Goal: Task Accomplishment & Management: Manage account settings

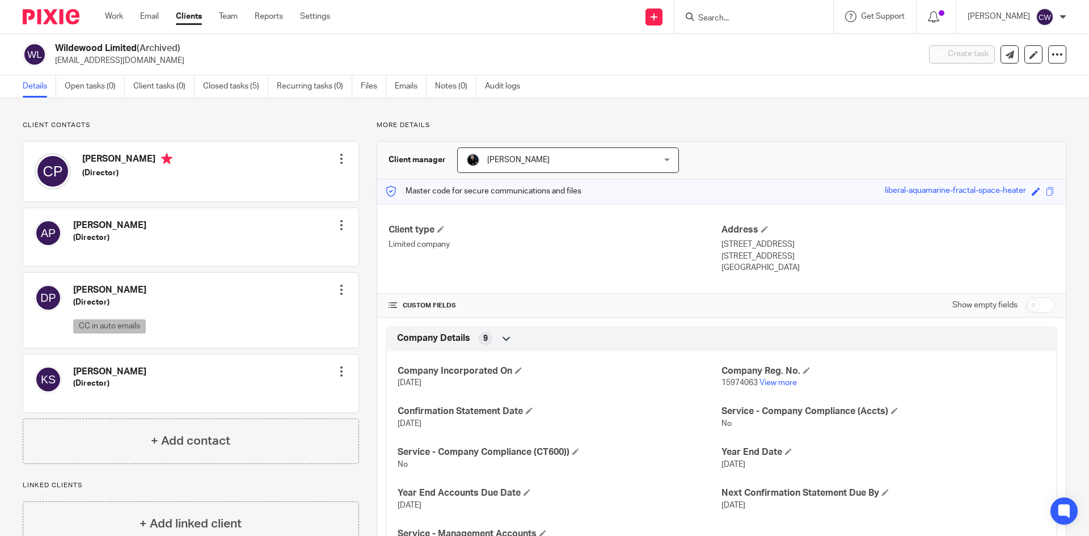
click at [714, 26] on div at bounding box center [753, 16] width 159 height 33
click at [717, 15] on input "Search" at bounding box center [748, 19] width 102 height 10
type input "jml"
drag, startPoint x: 758, startPoint y: 14, endPoint x: 580, endPoint y: 21, distance: 177.7
click at [580, 21] on div "Send new email Create task Add client jml No results found. Try searching for t…" at bounding box center [718, 16] width 742 height 33
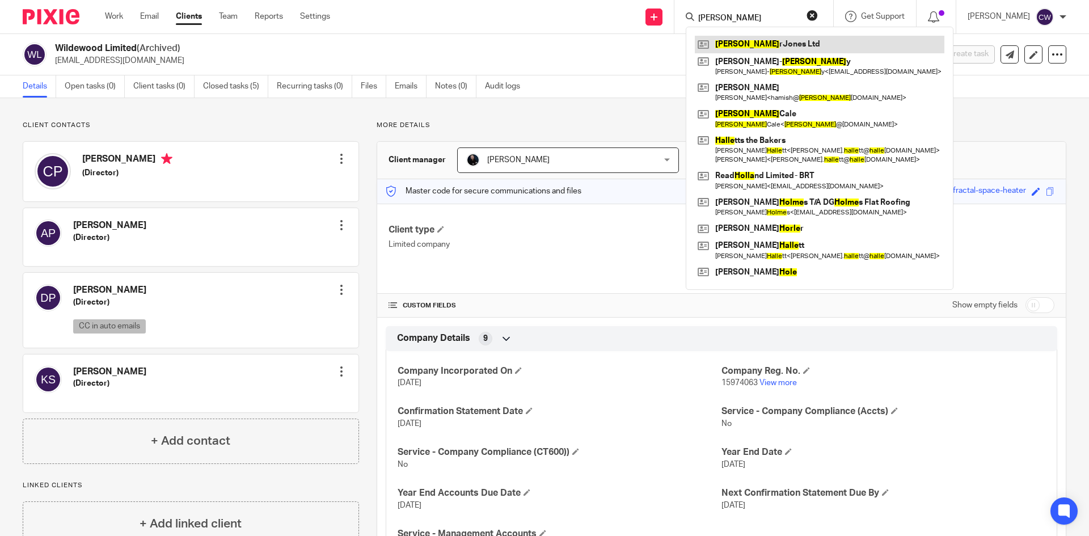
type input "holle"
click at [743, 38] on link at bounding box center [820, 44] width 250 height 17
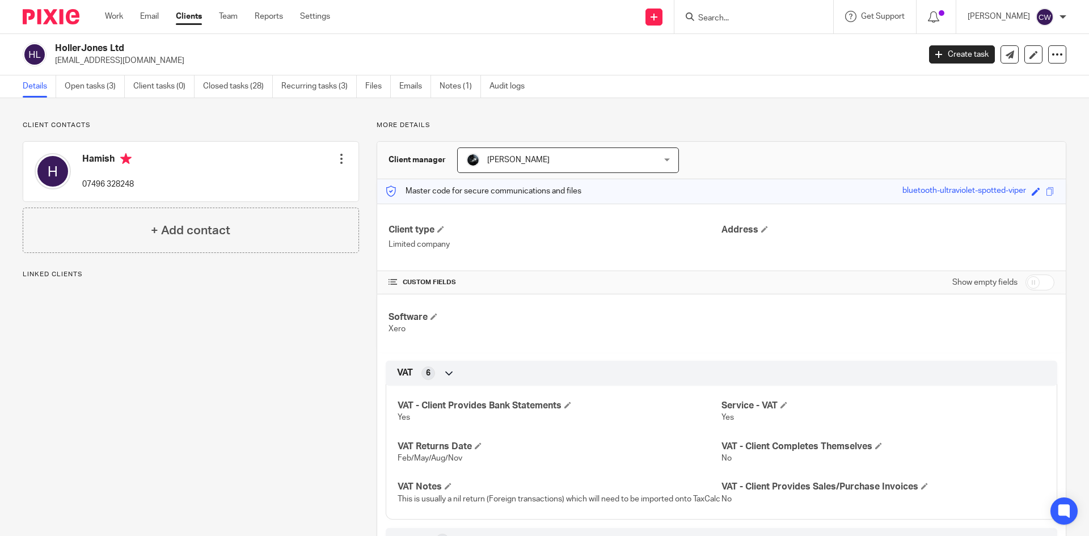
drag, startPoint x: 49, startPoint y: 56, endPoint x: 157, endPoint y: 52, distance: 107.8
click at [157, 52] on div "HollerJones Ltd info@hollerjones.com" at bounding box center [467, 55] width 889 height 24
click at [136, 59] on p "info@hollerjones.com" at bounding box center [483, 60] width 857 height 11
drag, startPoint x: 128, startPoint y: 60, endPoint x: 54, endPoint y: 65, distance: 73.9
click at [54, 65] on div "HollerJones Ltd info@hollerjones.com" at bounding box center [467, 55] width 889 height 24
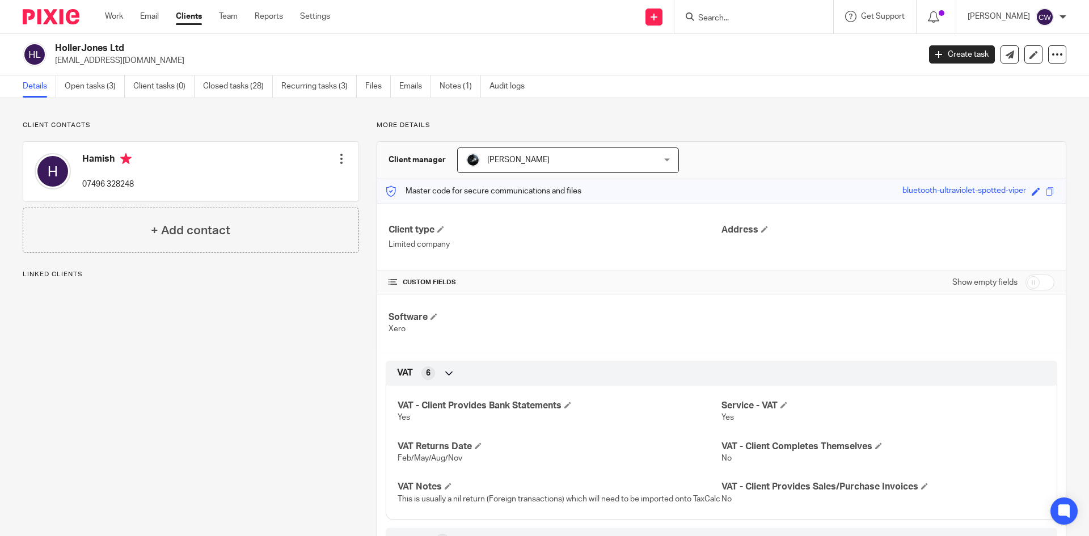
copy p "info@hollerjones.com"
click at [749, 22] on input "Search" at bounding box center [748, 19] width 102 height 10
type input "soluxe"
click at [745, 49] on link at bounding box center [788, 49] width 186 height 26
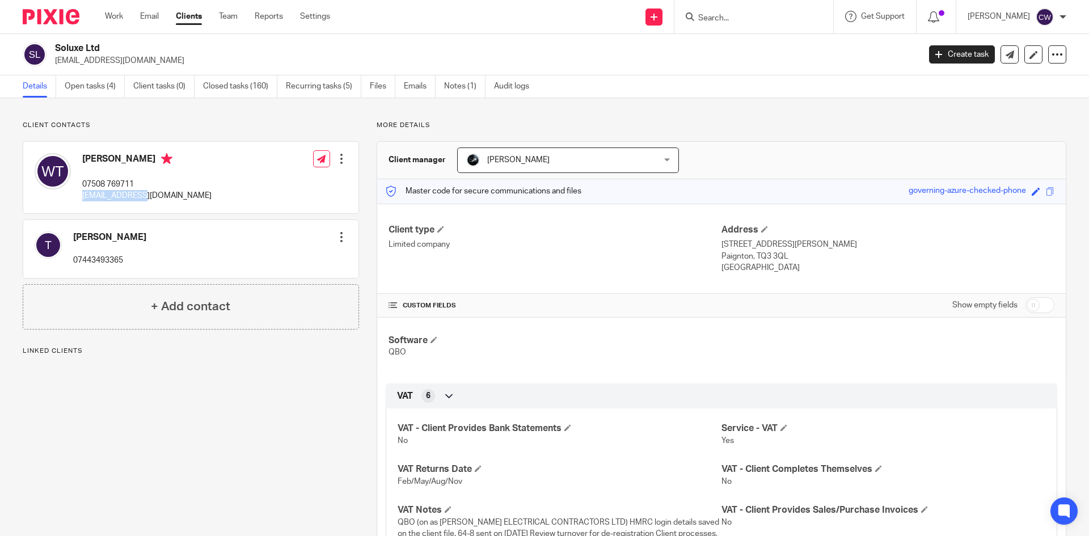
drag, startPoint x: 78, startPoint y: 196, endPoint x: 110, endPoint y: 199, distance: 32.5
click at [169, 209] on div "Will Thornton 07508 769711 will@soluxe.uk Edit contact Create client from conta…" at bounding box center [190, 177] width 335 height 71
copy p "will@soluxe.uk"
click at [768, 12] on form at bounding box center [757, 17] width 121 height 14
click at [697, 17] on input "Search" at bounding box center [748, 19] width 102 height 10
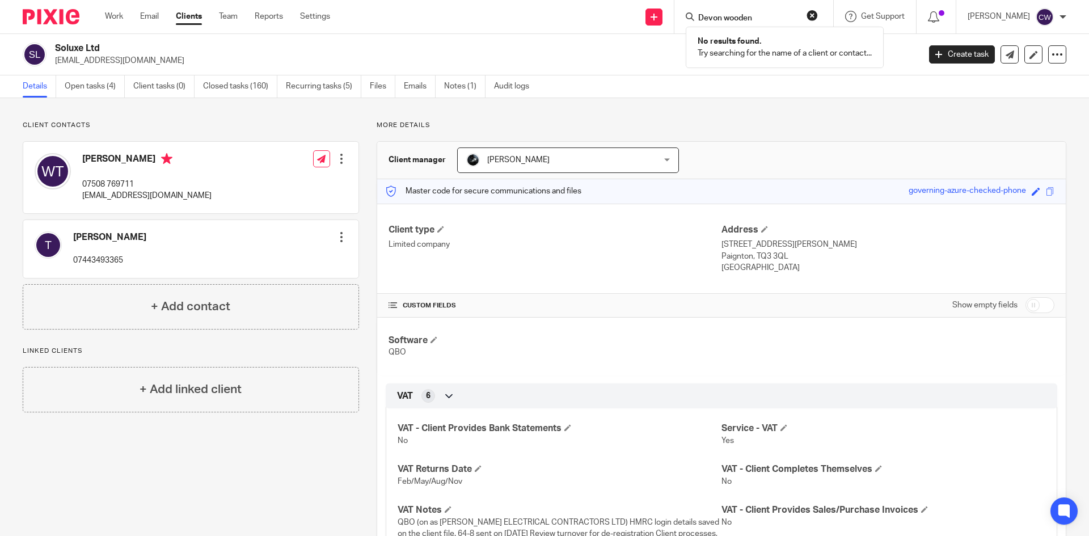
type input "Devon wooden"
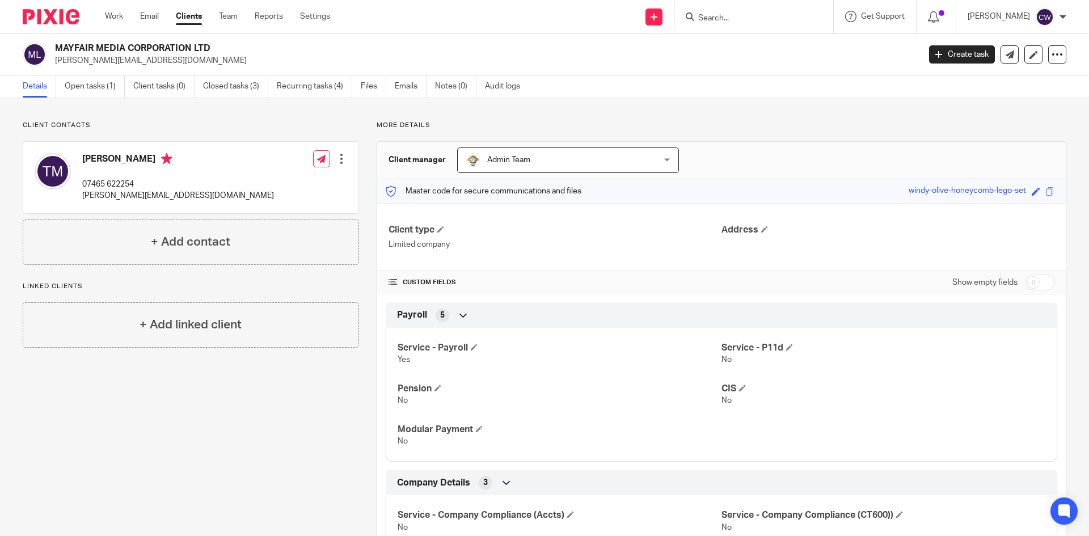
click at [722, 20] on input "Search" at bounding box center [748, 19] width 102 height 10
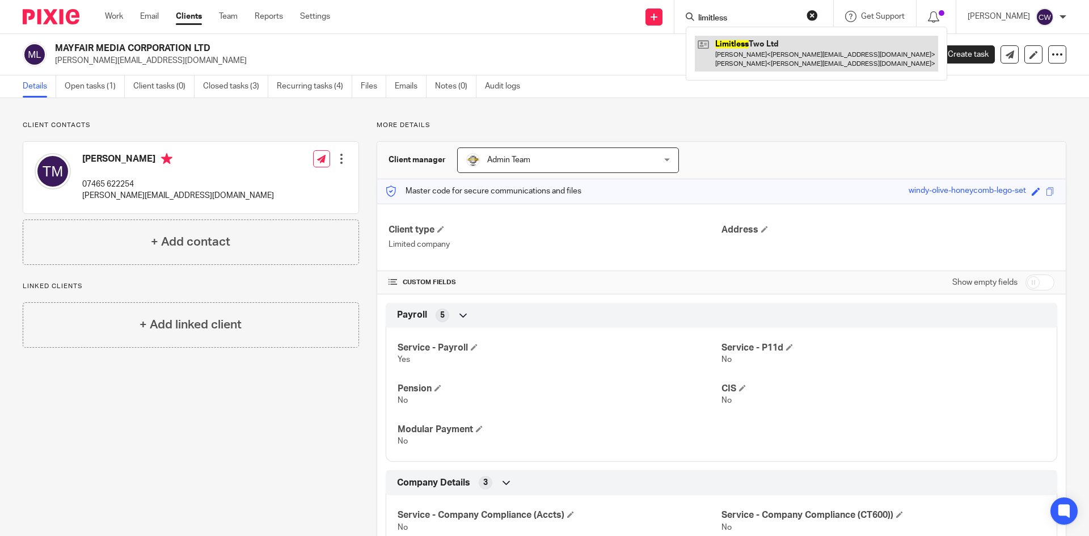
type input "limitless"
click at [755, 47] on link at bounding box center [816, 53] width 243 height 35
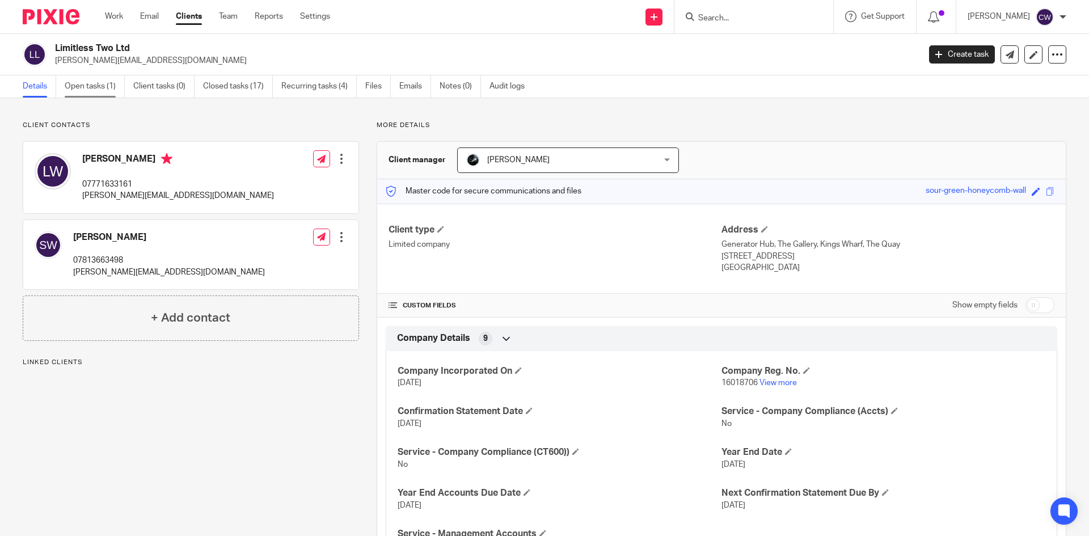
click at [107, 83] on link "Open tasks (1)" at bounding box center [95, 86] width 60 height 22
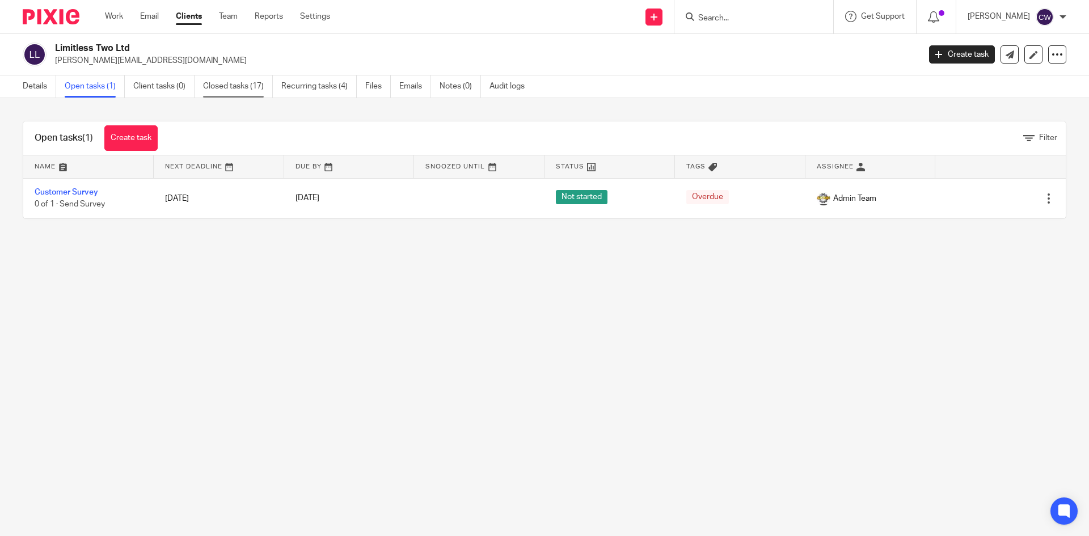
click at [219, 90] on link "Closed tasks (17)" at bounding box center [238, 86] width 70 height 22
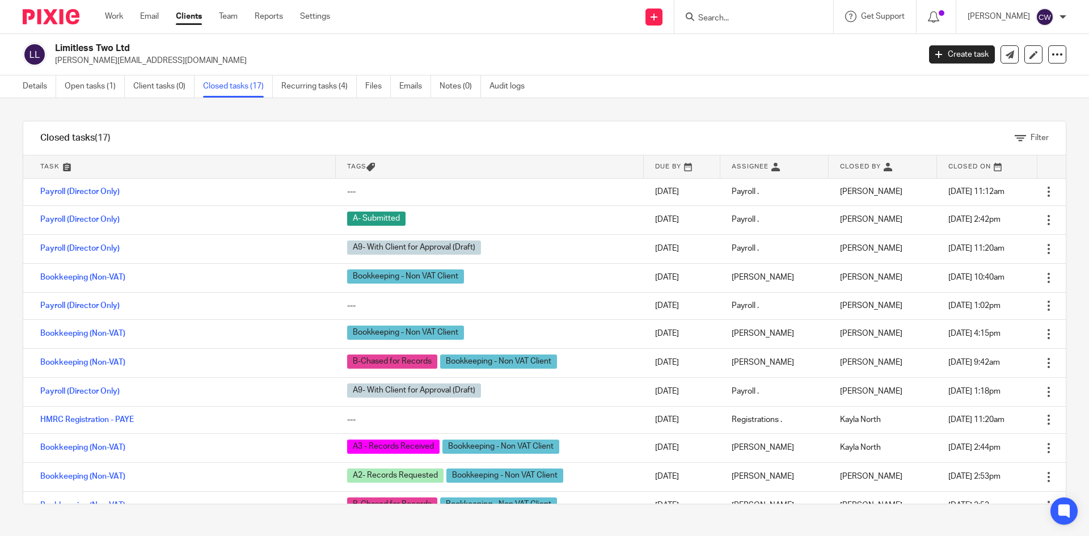
click at [733, 14] on input "Search" at bounding box center [748, 19] width 102 height 10
type input "gbe"
click at [734, 44] on link at bounding box center [765, 44] width 141 height 17
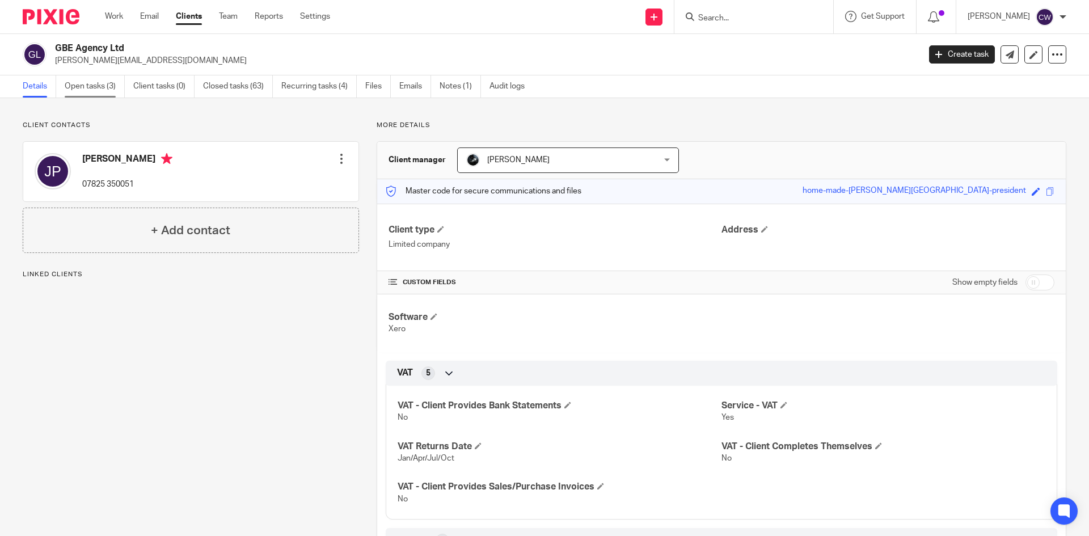
click at [96, 85] on link "Open tasks (3)" at bounding box center [95, 86] width 60 height 22
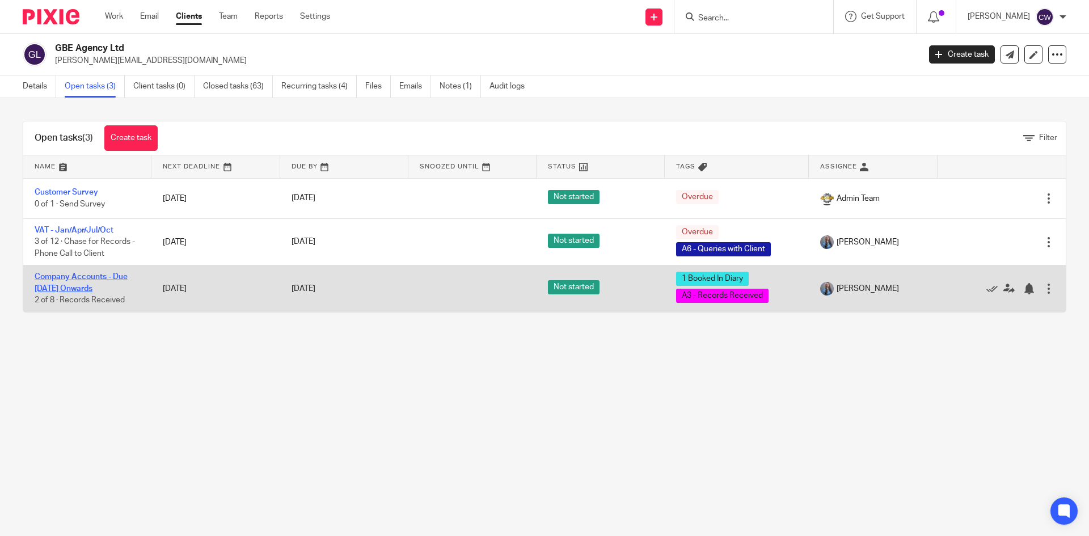
click at [87, 278] on link "Company Accounts - Due [DATE] Onwards" at bounding box center [81, 282] width 93 height 19
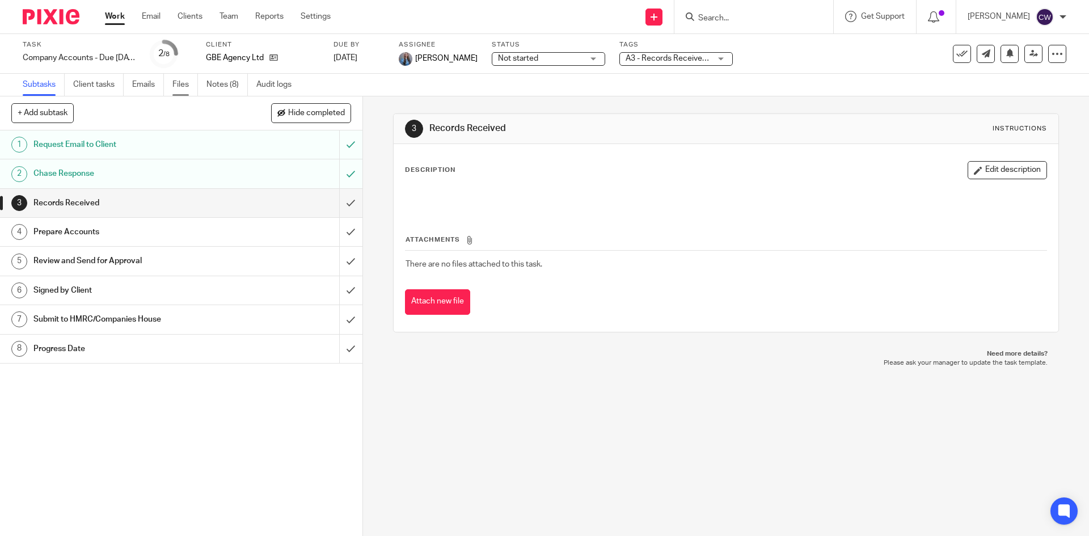
click at [182, 81] on link "Files" at bounding box center [185, 85] width 26 height 22
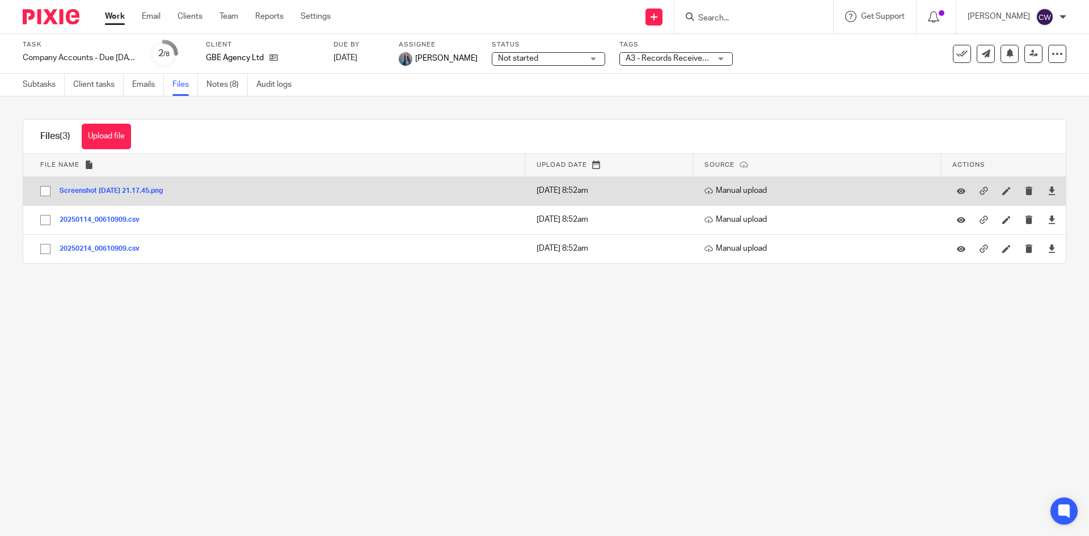
click at [97, 187] on button "Screenshot [DATE] 21.17.45.png" at bounding box center [116, 191] width 112 height 8
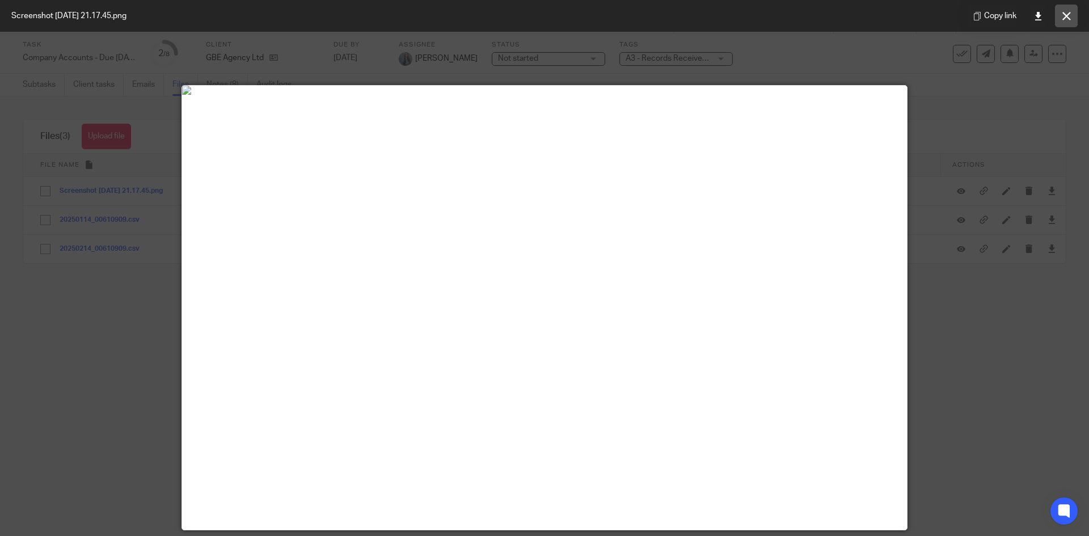
click at [1066, 13] on icon at bounding box center [1066, 16] width 9 height 9
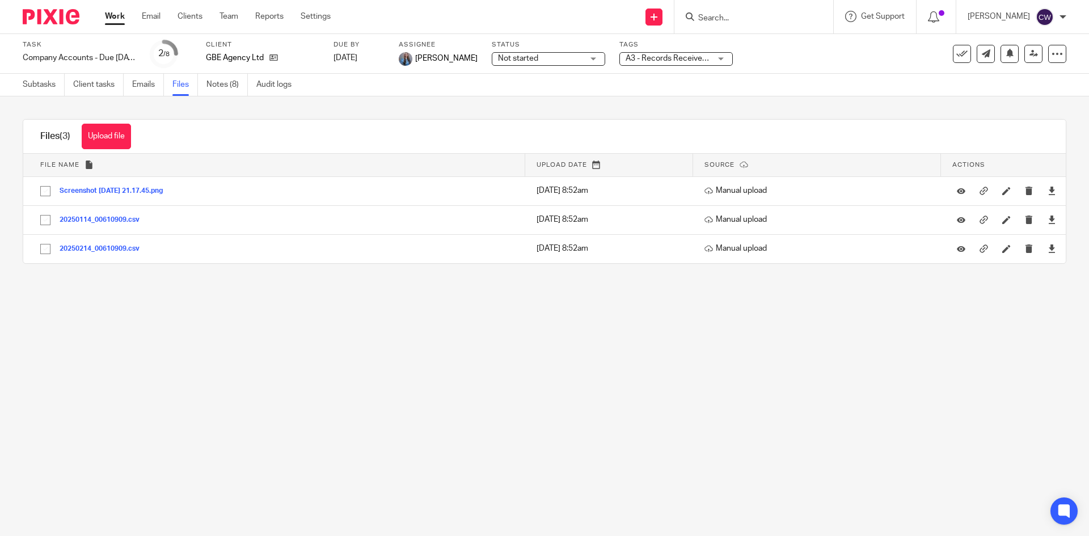
click at [750, 14] on input "Search" at bounding box center [748, 19] width 102 height 10
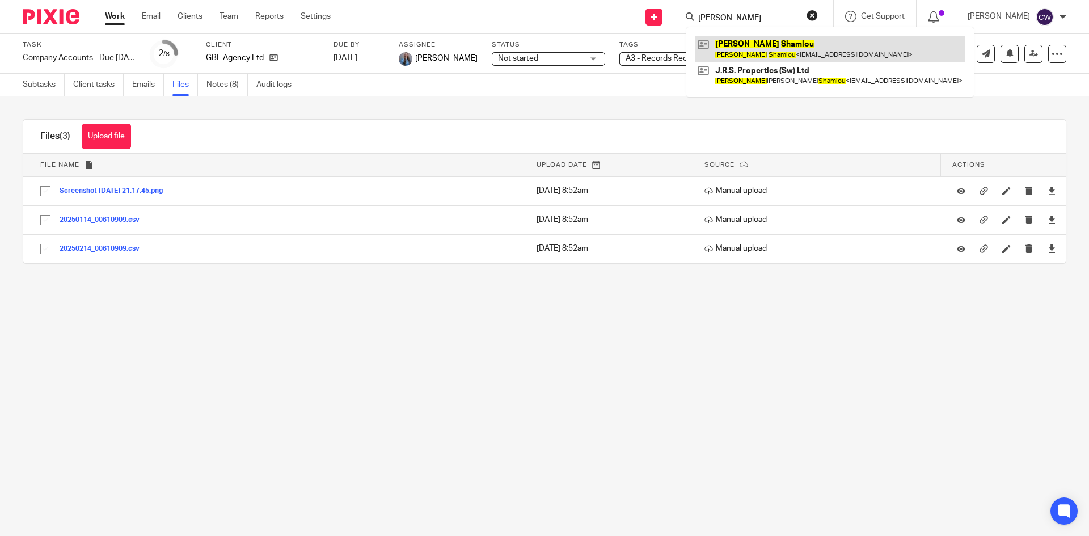
type input "Jamie Shamloy"
click at [771, 43] on link at bounding box center [830, 49] width 271 height 26
click at [734, 50] on link at bounding box center [830, 49] width 271 height 26
click at [821, 53] on link at bounding box center [830, 49] width 271 height 26
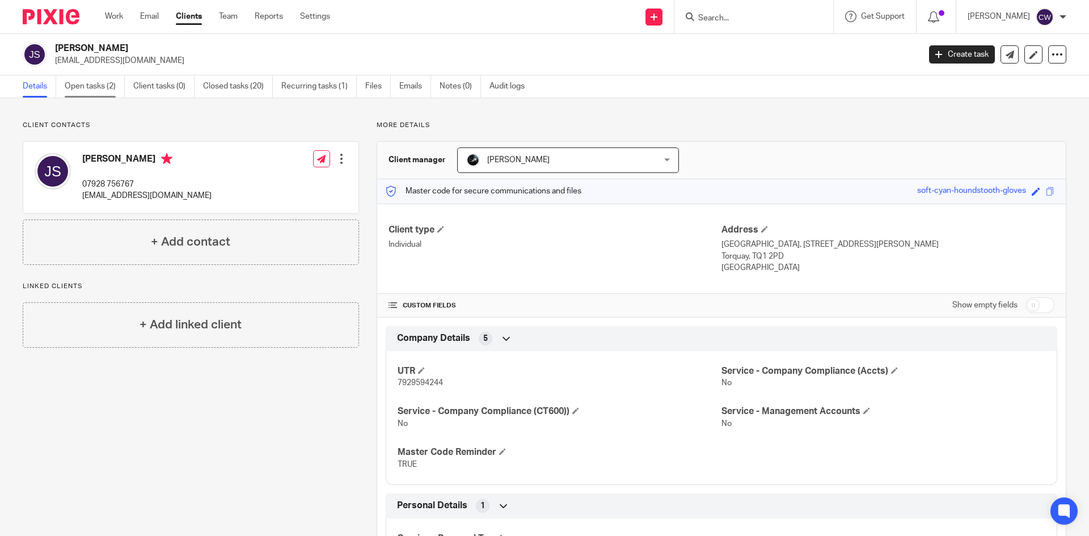
click at [92, 88] on link "Open tasks (2)" at bounding box center [95, 86] width 60 height 22
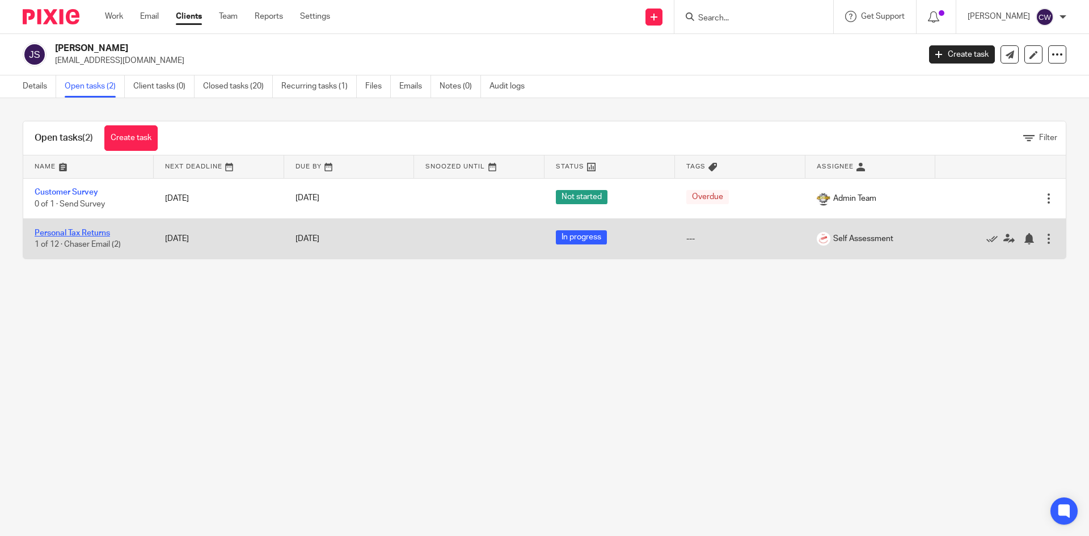
click at [88, 232] on link "Personal Tax Returns" at bounding box center [72, 233] width 75 height 8
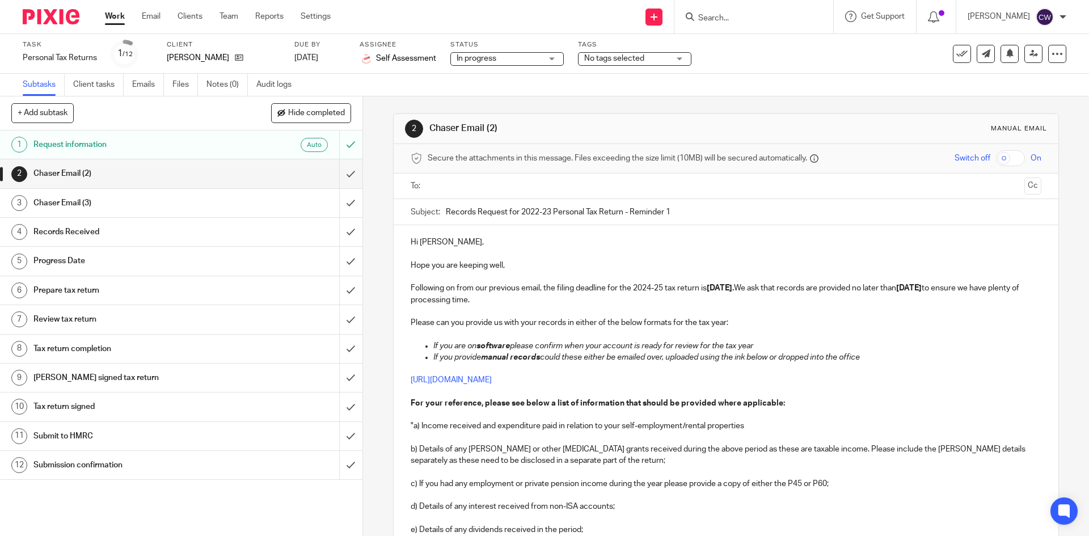
click at [629, 60] on span "No tags selected" at bounding box center [614, 58] width 60 height 8
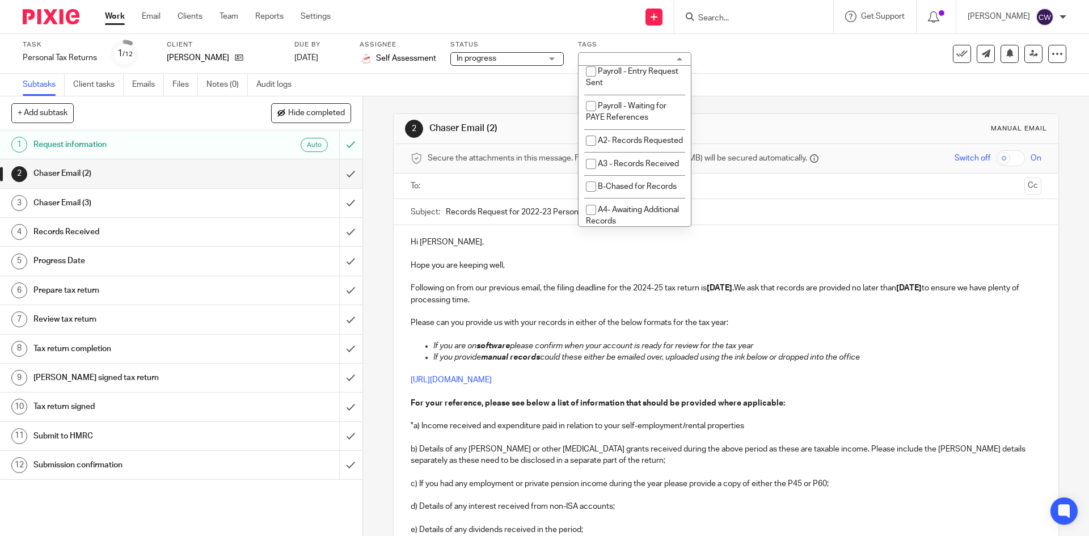
scroll to position [454, 0]
click at [620, 62] on li "A3 - Records Received" at bounding box center [635, 50] width 112 height 23
checkbox input "true"
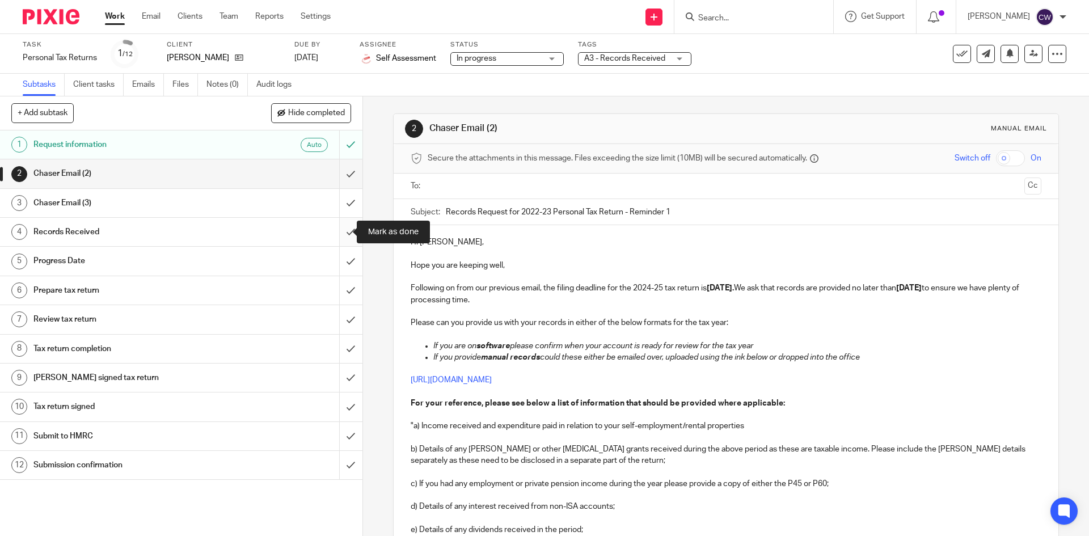
click at [343, 232] on input "submit" at bounding box center [181, 232] width 362 height 28
click at [211, 91] on link "Notes (0)" at bounding box center [226, 85] width 41 height 22
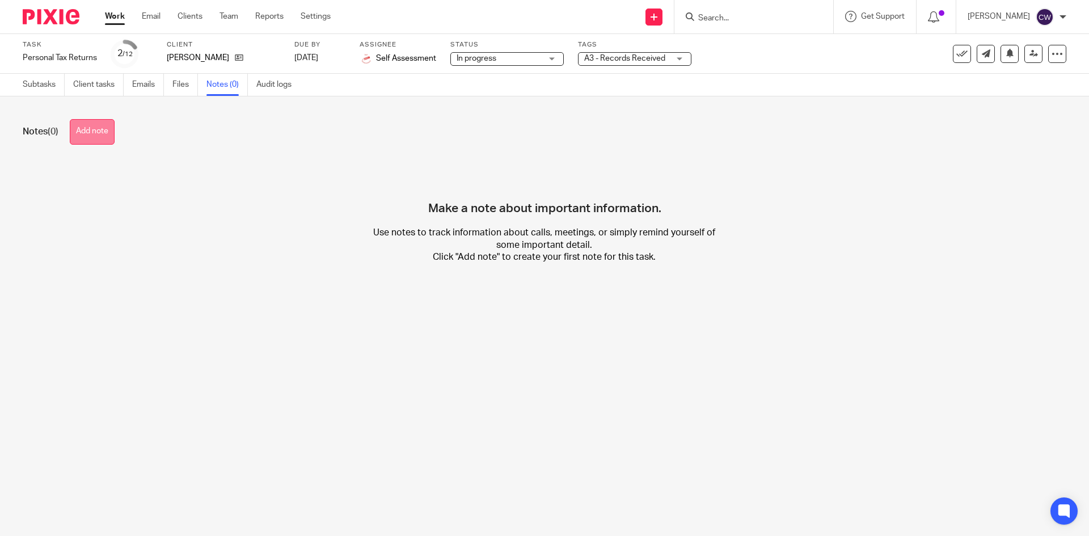
click at [100, 133] on button "Add note" at bounding box center [92, 132] width 45 height 26
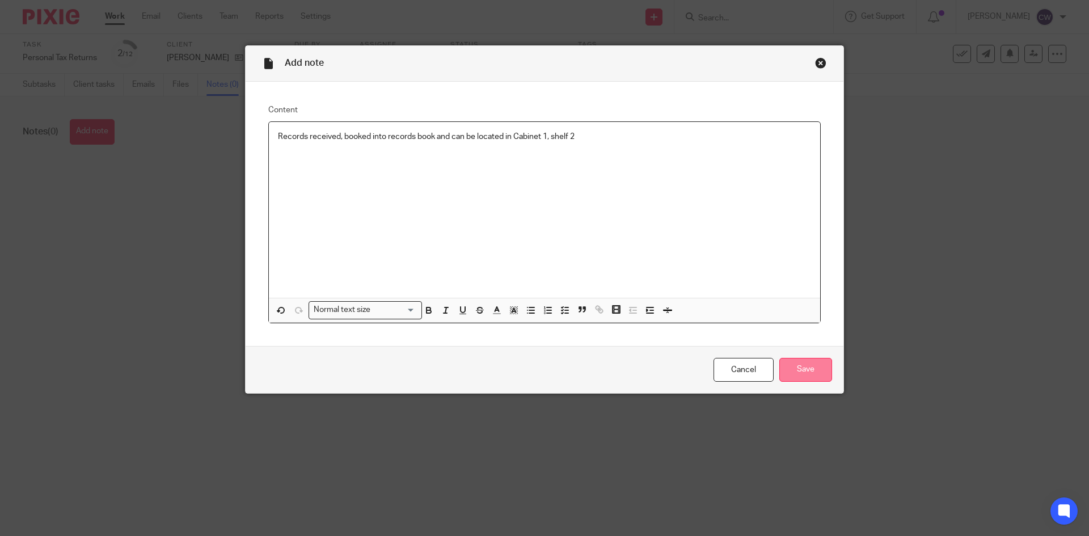
click at [801, 367] on input "Save" at bounding box center [805, 370] width 53 height 24
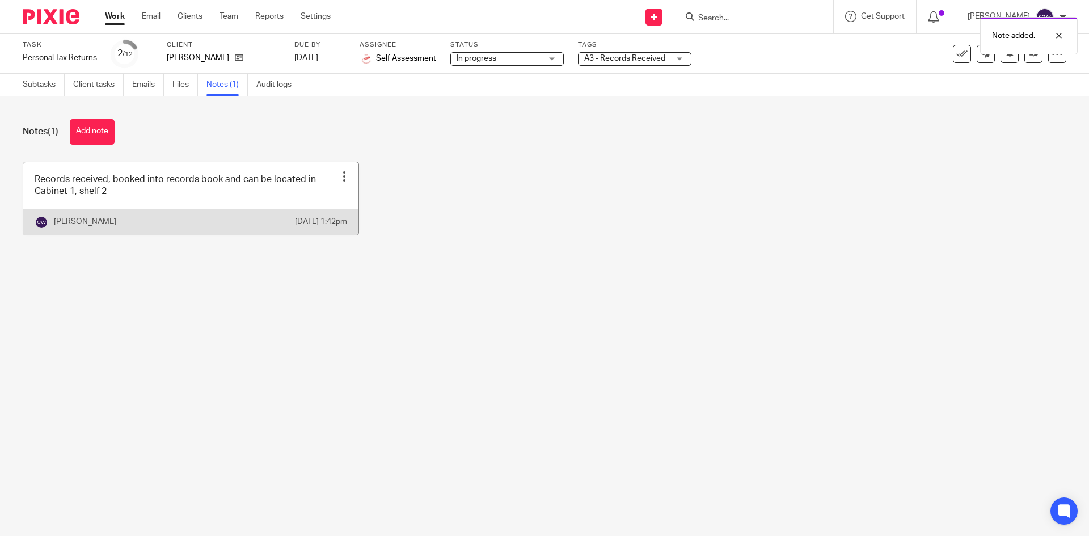
click at [185, 201] on link at bounding box center [190, 198] width 335 height 73
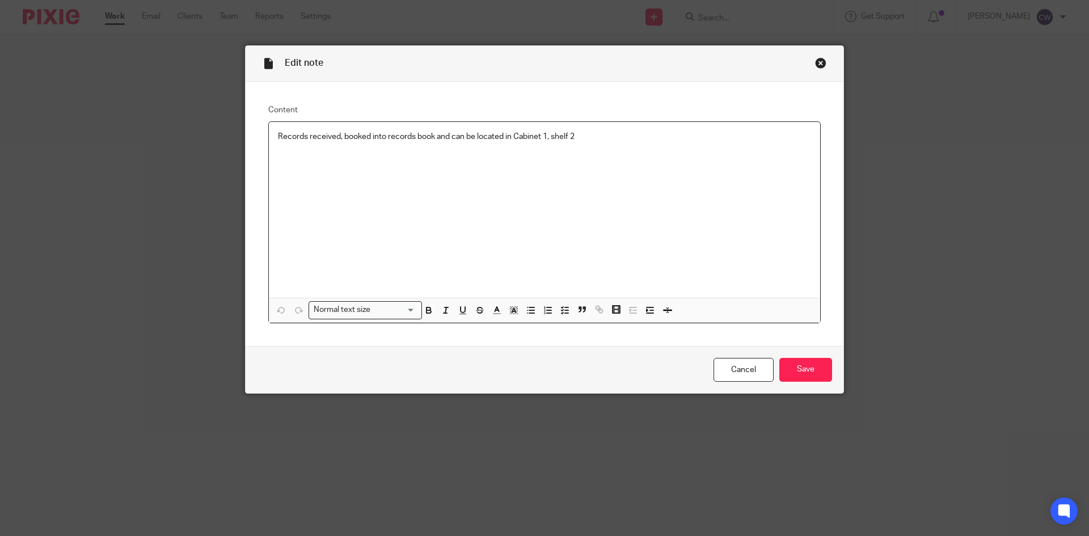
click at [624, 141] on p "Records received, booked into records book and can be located in Cabinet 1, she…" at bounding box center [544, 136] width 533 height 11
click at [821, 373] on input "Save" at bounding box center [805, 370] width 53 height 24
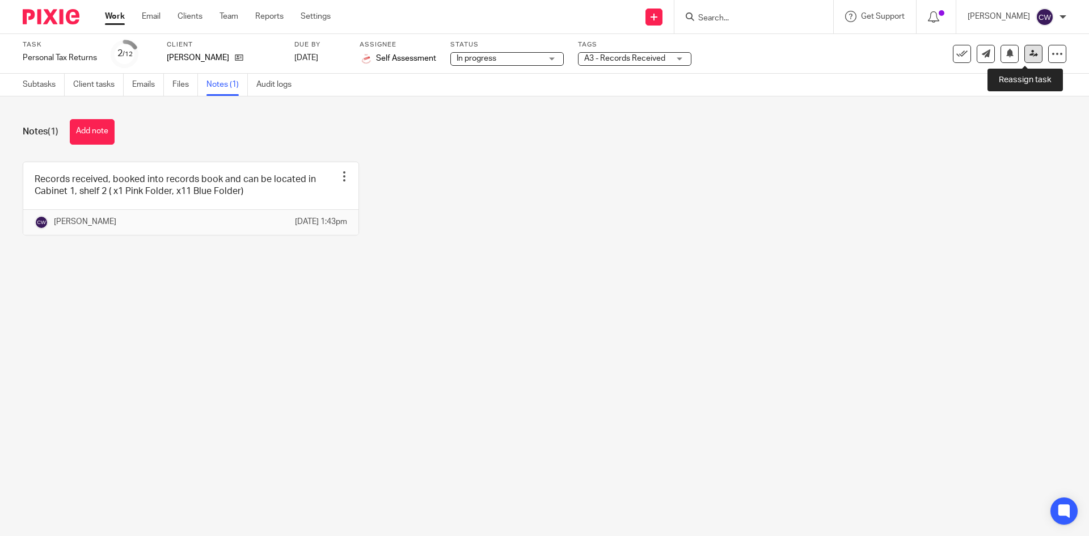
click at [1029, 57] on icon at bounding box center [1033, 53] width 9 height 9
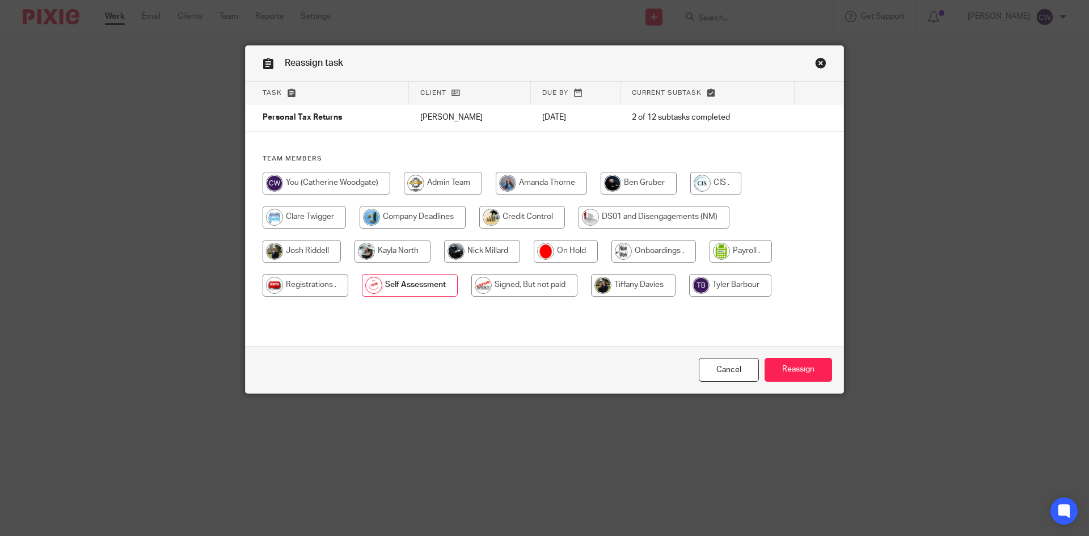
click at [480, 250] on input "radio" at bounding box center [482, 251] width 76 height 23
radio input "true"
click at [797, 366] on input "Reassign" at bounding box center [798, 370] width 67 height 24
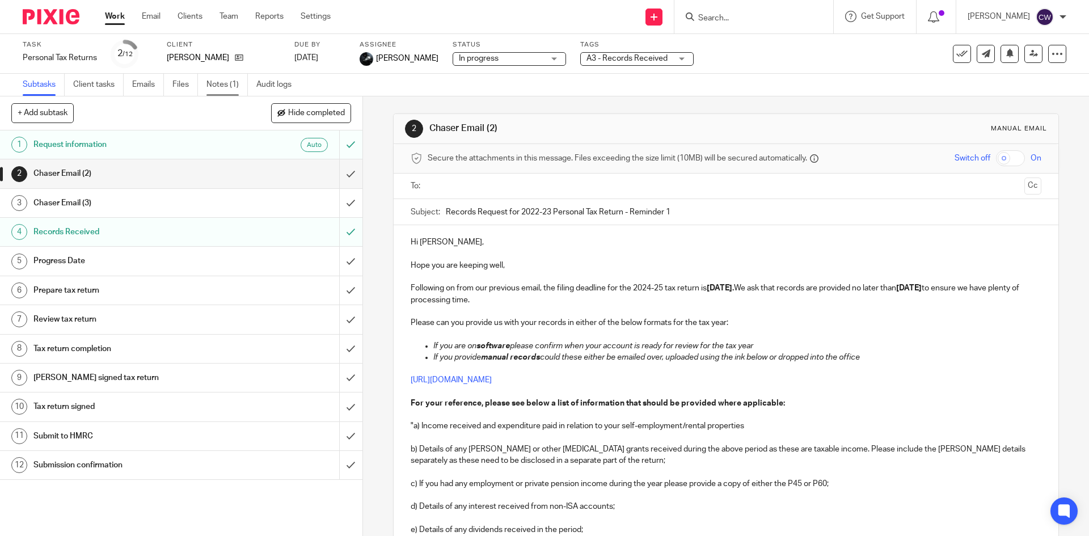
click at [217, 87] on link "Notes (1)" at bounding box center [226, 85] width 41 height 22
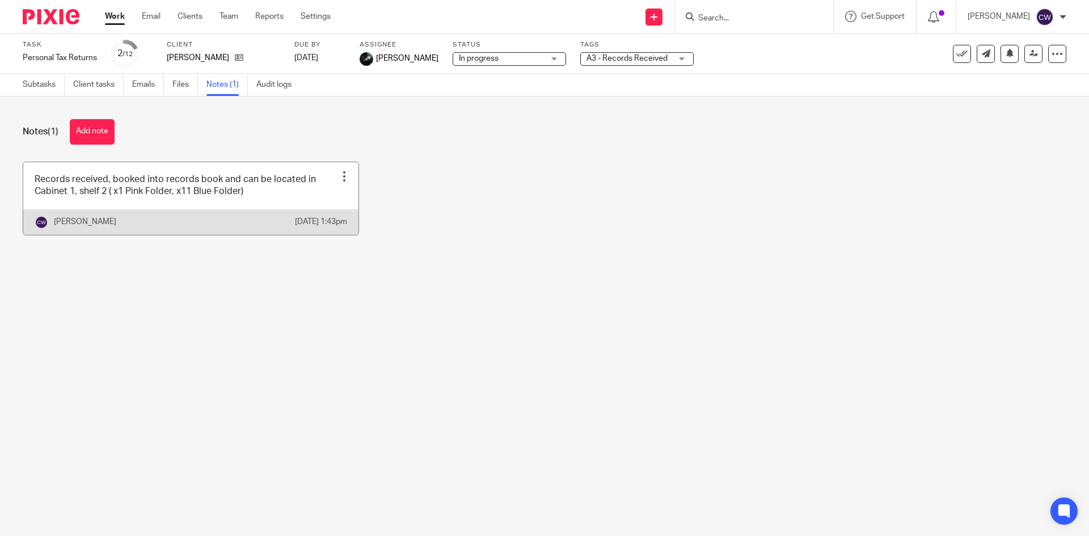
click at [261, 204] on link at bounding box center [190, 198] width 335 height 73
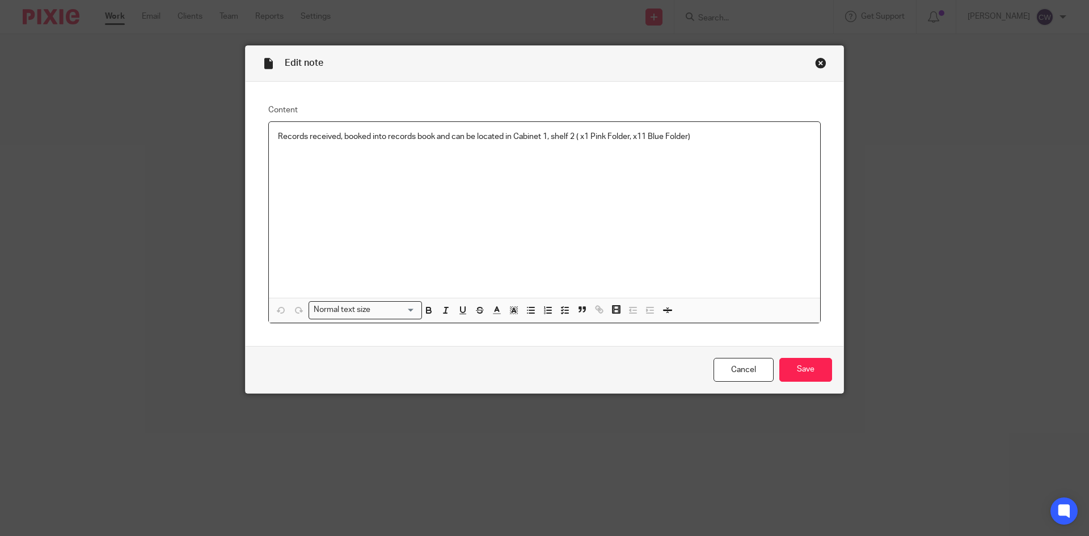
click at [571, 135] on p "Records received, booked into records book and can be located in Cabinet 1, she…" at bounding box center [544, 136] width 533 height 11
click at [820, 370] on input "Save" at bounding box center [805, 370] width 53 height 24
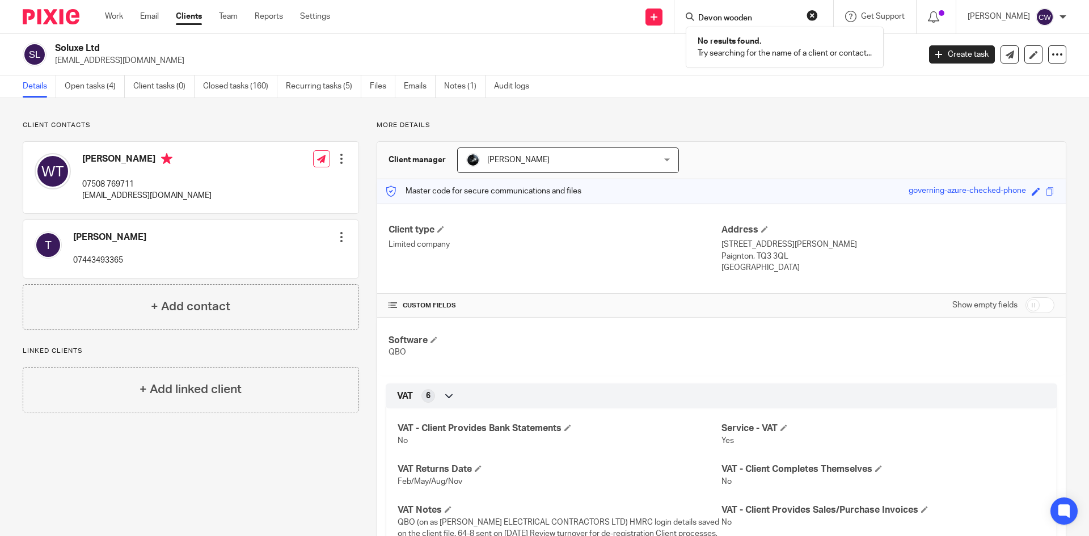
drag, startPoint x: 764, startPoint y: 15, endPoint x: 432, endPoint y: 24, distance: 332.5
click at [491, 28] on div "Send new email Create task Add client Devon wooden No results found. Try search…" at bounding box center [718, 16] width 742 height 33
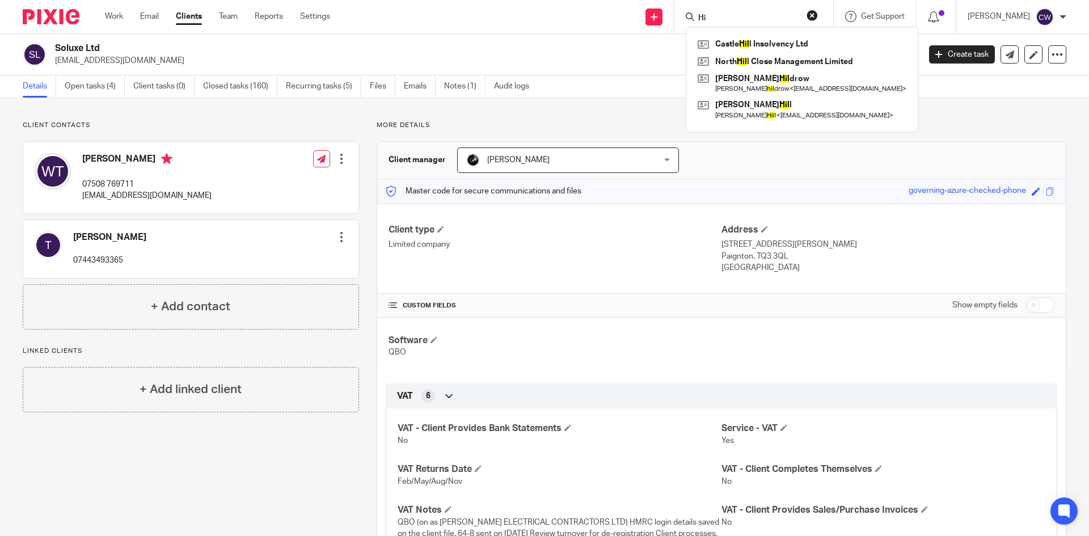
type input "H"
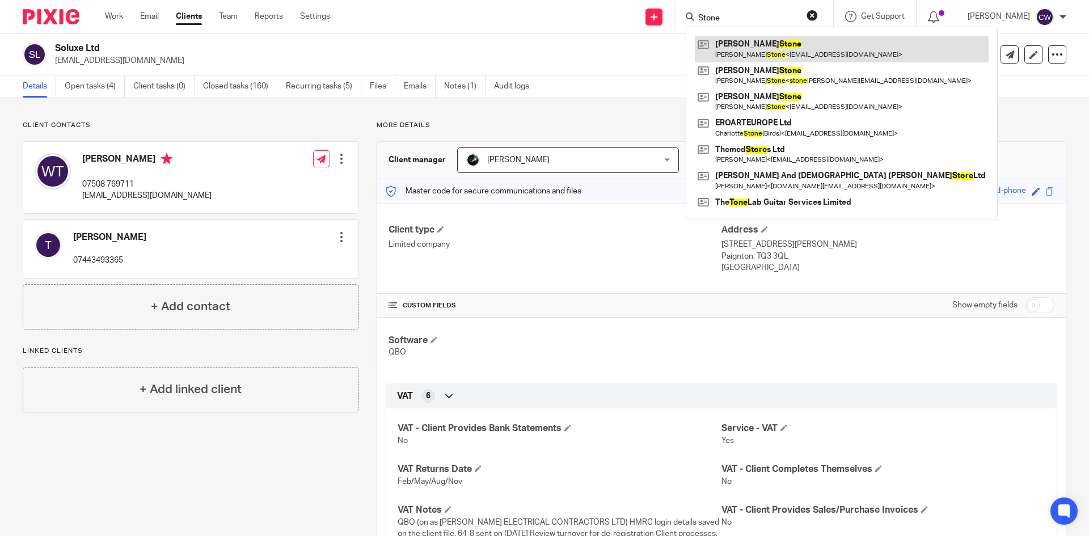
type input "Stone"
click at [750, 52] on link at bounding box center [842, 49] width 294 height 26
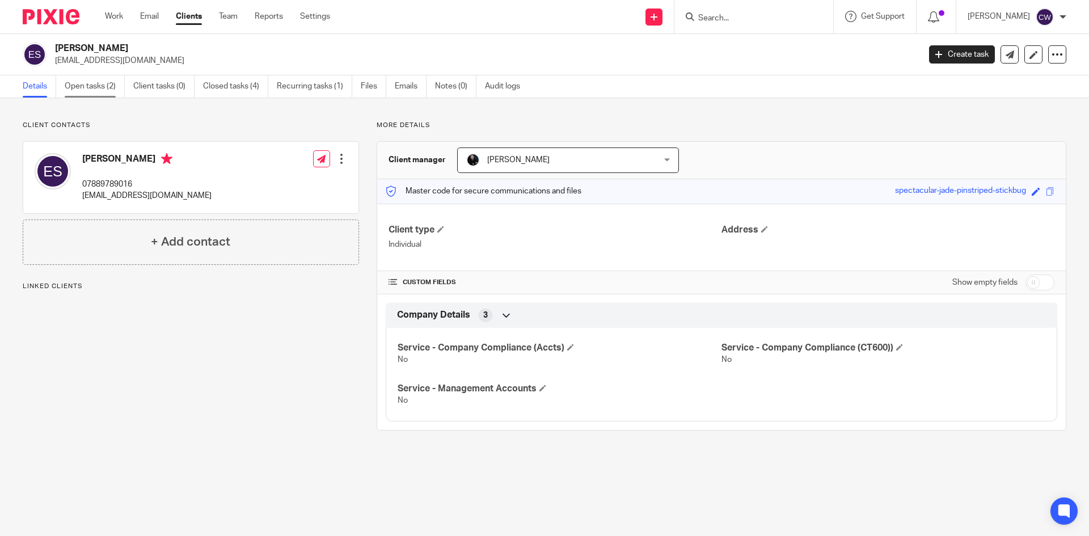
click at [80, 85] on link "Open tasks (2)" at bounding box center [95, 86] width 60 height 22
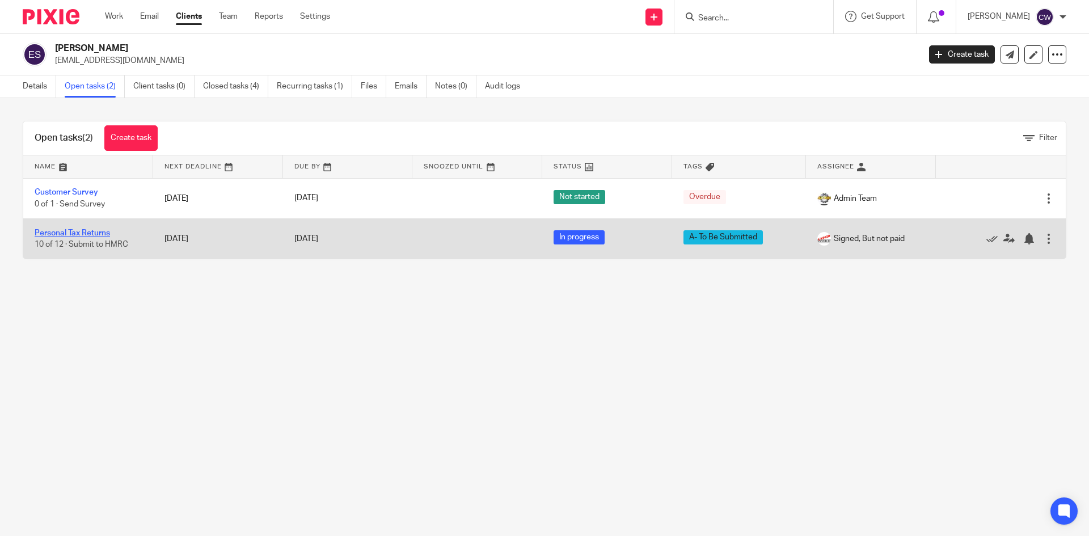
click at [90, 233] on link "Personal Tax Returns" at bounding box center [72, 233] width 75 height 8
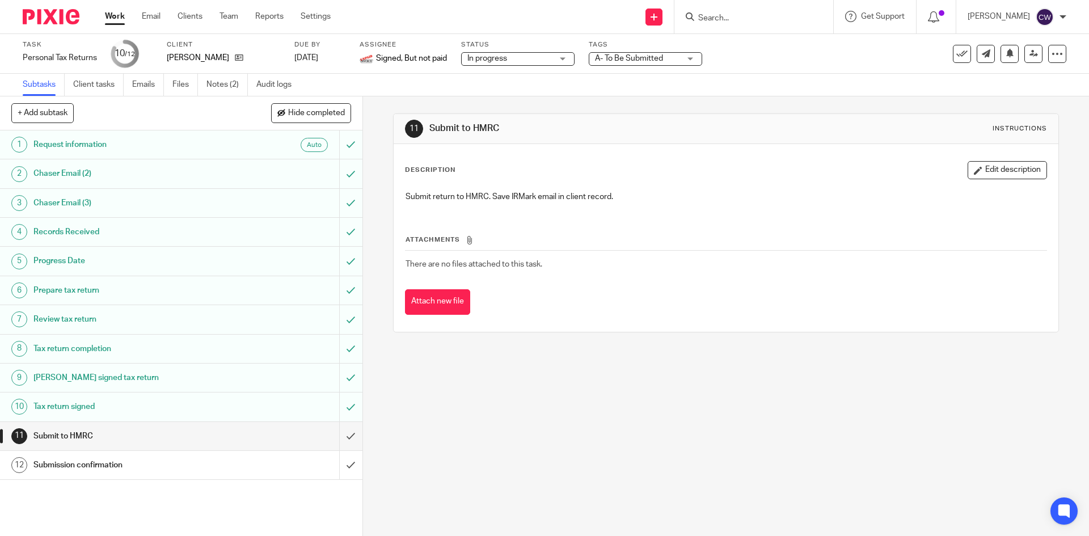
click at [206, 83] on ul "Subtasks Client tasks Emails Files Notes (2) Audit logs" at bounding box center [166, 85] width 286 height 22
click at [219, 88] on link "Notes (2)" at bounding box center [226, 85] width 41 height 22
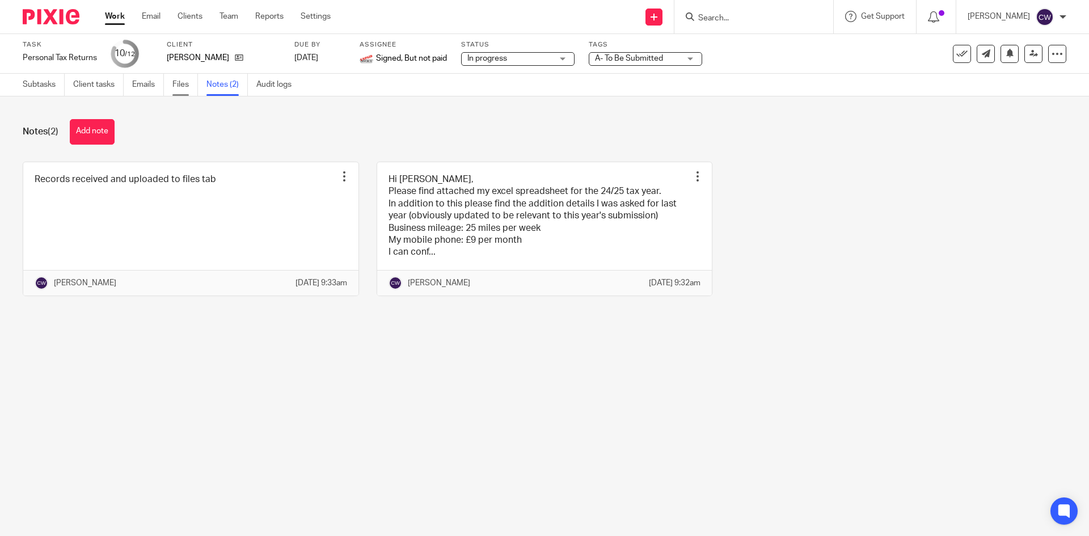
click at [182, 85] on link "Files" at bounding box center [185, 85] width 26 height 22
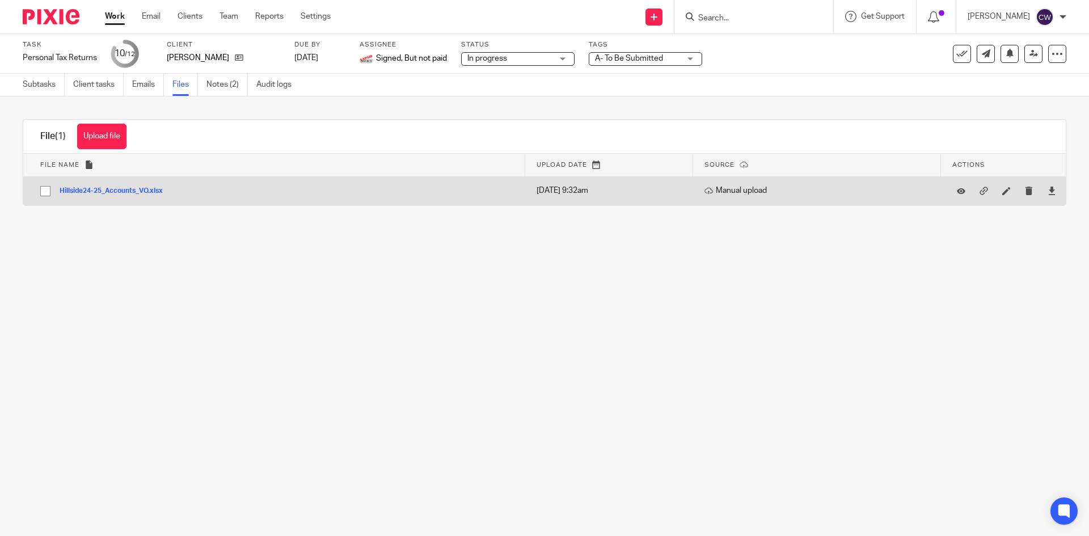
click at [138, 192] on button "Hillside24-25_Accounts_VO.xlsx" at bounding box center [116, 191] width 112 height 8
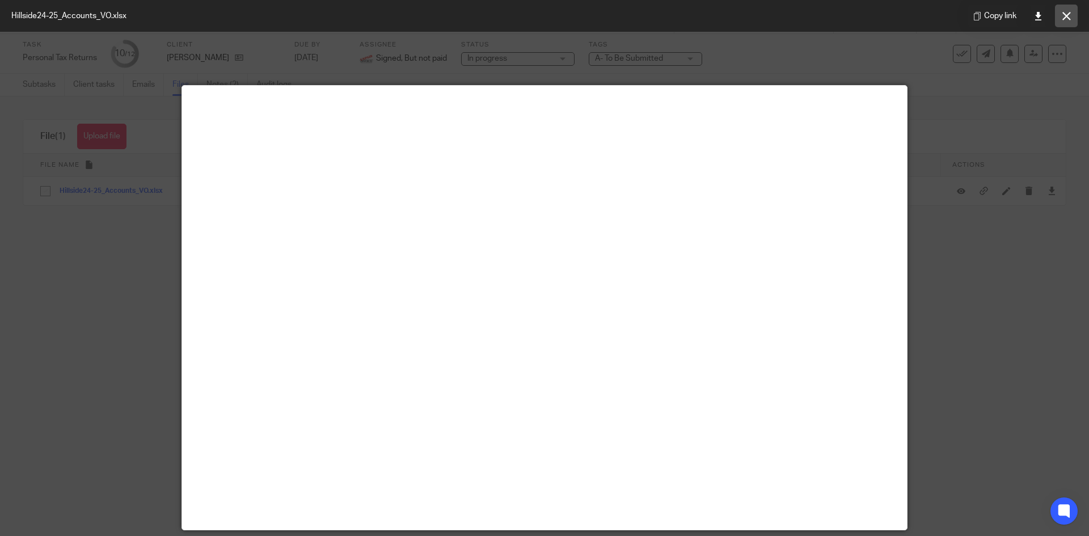
click at [1070, 19] on icon at bounding box center [1066, 16] width 9 height 9
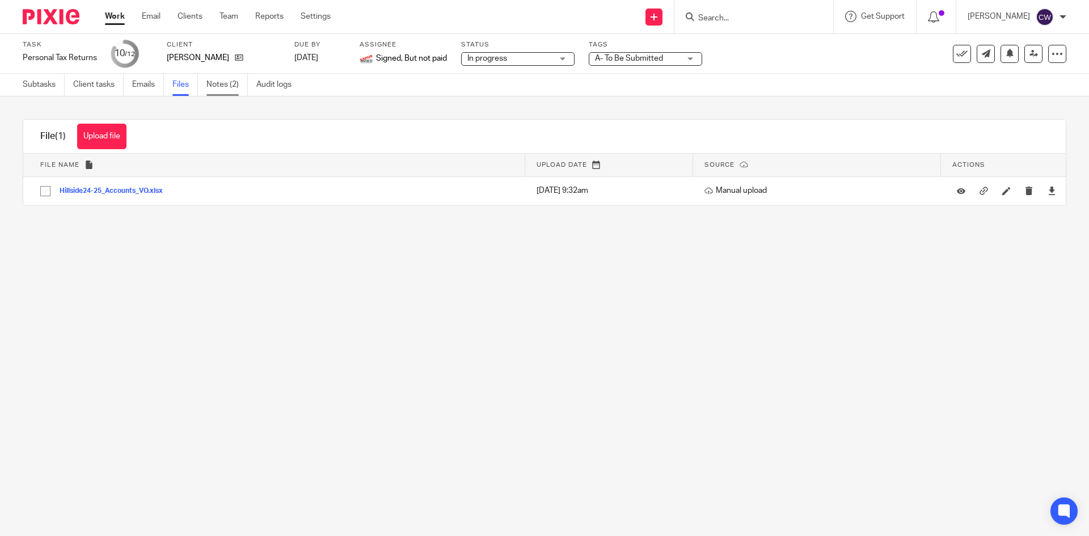
click at [236, 81] on link "Notes (2)" at bounding box center [226, 85] width 41 height 22
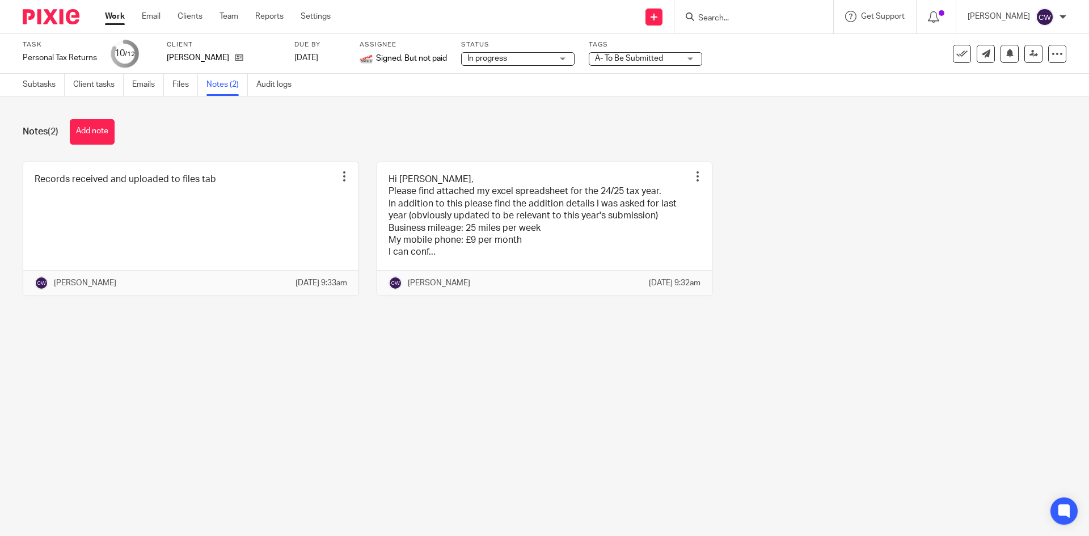
click at [715, 24] on div at bounding box center [753, 16] width 159 height 33
click at [715, 16] on input "Search" at bounding box center [748, 19] width 102 height 10
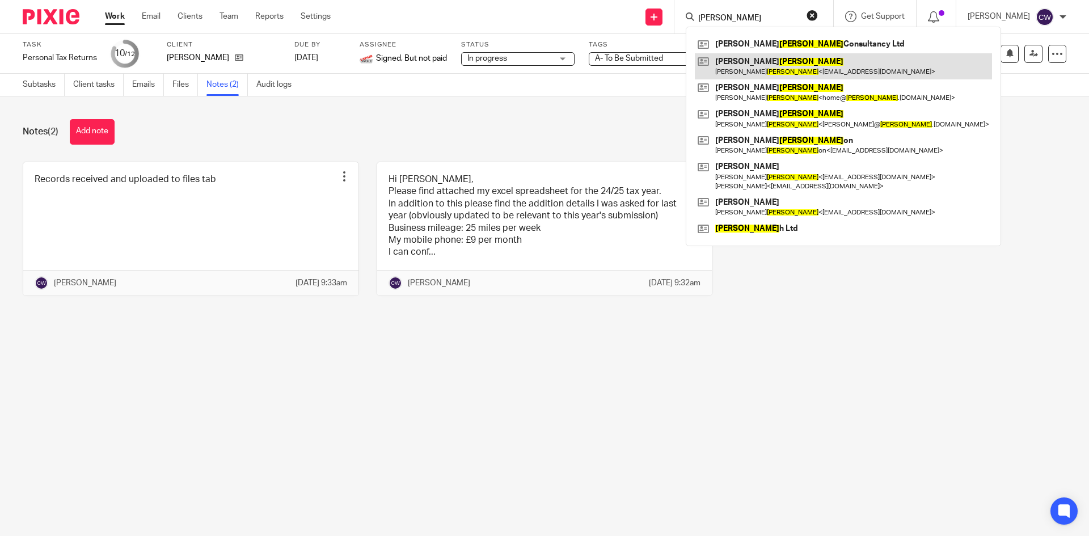
type input "morris"
click at [742, 71] on link at bounding box center [843, 66] width 297 height 26
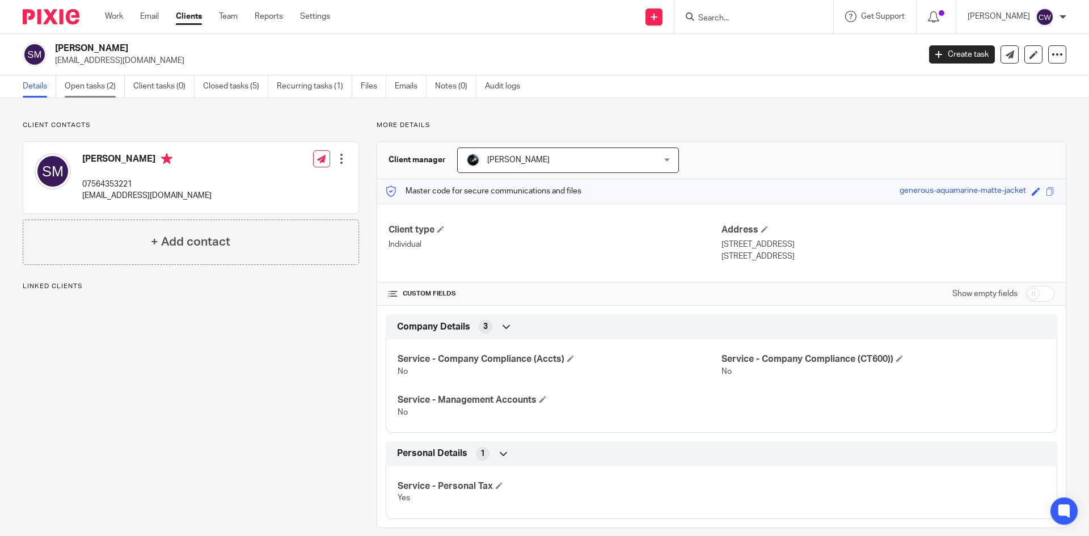
click at [98, 79] on link "Open tasks (2)" at bounding box center [95, 86] width 60 height 22
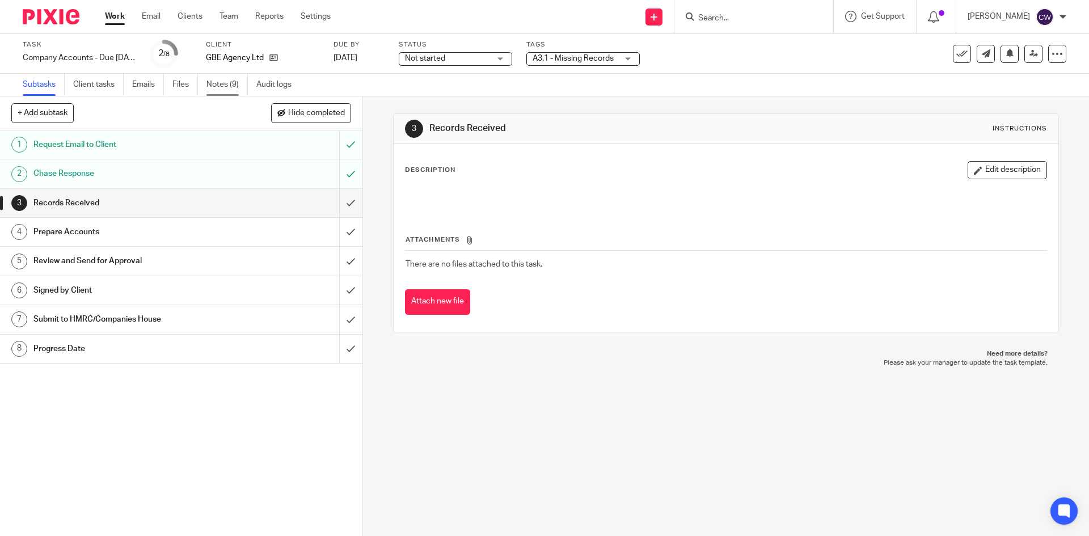
click at [231, 82] on link "Notes (9)" at bounding box center [226, 85] width 41 height 22
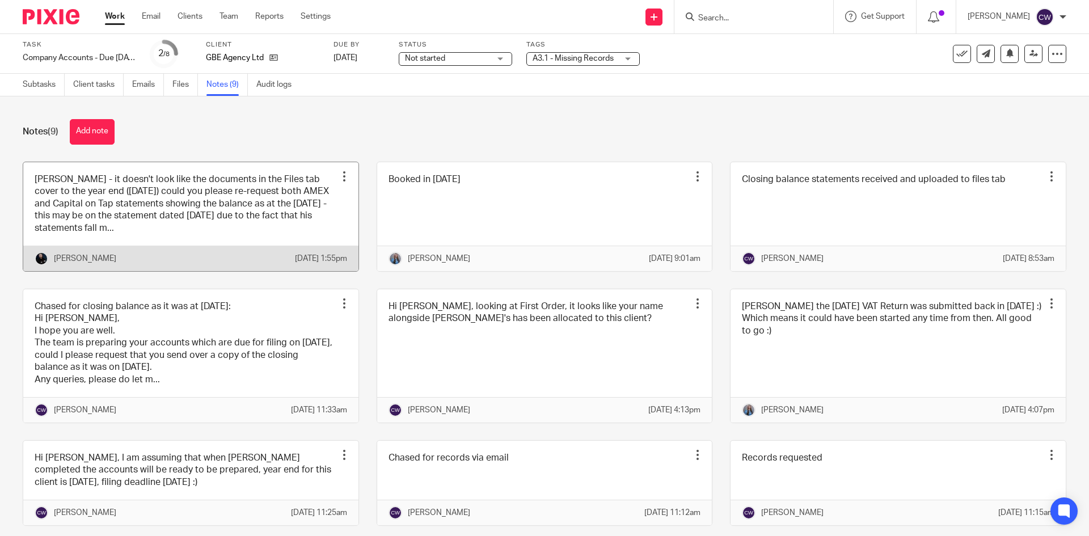
click at [290, 225] on link at bounding box center [190, 216] width 335 height 109
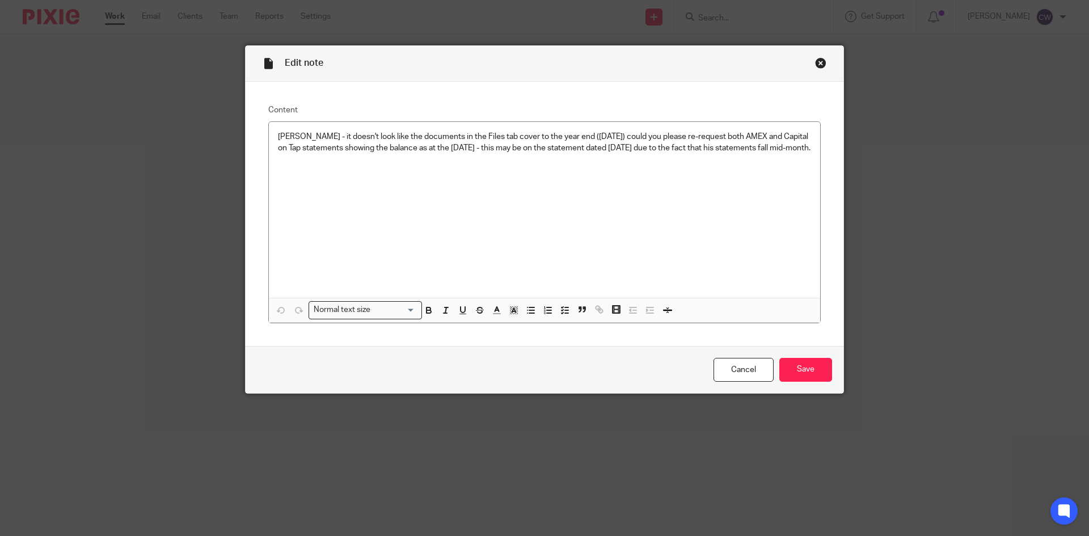
click at [816, 62] on div "Close this dialog window" at bounding box center [820, 62] width 11 height 11
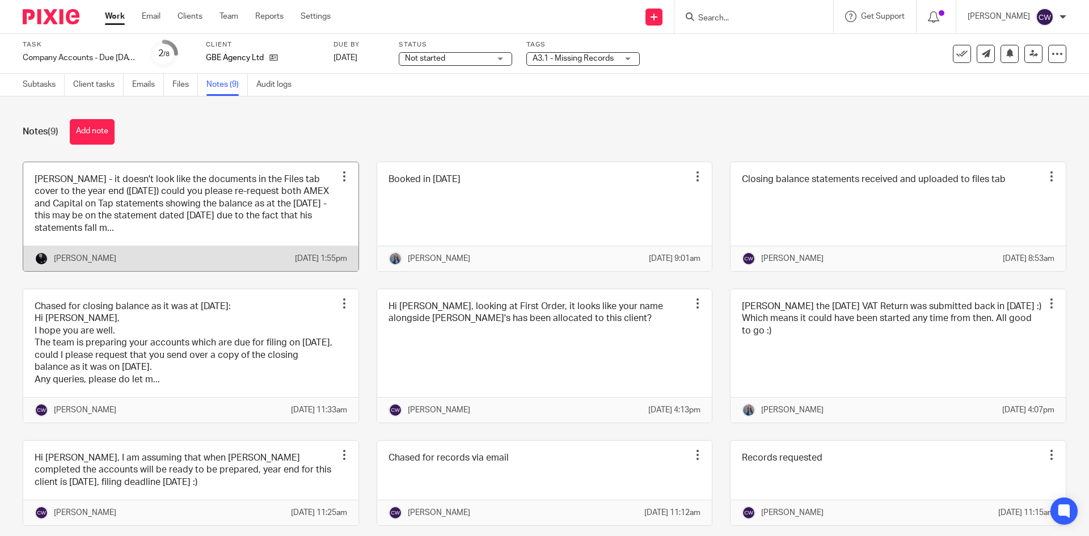
click at [115, 235] on link at bounding box center [190, 216] width 335 height 109
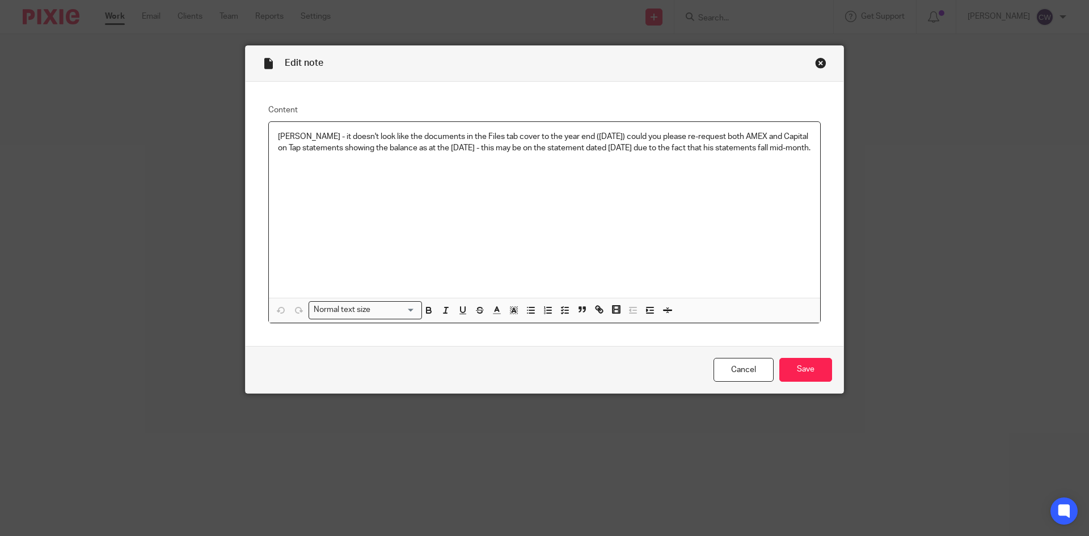
drag, startPoint x: 316, startPoint y: 135, endPoint x: 366, endPoint y: 161, distance: 55.8
click at [366, 154] on p "Catherine - it doesn't look like the documents in the Files tab cover to the ye…" at bounding box center [544, 142] width 533 height 23
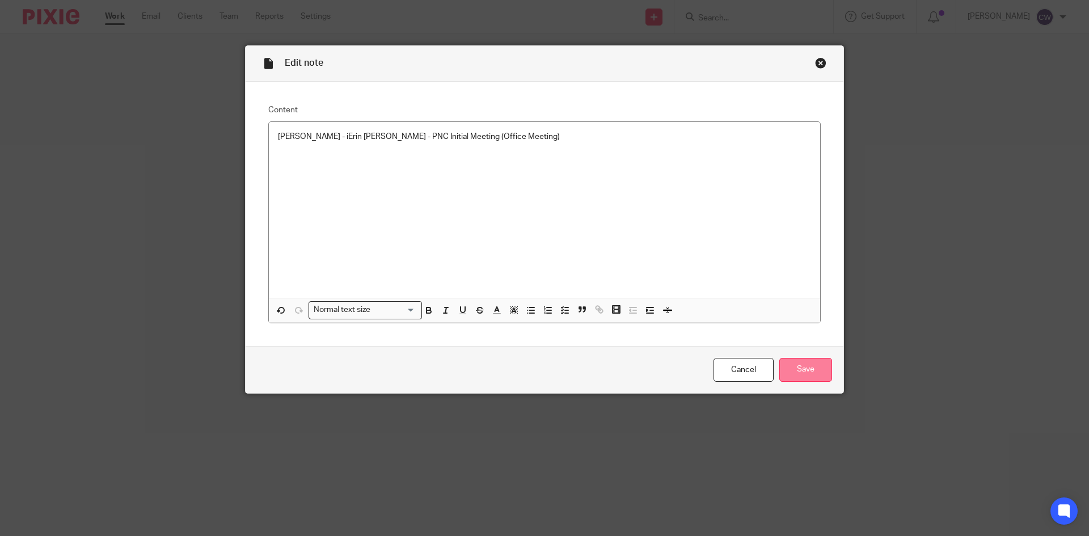
click at [820, 377] on input "Save" at bounding box center [805, 370] width 53 height 24
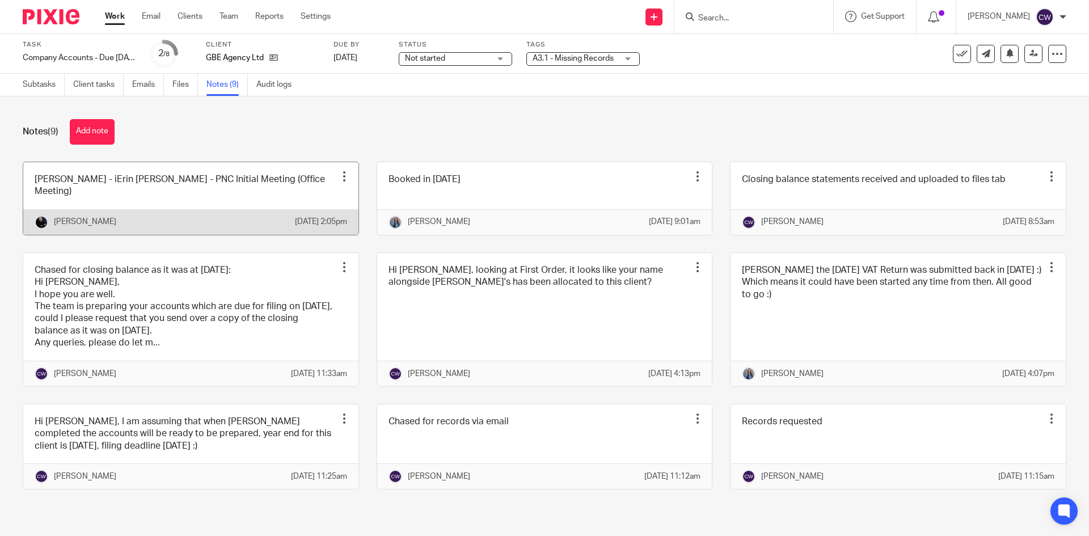
click at [344, 179] on div at bounding box center [344, 176] width 11 height 11
click at [292, 178] on link at bounding box center [190, 198] width 335 height 73
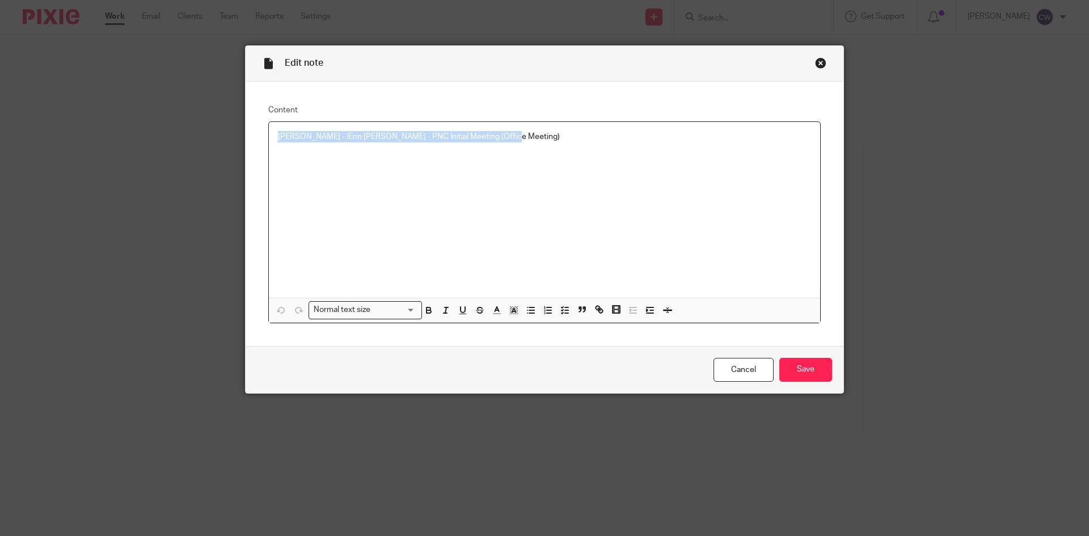
drag, startPoint x: 580, startPoint y: 120, endPoint x: 272, endPoint y: 163, distance: 311.5
click at [272, 163] on fieldset "Content [PERSON_NAME] - iErin [PERSON_NAME] - PNC Initial Meeting (Office Meeti…" at bounding box center [544, 213] width 552 height 219
click at [821, 62] on div "Close this dialog window" at bounding box center [820, 62] width 11 height 11
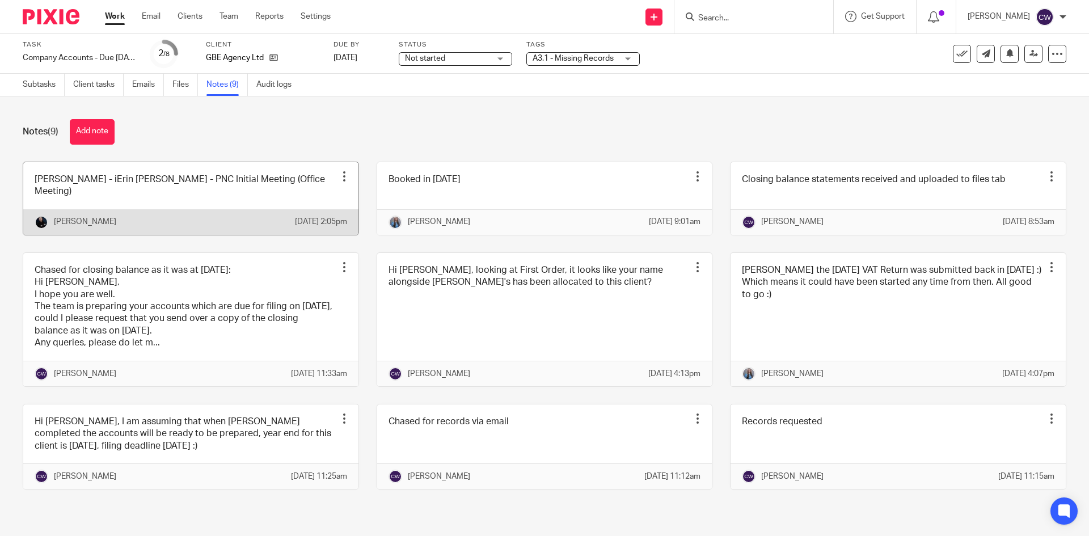
click at [312, 188] on link at bounding box center [190, 198] width 335 height 73
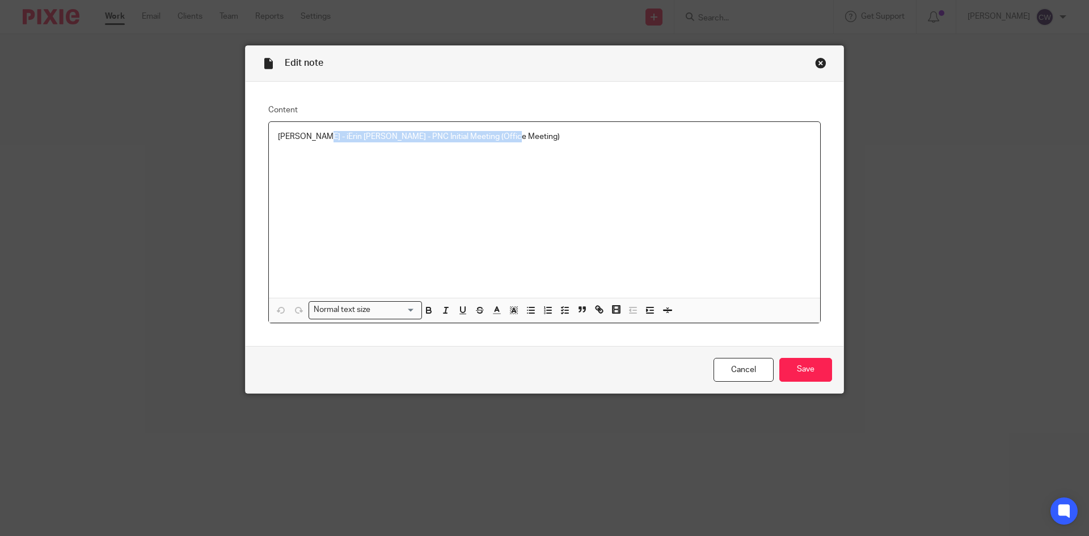
drag, startPoint x: 520, startPoint y: 143, endPoint x: 110, endPoint y: 159, distance: 409.8
click at [130, 166] on div "Edit note Content [PERSON_NAME] - iErin [PERSON_NAME] - PNC Initial Meeting (Of…" at bounding box center [544, 268] width 1089 height 536
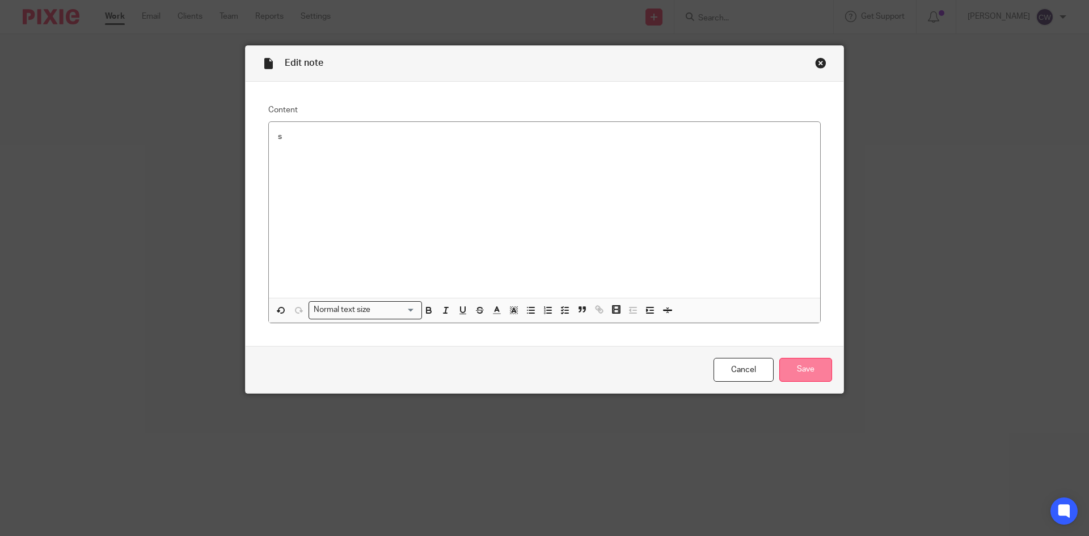
click at [802, 362] on input "Save" at bounding box center [805, 370] width 53 height 24
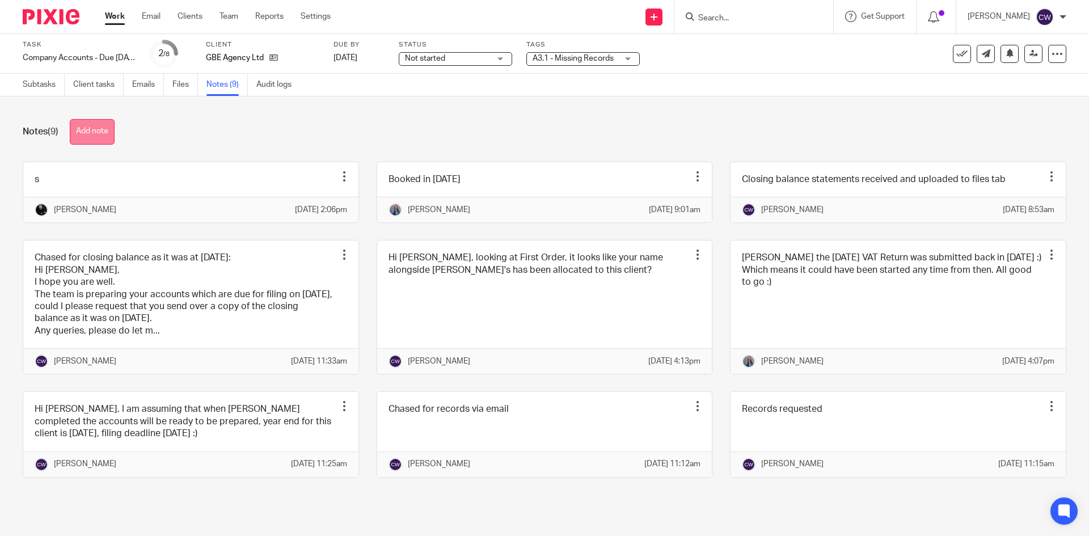
click at [107, 135] on button "Add note" at bounding box center [92, 132] width 45 height 26
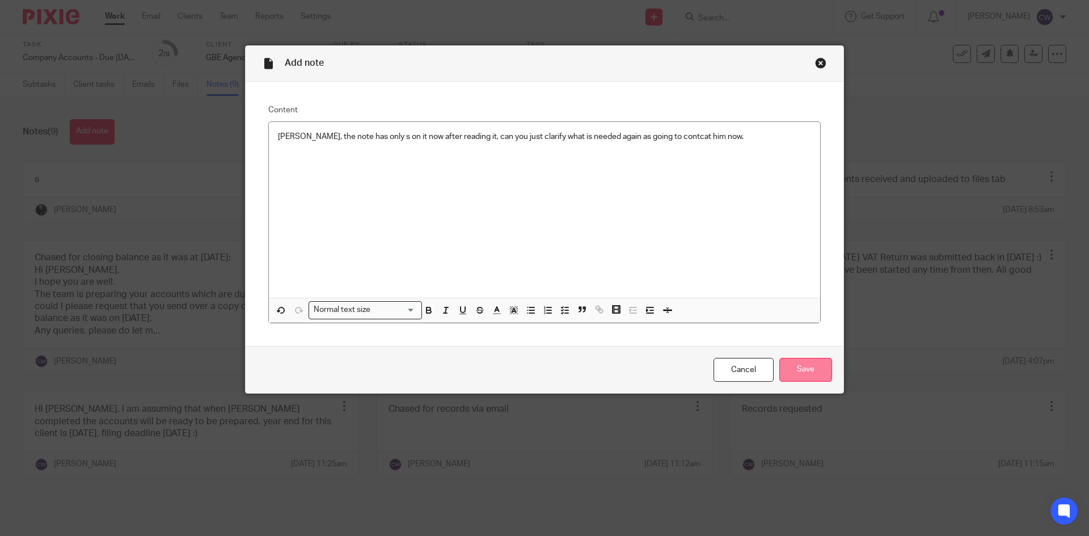
click at [814, 362] on input "Save" at bounding box center [805, 370] width 53 height 24
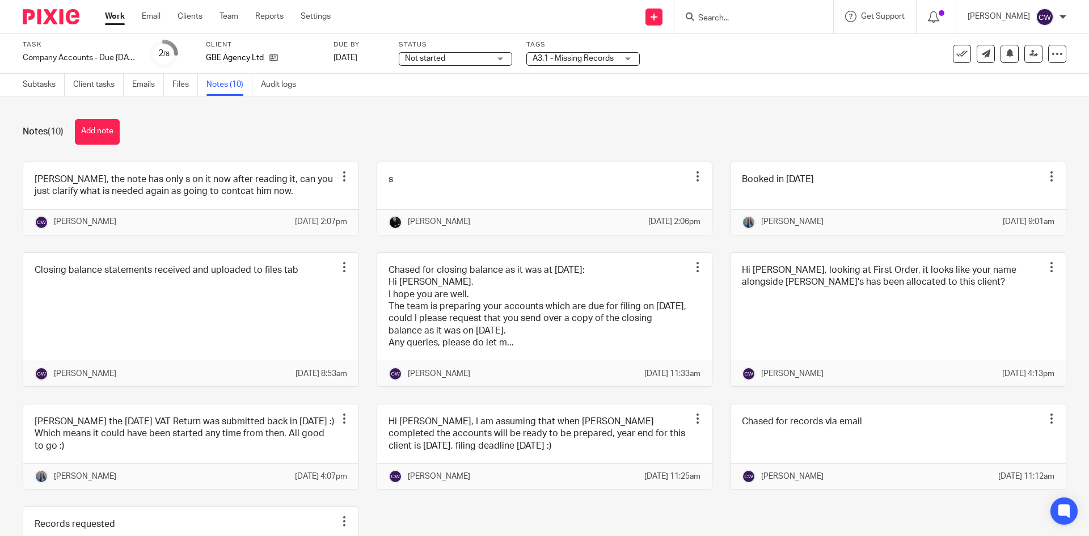
click at [685, 24] on div at bounding box center [753, 16] width 159 height 33
click at [698, 19] on input "Search" at bounding box center [748, 19] width 102 height 10
type input "B"
type input "GBE"
click at [733, 45] on link at bounding box center [765, 44] width 141 height 17
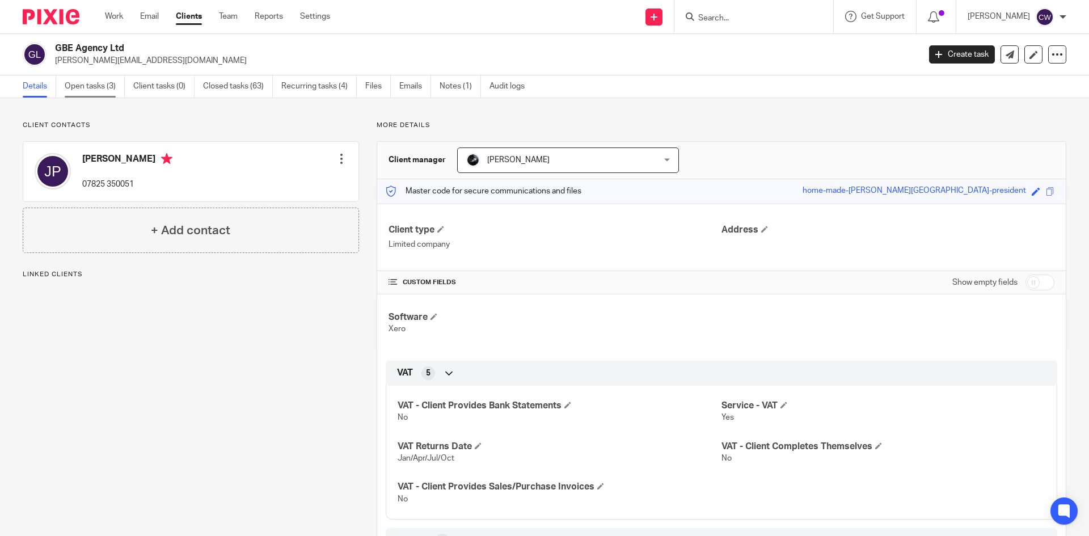
click at [107, 81] on link "Open tasks (3)" at bounding box center [95, 86] width 60 height 22
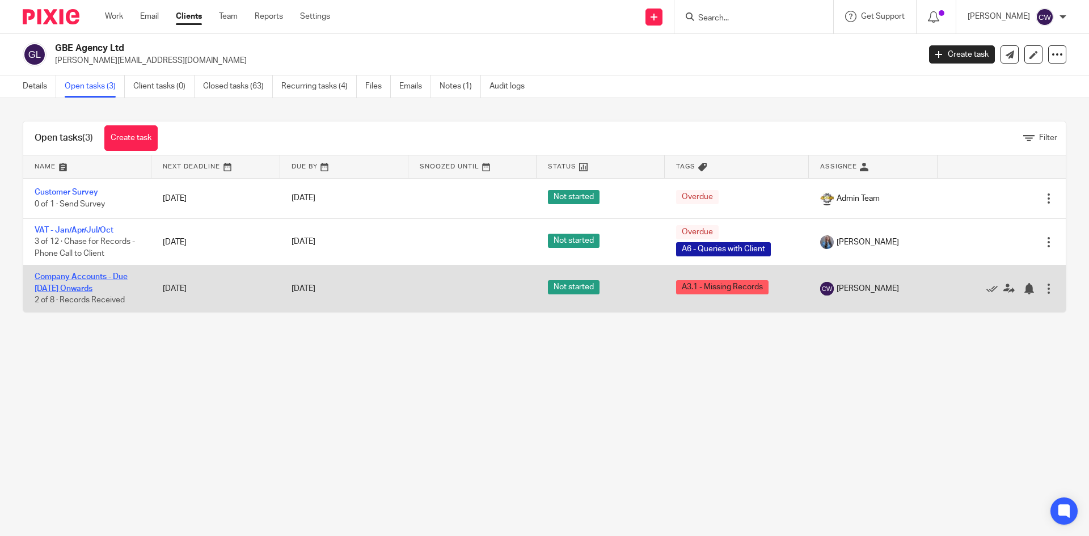
click at [83, 280] on link "Company Accounts - Due [DATE] Onwards" at bounding box center [81, 282] width 93 height 19
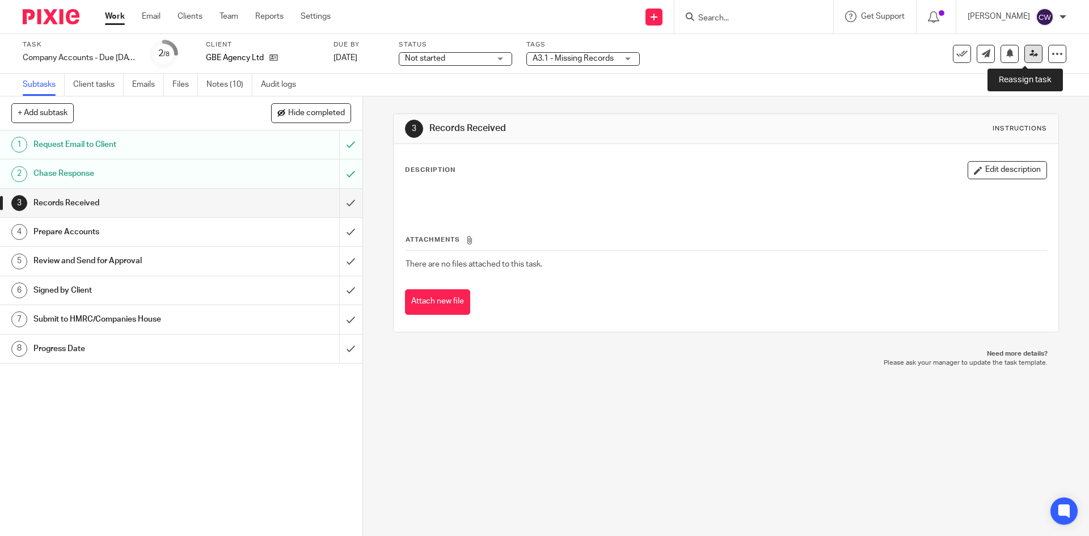
click at [1027, 49] on link at bounding box center [1033, 54] width 18 height 18
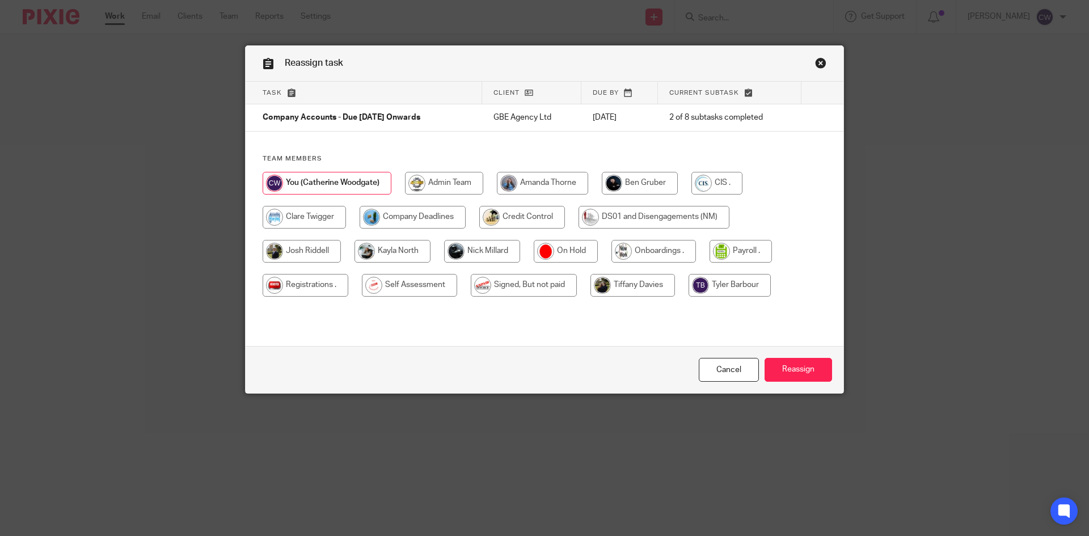
click at [626, 183] on input "radio" at bounding box center [640, 183] width 76 height 23
radio input "true"
click at [798, 364] on input "Reassign" at bounding box center [798, 370] width 67 height 24
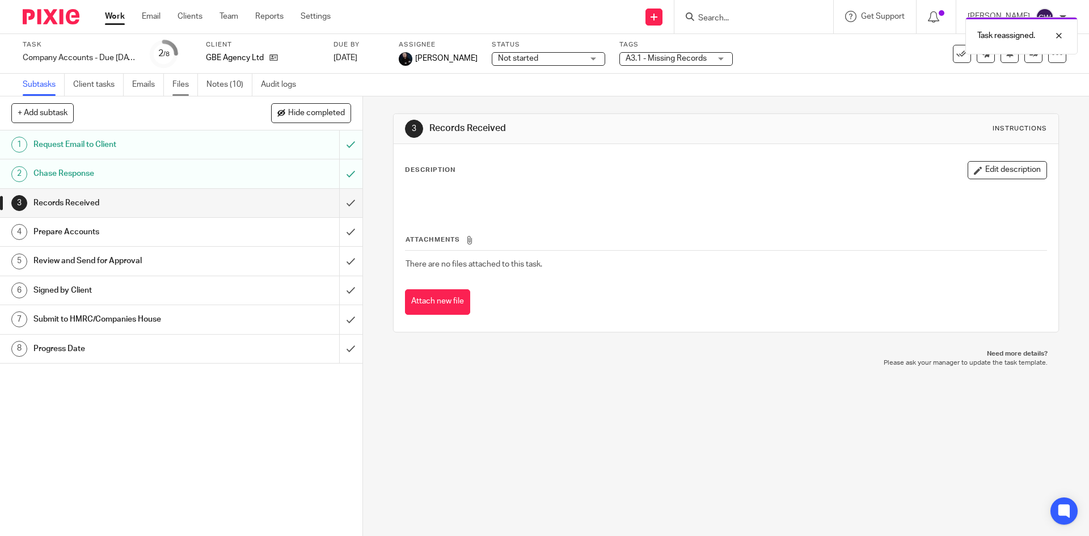
click at [182, 90] on link "Files" at bounding box center [185, 85] width 26 height 22
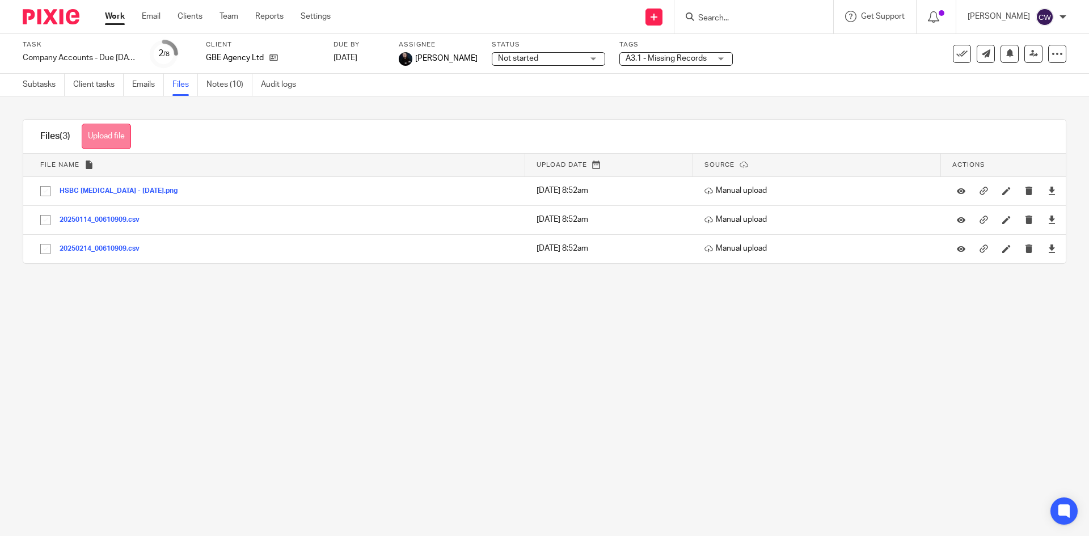
drag, startPoint x: 137, startPoint y: 125, endPoint x: 118, endPoint y: 133, distance: 21.1
click at [137, 125] on div "Files (3) Upload file Download selected Delete selected" at bounding box center [85, 136] width 125 height 33
click at [118, 133] on button "Upload file" at bounding box center [106, 137] width 49 height 26
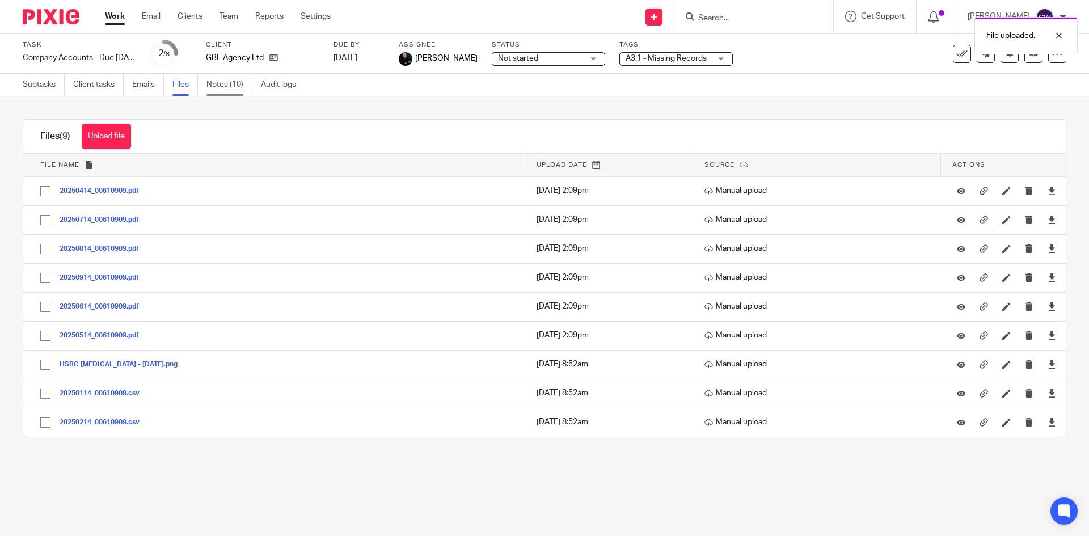
click at [226, 86] on link "Notes (10)" at bounding box center [229, 85] width 46 height 22
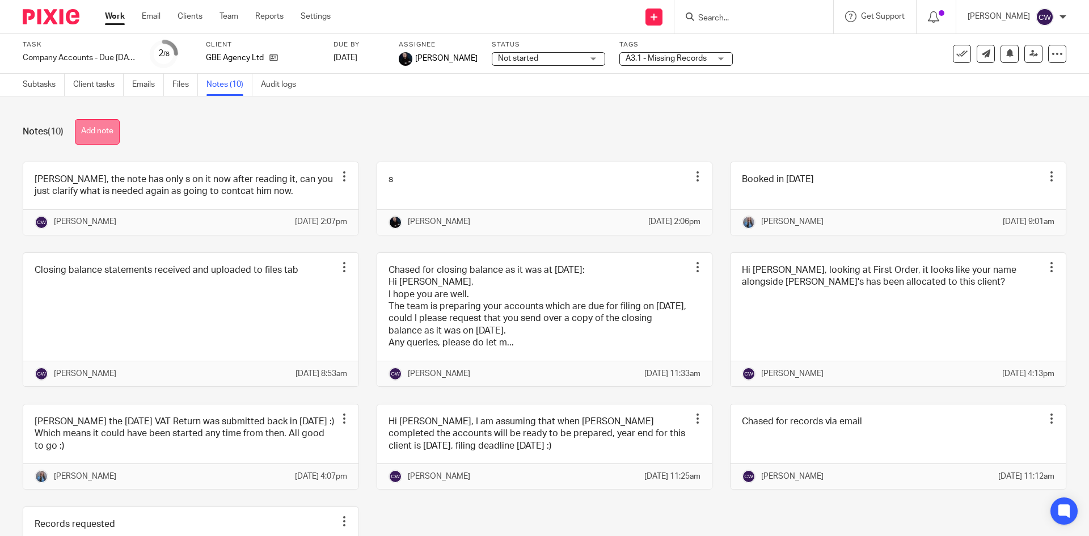
click at [89, 137] on button "Add note" at bounding box center [97, 132] width 45 height 26
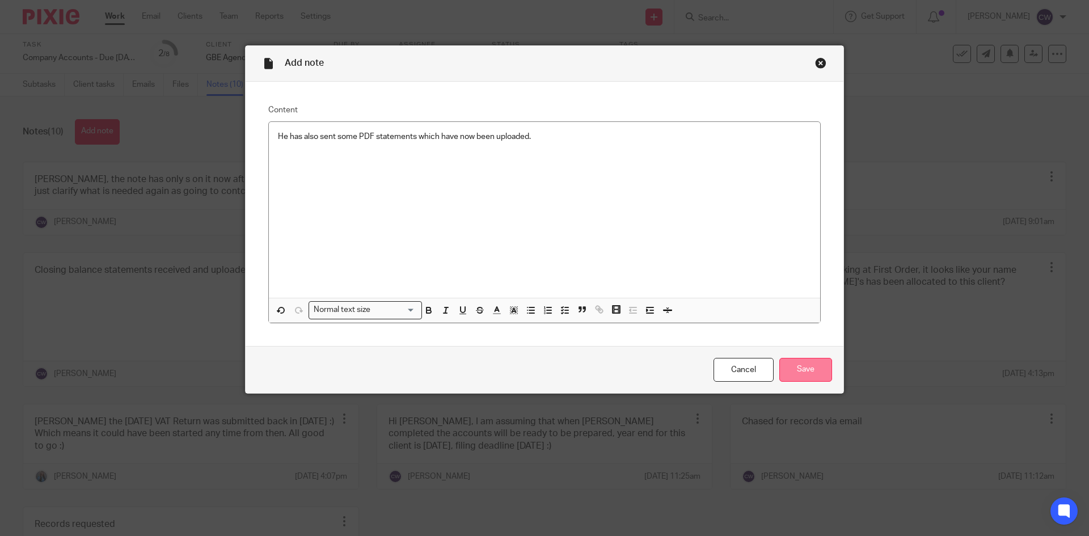
click at [809, 371] on input "Save" at bounding box center [805, 370] width 53 height 24
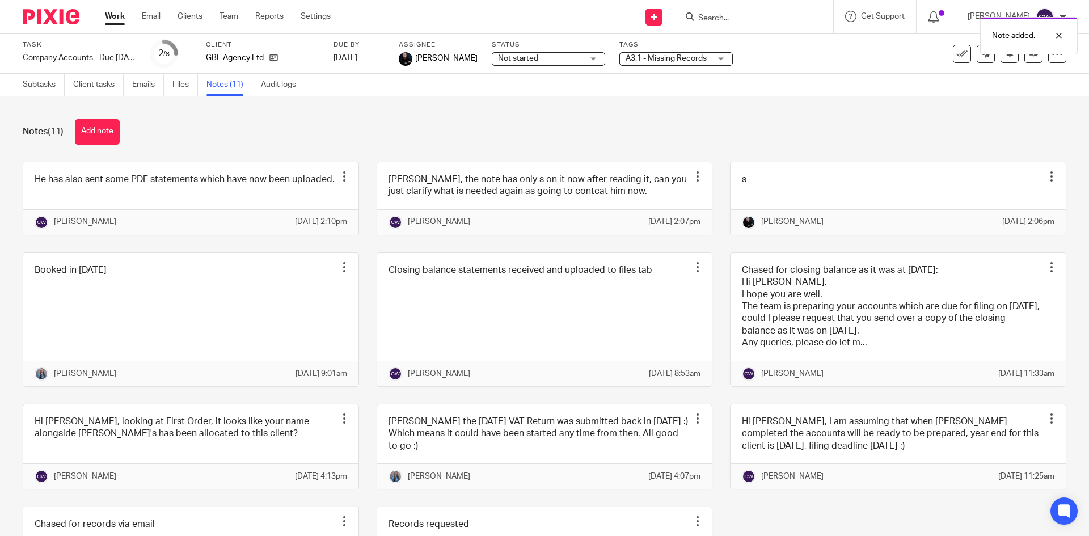
click at [750, 23] on div "Note added." at bounding box center [810, 32] width 533 height 43
click at [790, 18] on form at bounding box center [757, 17] width 121 height 14
click at [708, 27] on div at bounding box center [753, 16] width 159 height 33
click at [711, 19] on input "Search" at bounding box center [748, 19] width 102 height 10
click at [763, 14] on input "Search" at bounding box center [748, 19] width 102 height 10
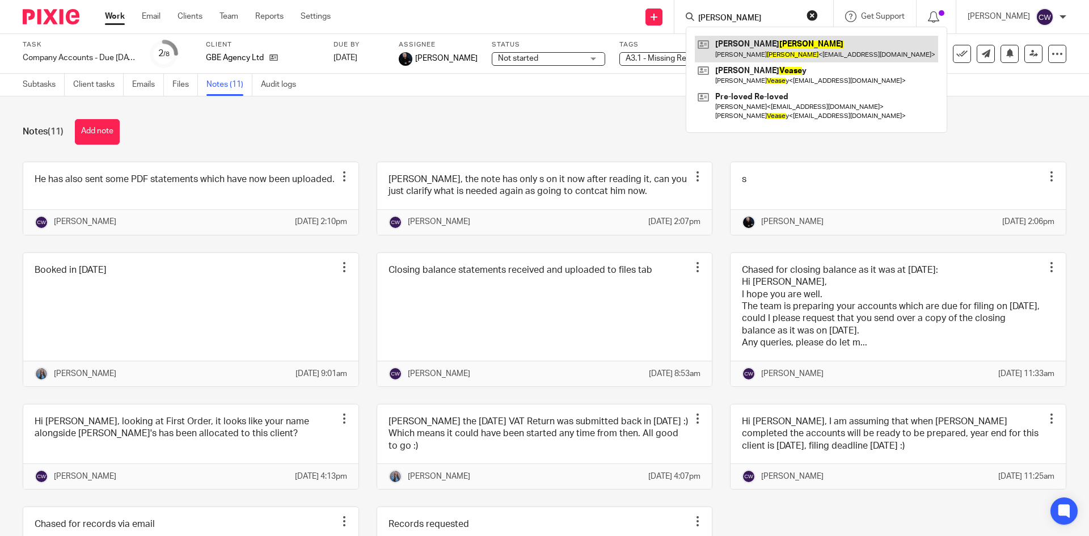
type input "[PERSON_NAME]"
click at [733, 51] on link at bounding box center [816, 49] width 243 height 26
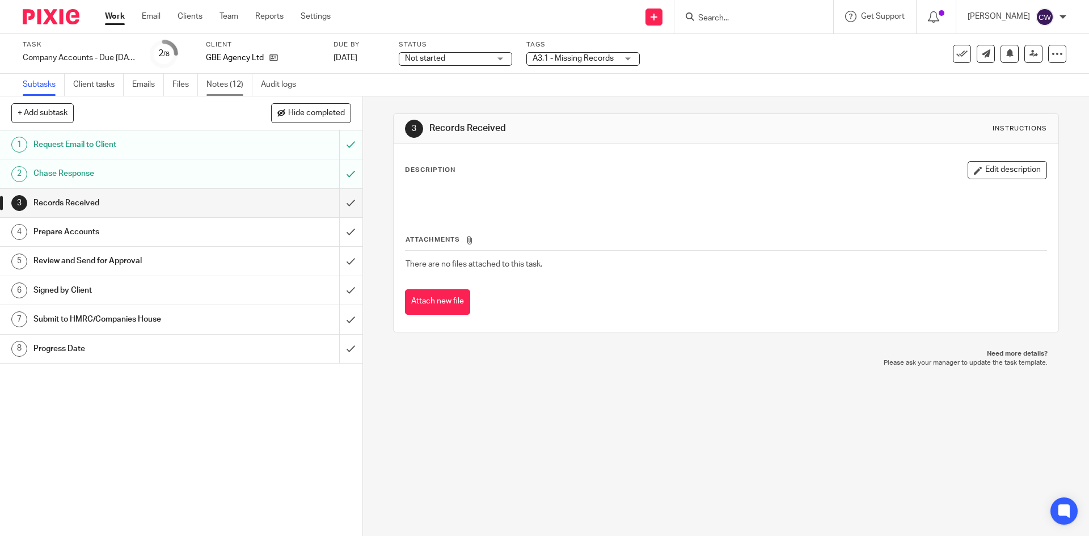
click at [224, 84] on link "Notes (12)" at bounding box center [229, 85] width 46 height 22
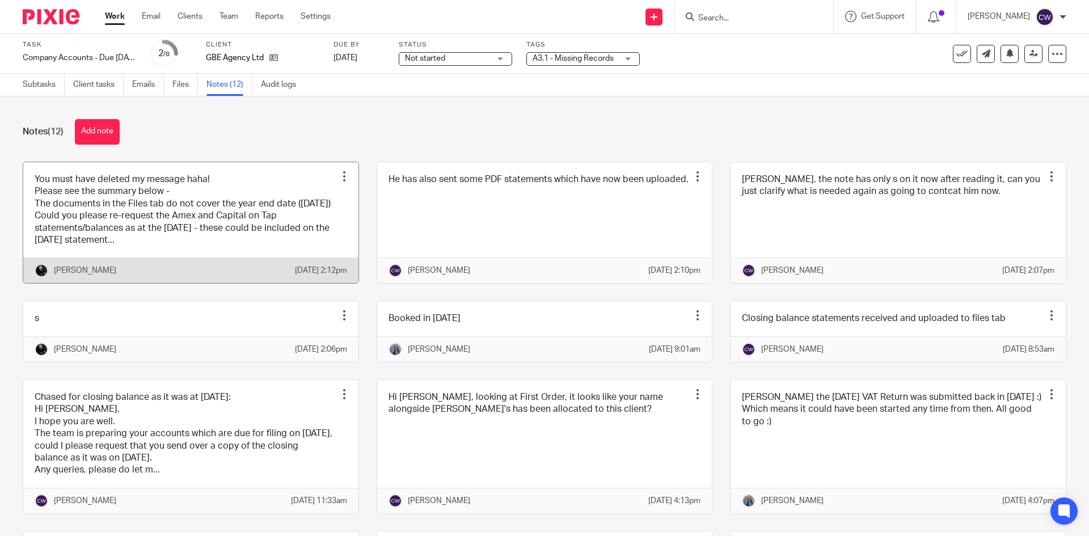
click at [213, 195] on link at bounding box center [190, 222] width 335 height 121
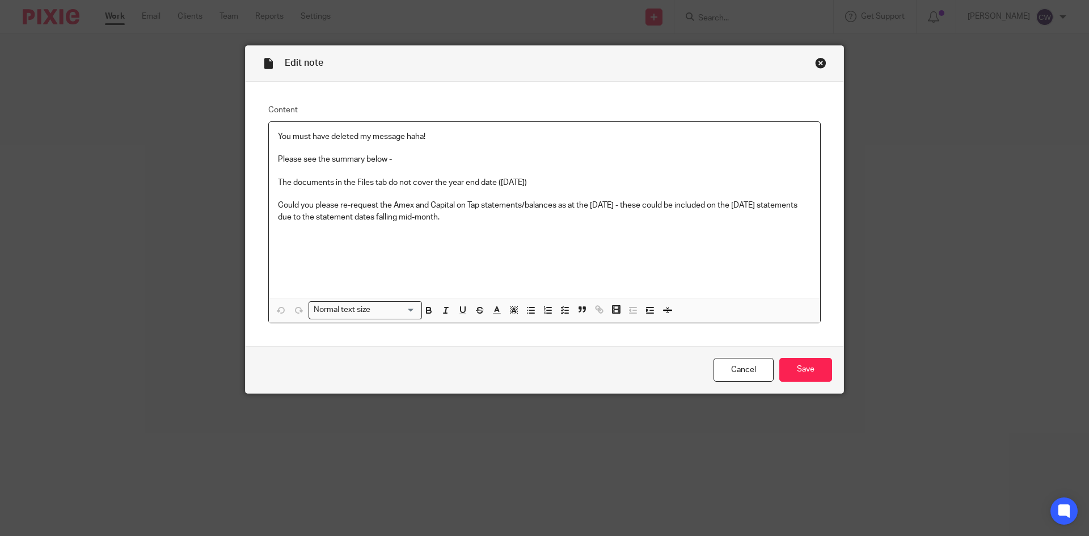
click at [603, 255] on div "You must have deleted my message haha! Please see the summary below - The docum…" at bounding box center [544, 210] width 551 height 176
drag, startPoint x: 274, startPoint y: 181, endPoint x: 506, endPoint y: 229, distance: 236.7
click at [506, 229] on div "You must have deleted my message haha! Please see the summary below - The docum…" at bounding box center [544, 210] width 551 height 176
copy div "The documents in the Files tab do not cover the year end date (31 01 2025) Coul…"
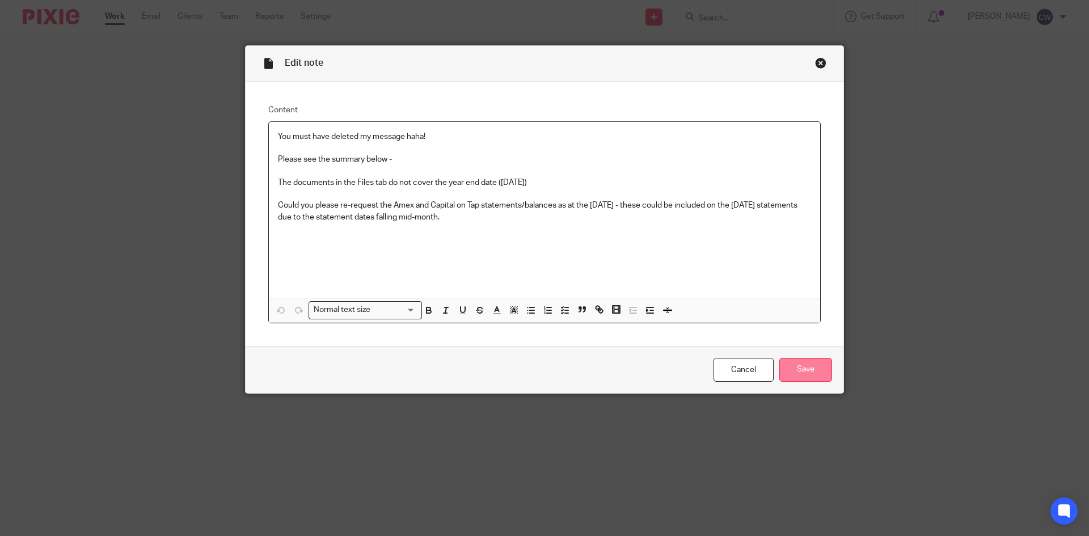
click at [799, 372] on input "Save" at bounding box center [805, 370] width 53 height 24
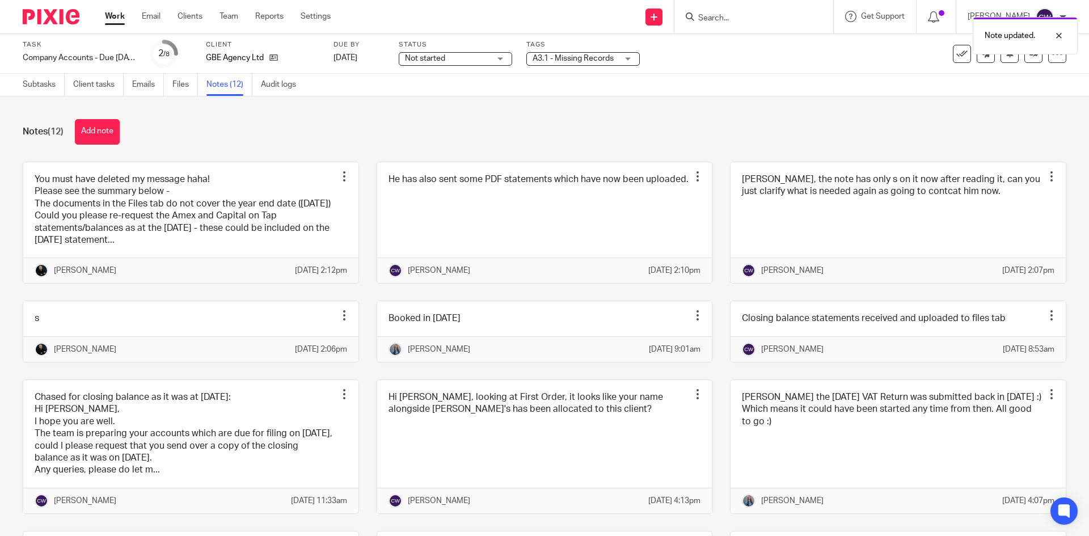
click at [692, 22] on div "Note updated." at bounding box center [810, 32] width 533 height 43
click at [710, 18] on div "Note updated." at bounding box center [810, 32] width 533 height 43
click at [697, 18] on input "Search" at bounding box center [748, 19] width 102 height 10
click at [713, 19] on input "Search" at bounding box center [748, 19] width 102 height 10
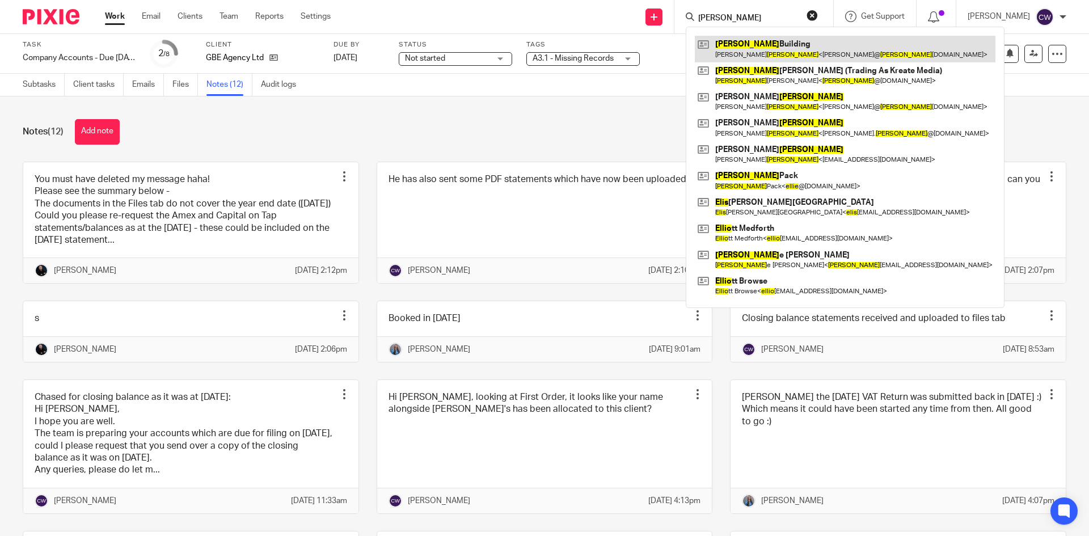
type input "Ellis"
click at [779, 40] on link at bounding box center [845, 49] width 301 height 26
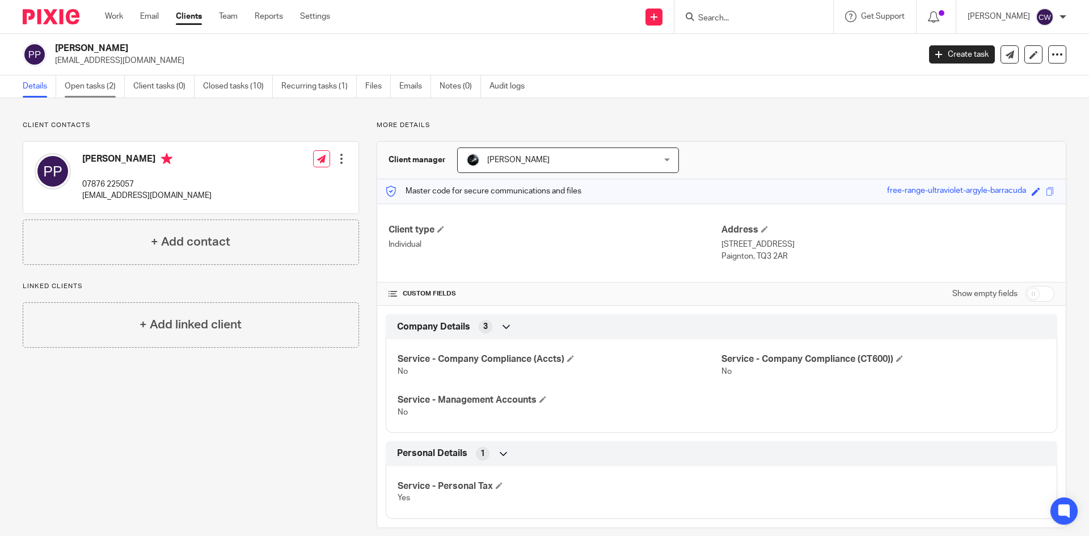
click at [105, 90] on link "Open tasks (2)" at bounding box center [95, 86] width 60 height 22
click at [82, 86] on link "Open tasks (2)" at bounding box center [95, 86] width 60 height 22
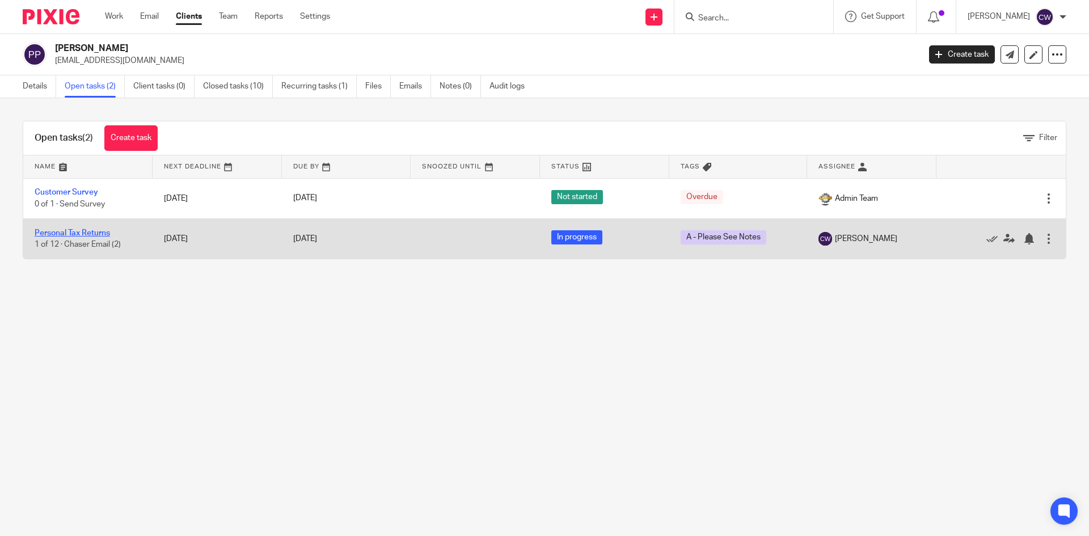
click at [78, 232] on link "Personal Tax Returns" at bounding box center [72, 233] width 75 height 8
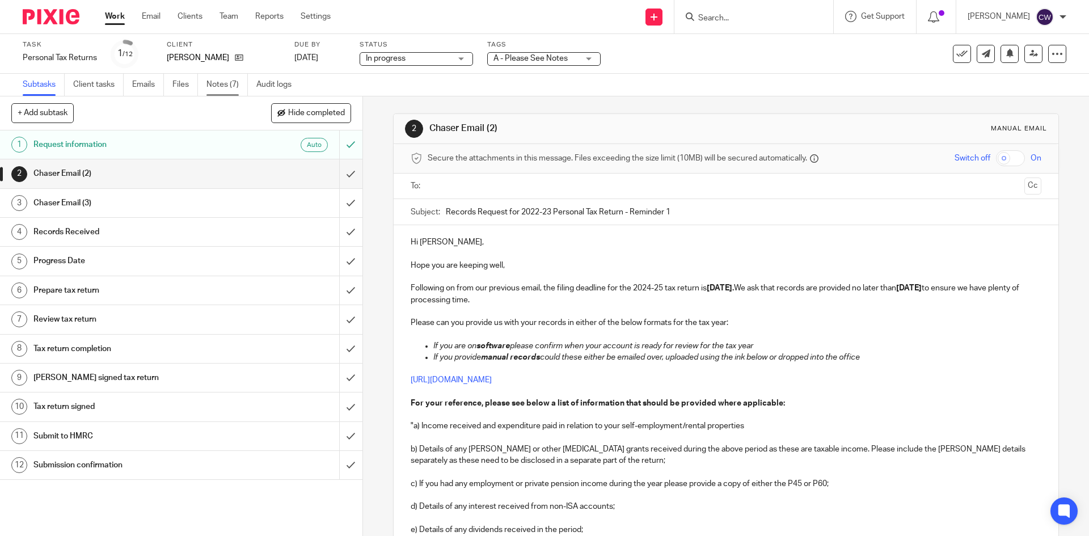
click at [223, 83] on link "Notes (7)" at bounding box center [226, 85] width 41 height 22
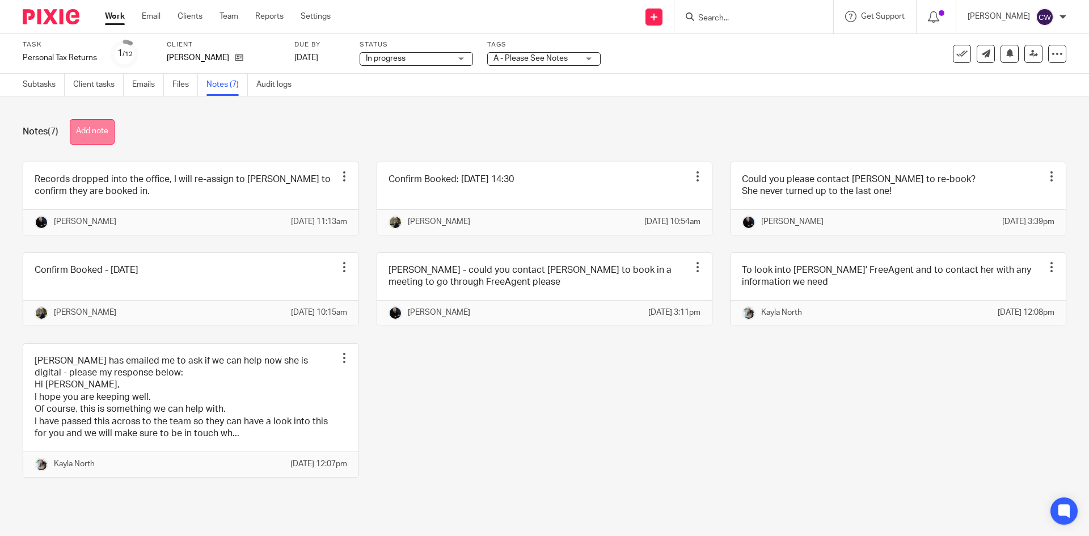
click at [92, 136] on button "Add note" at bounding box center [92, 132] width 45 height 26
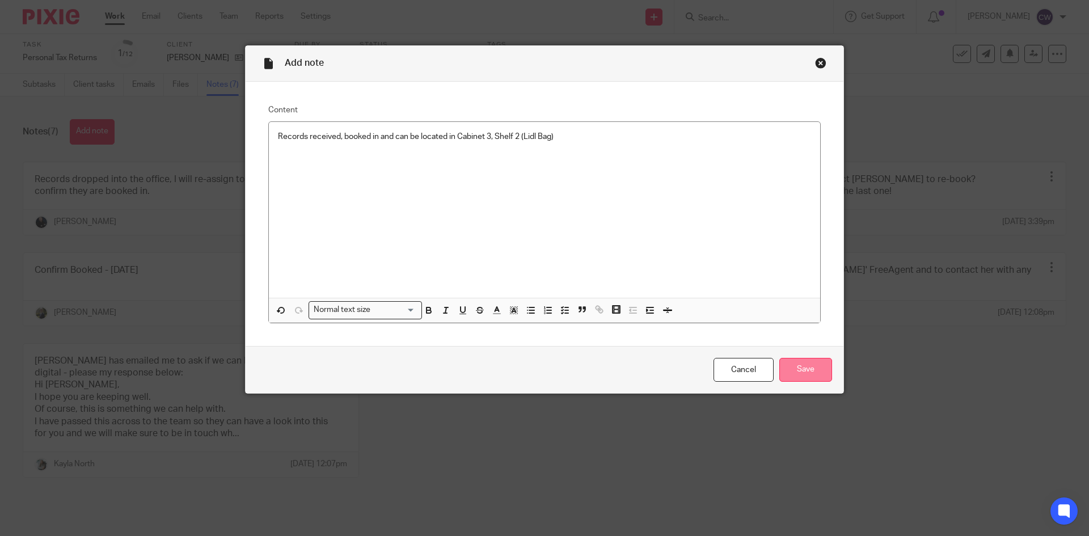
click at [803, 369] on input "Save" at bounding box center [805, 370] width 53 height 24
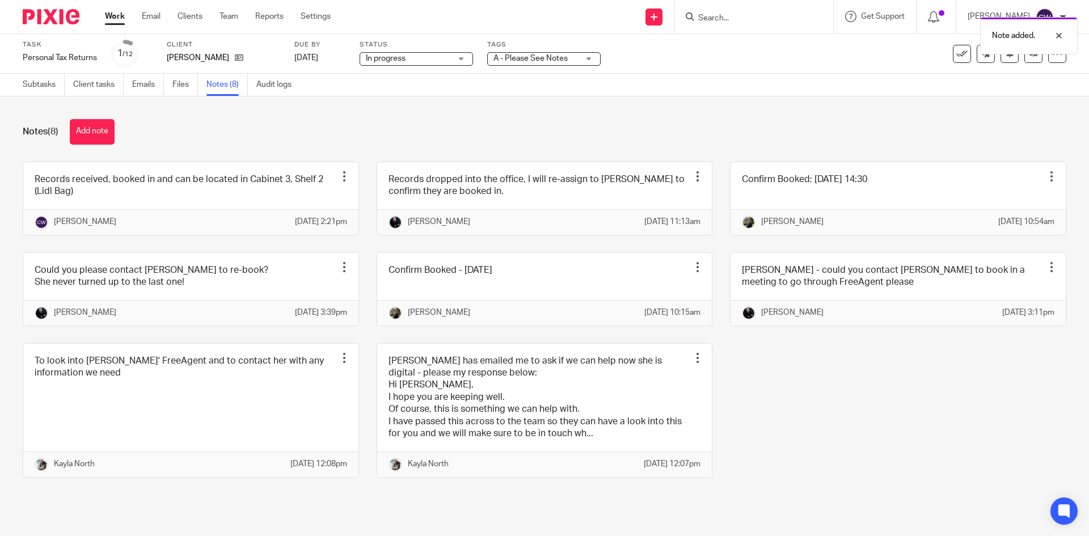
drag, startPoint x: 87, startPoint y: 132, endPoint x: 85, endPoint y: 120, distance: 12.1
click at [85, 120] on button "Add note" at bounding box center [92, 132] width 45 height 26
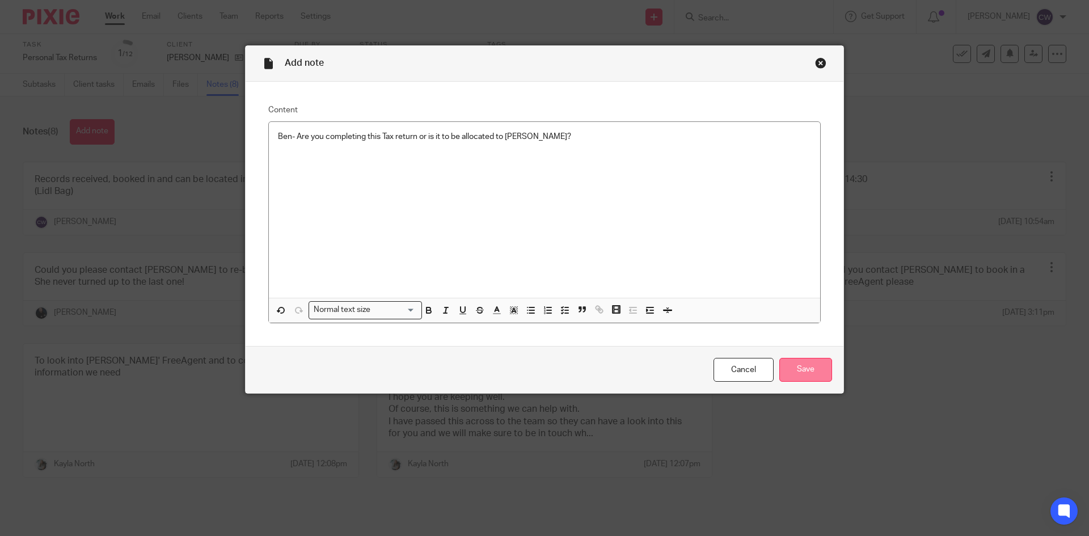
click at [826, 372] on input "Save" at bounding box center [805, 370] width 53 height 24
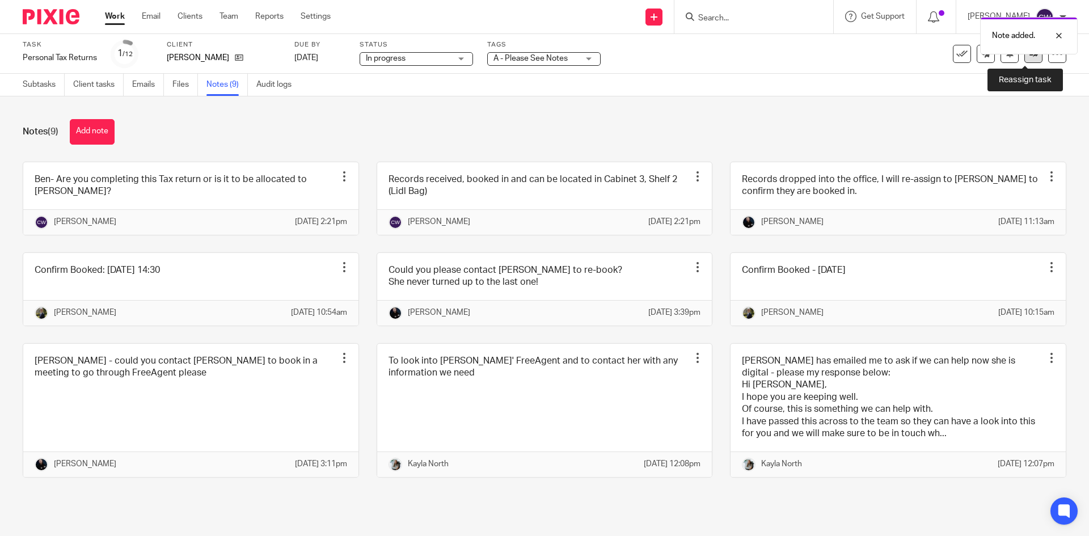
click at [1026, 58] on link at bounding box center [1033, 54] width 18 height 18
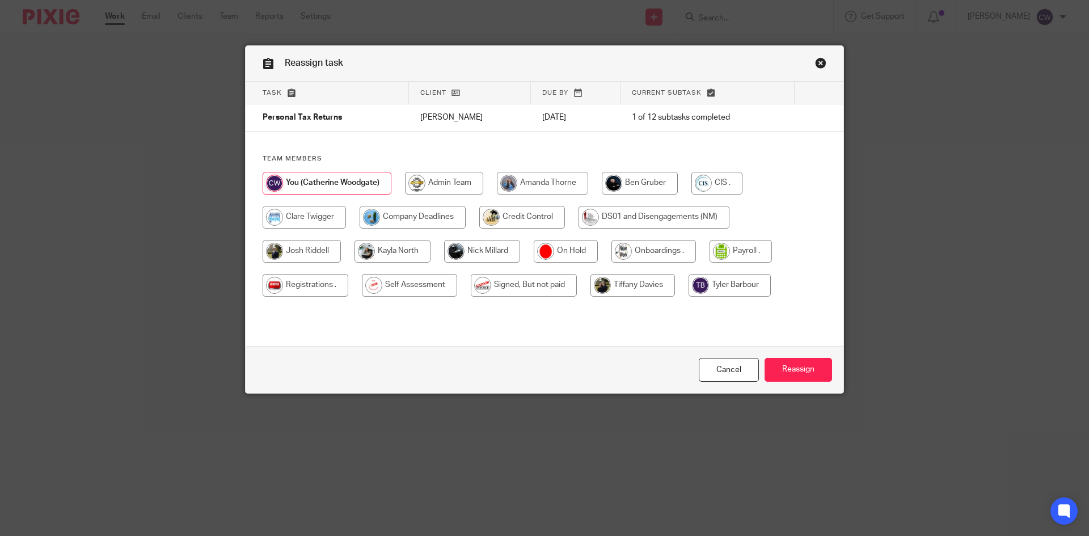
click at [632, 187] on input "radio" at bounding box center [640, 183] width 76 height 23
radio input "true"
click at [772, 382] on div "Cancel Reassign" at bounding box center [545, 370] width 598 height 48
click at [778, 366] on input "Reassign" at bounding box center [798, 370] width 67 height 24
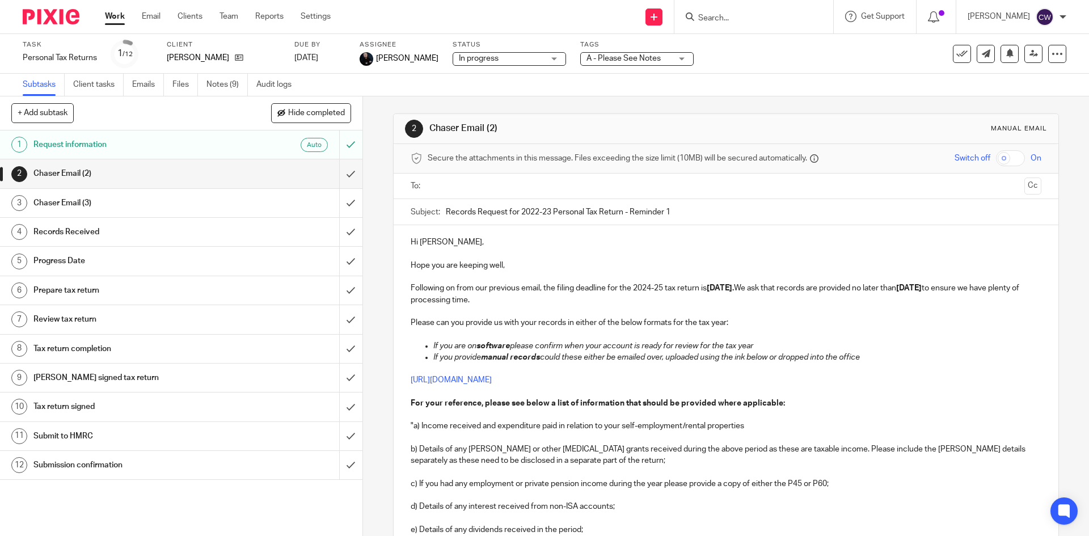
click at [752, 12] on form at bounding box center [757, 17] width 121 height 14
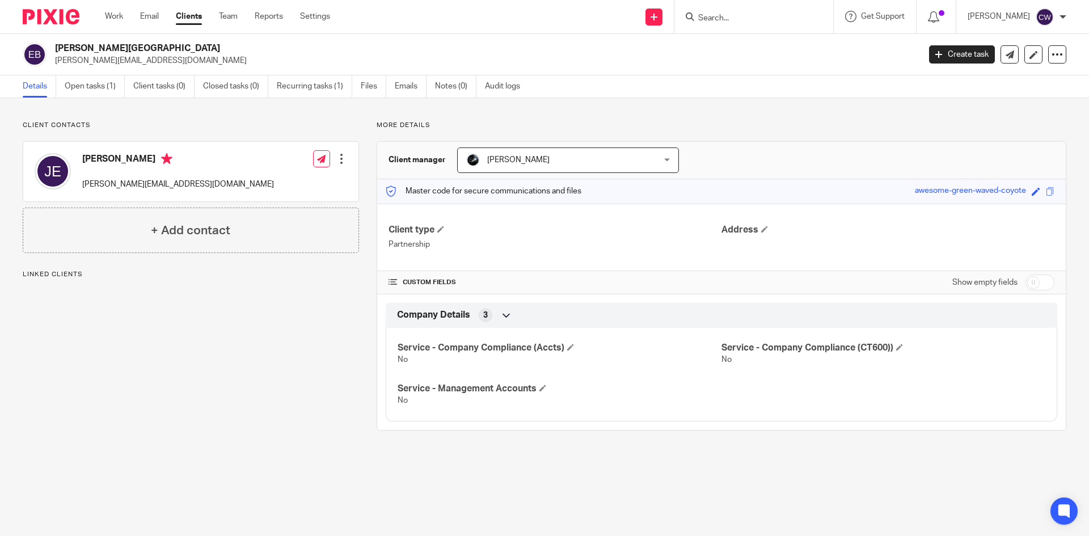
click at [80, 99] on div "Client contacts [PERSON_NAME] [PERSON_NAME][EMAIL_ADDRESS][DOMAIN_NAME] Edit co…" at bounding box center [544, 275] width 1089 height 355
click at [83, 83] on link "Open tasks (1)" at bounding box center [95, 86] width 60 height 22
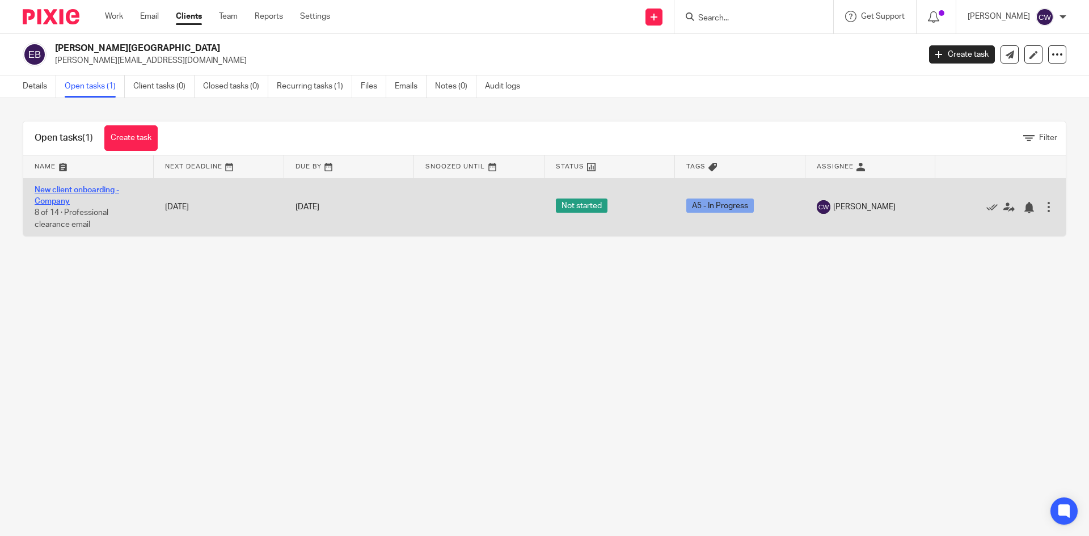
click at [97, 188] on link "New client onboarding - Company" at bounding box center [77, 195] width 85 height 19
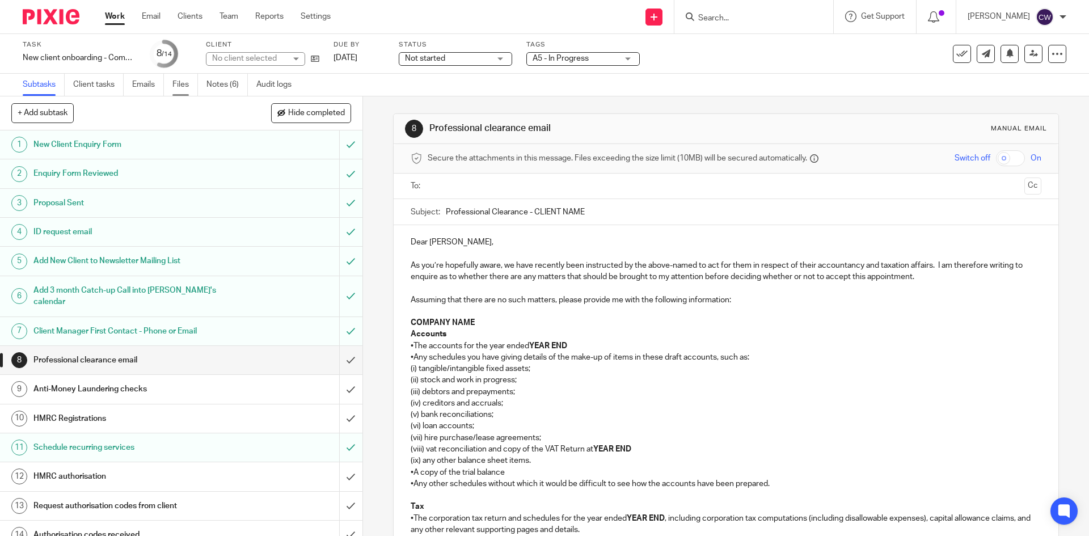
click at [188, 86] on link "Files" at bounding box center [185, 85] width 26 height 22
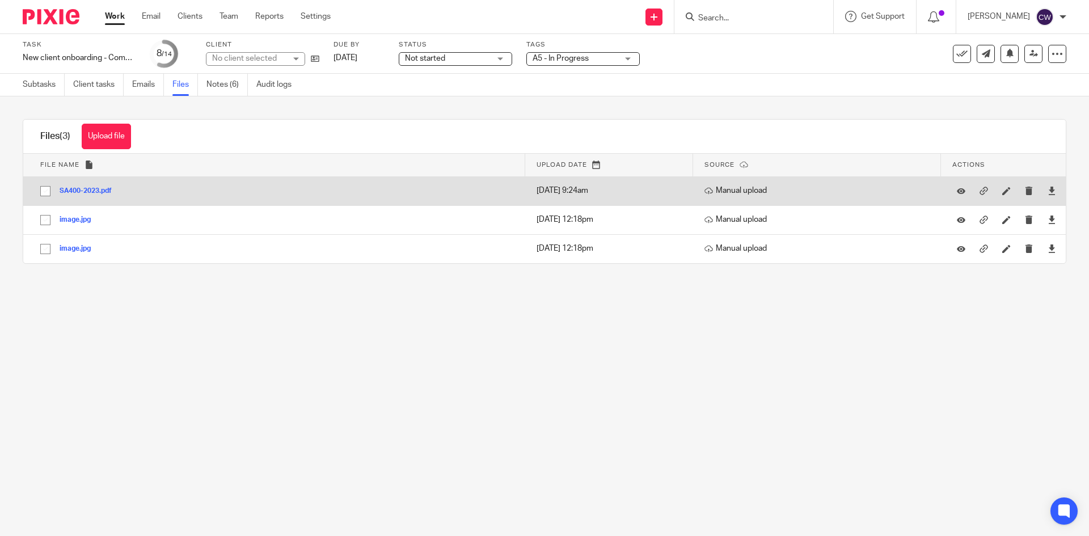
click at [100, 185] on div "SA400-2023.pdf" at bounding box center [90, 190] width 61 height 11
click at [98, 189] on button "SA400-2023.pdf" at bounding box center [90, 191] width 61 height 8
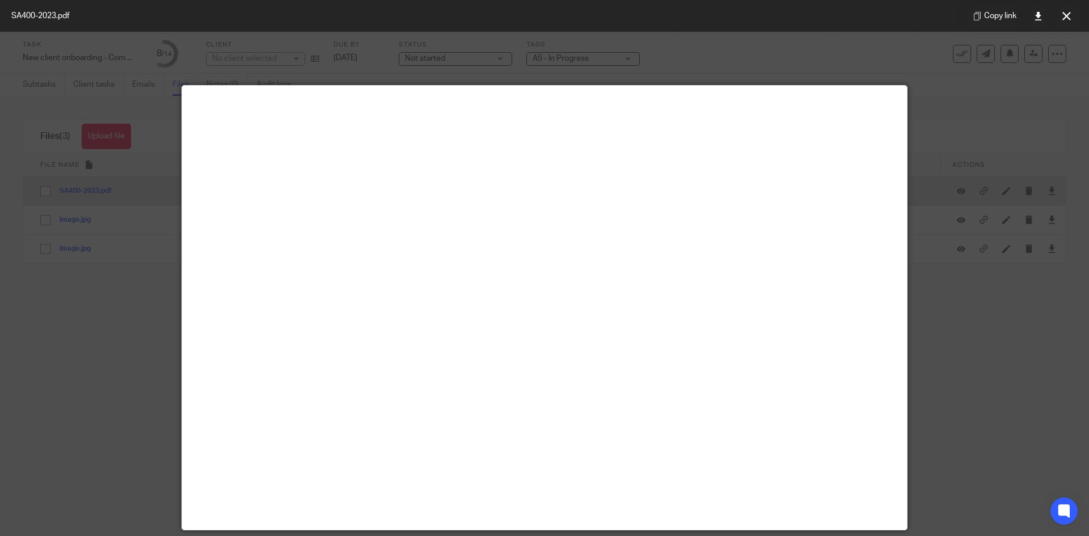
click at [98, 189] on div at bounding box center [544, 268] width 1089 height 536
click at [1040, 15] on icon at bounding box center [1038, 16] width 9 height 9
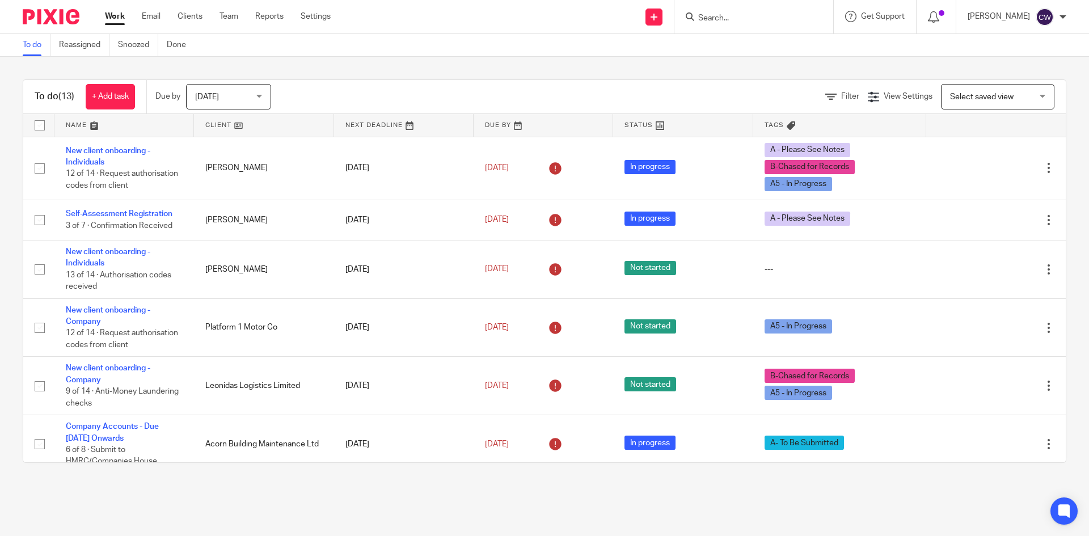
click at [715, 19] on input "Search" at bounding box center [748, 19] width 102 height 10
type input "GBE"
click at [728, 46] on link at bounding box center [765, 44] width 141 height 17
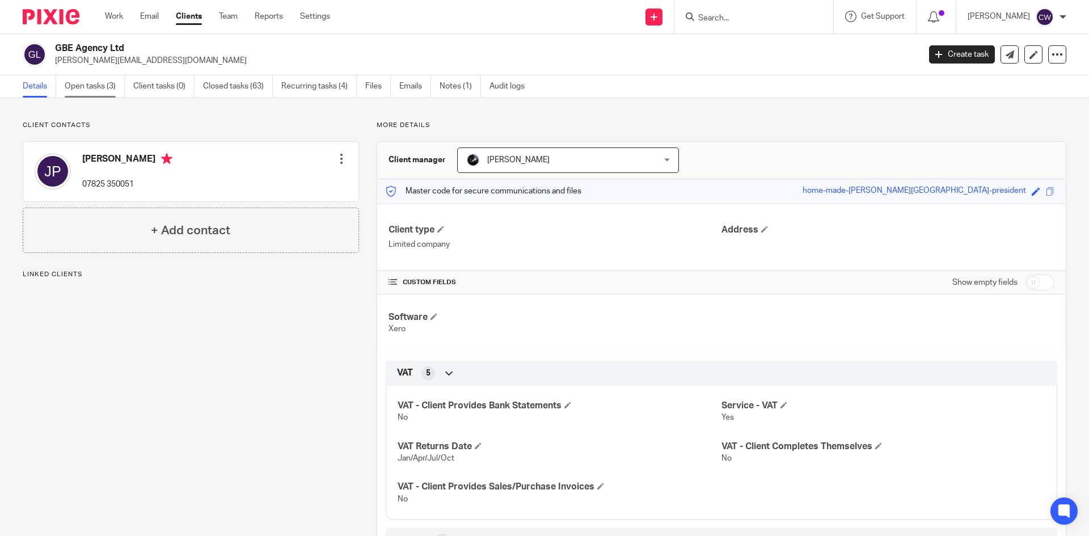
click at [108, 84] on link "Open tasks (3)" at bounding box center [95, 86] width 60 height 22
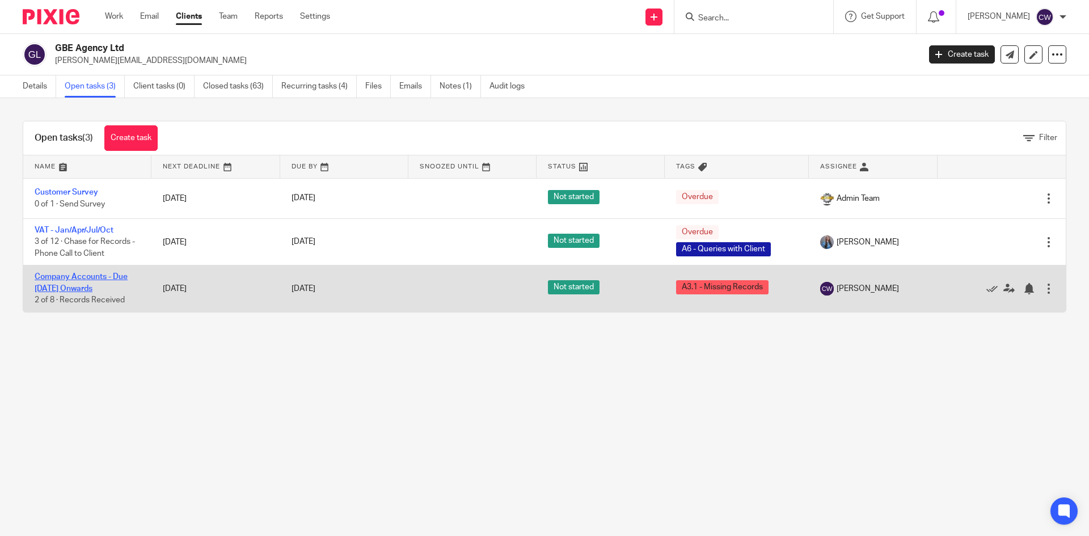
click at [112, 278] on link "Company Accounts - Due [DATE] Onwards" at bounding box center [81, 282] width 93 height 19
click at [105, 275] on link "Company Accounts - Due [DATE] Onwards" at bounding box center [81, 282] width 93 height 19
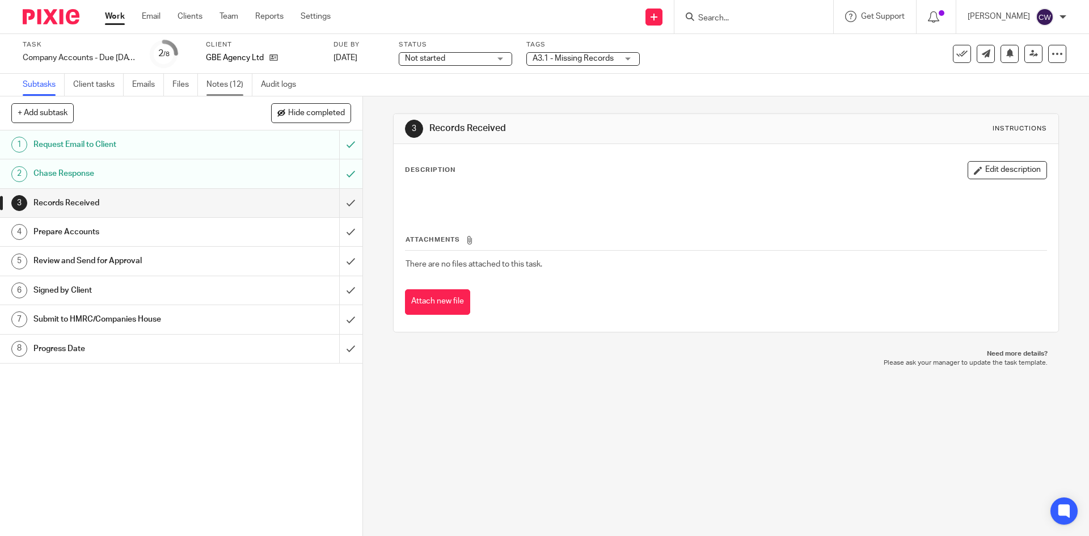
click at [224, 81] on link "Notes (12)" at bounding box center [229, 85] width 46 height 22
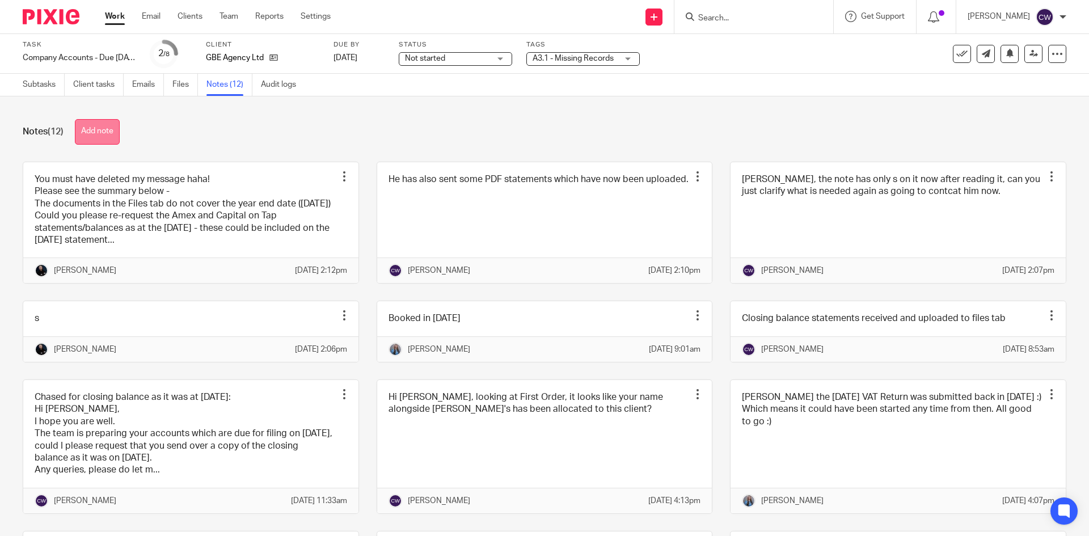
click at [97, 129] on button "Add note" at bounding box center [97, 132] width 45 height 26
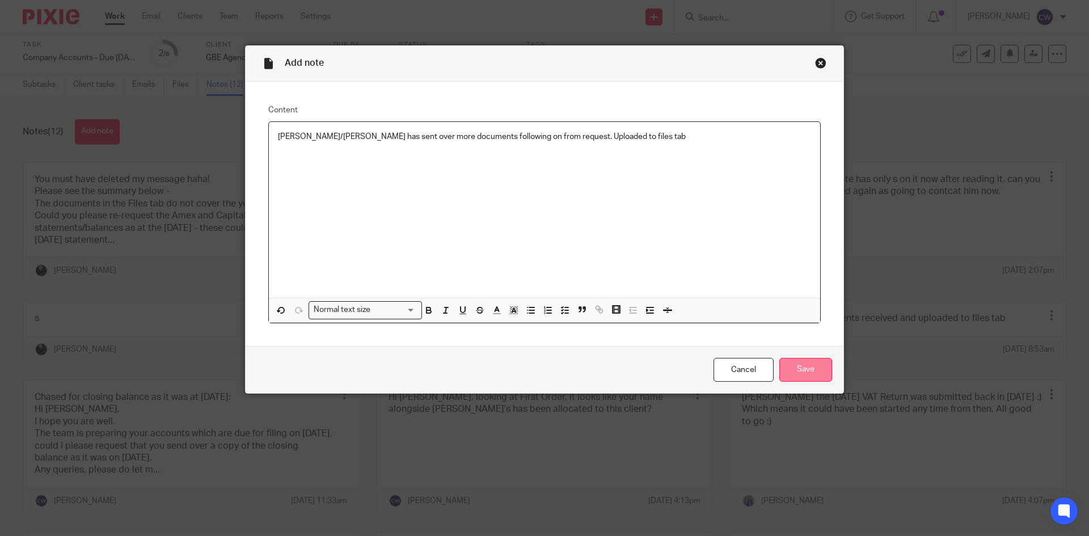
click at [810, 378] on input "Save" at bounding box center [805, 370] width 53 height 24
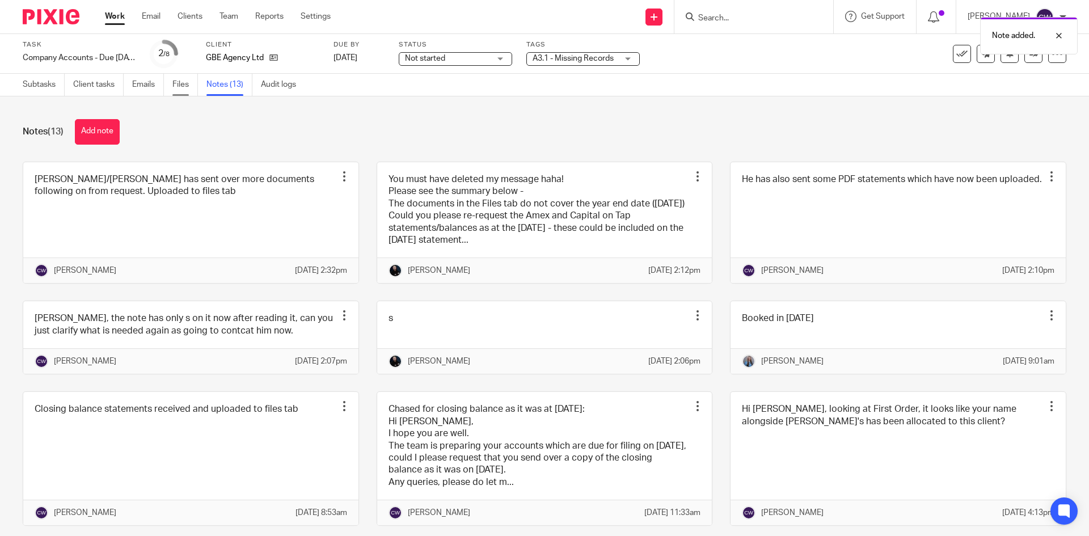
click at [176, 82] on link "Files" at bounding box center [185, 85] width 26 height 22
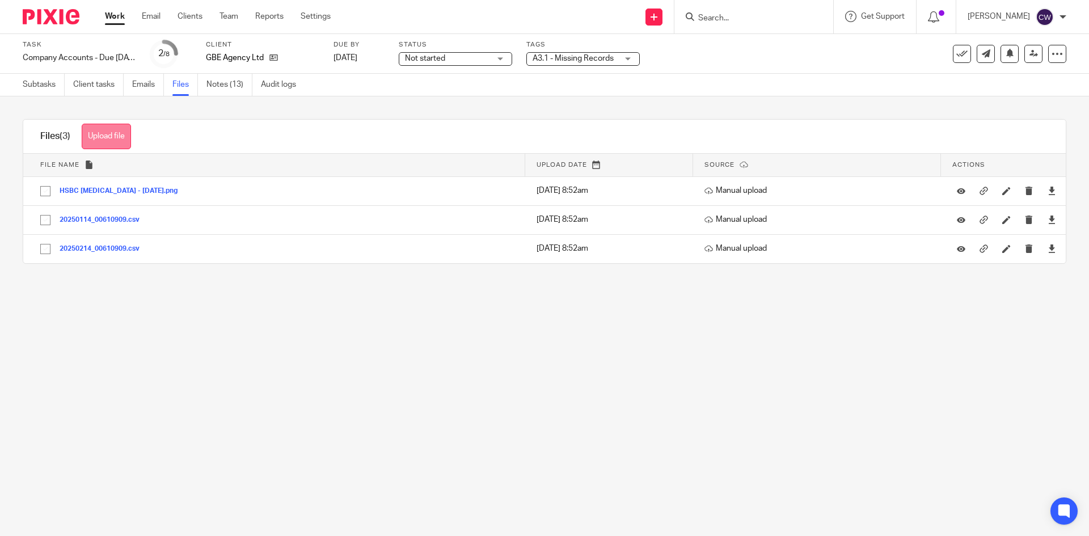
click at [126, 129] on button "Upload file" at bounding box center [106, 137] width 49 height 26
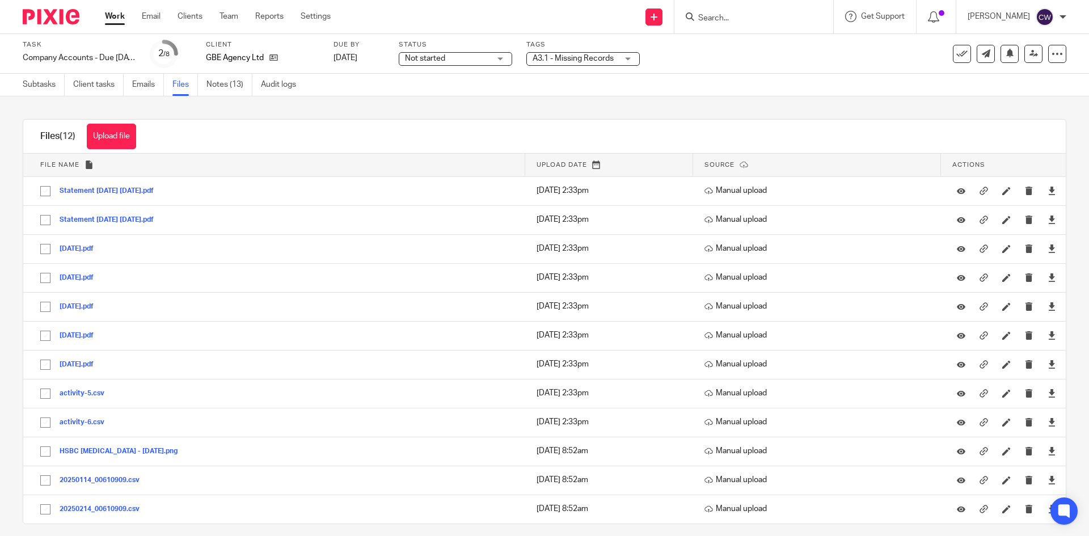
click at [601, 59] on span "A3.1 - Missing Records" at bounding box center [573, 58] width 81 height 8
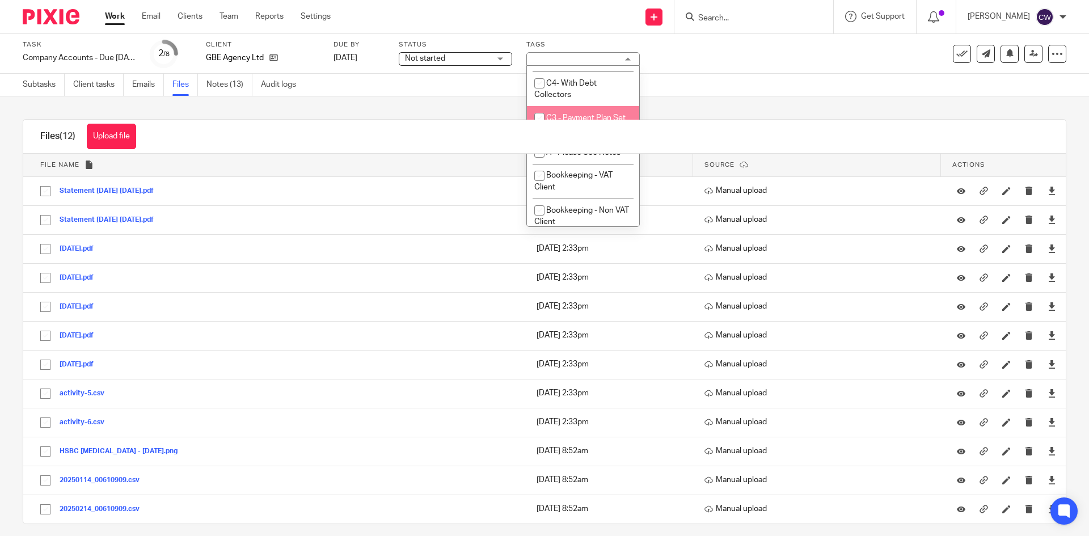
scroll to position [227, 0]
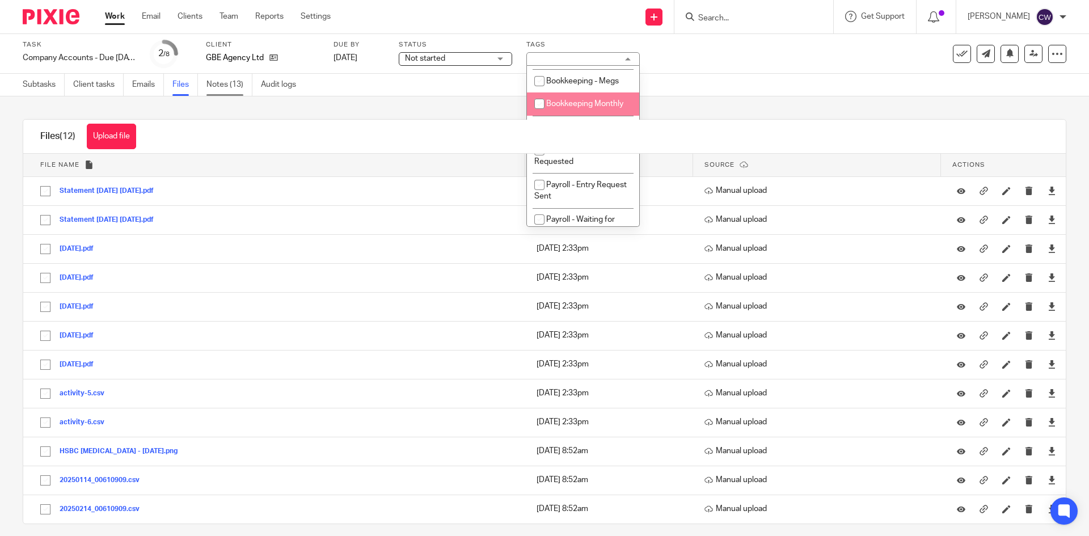
click at [229, 82] on link "Notes (13)" at bounding box center [229, 85] width 46 height 22
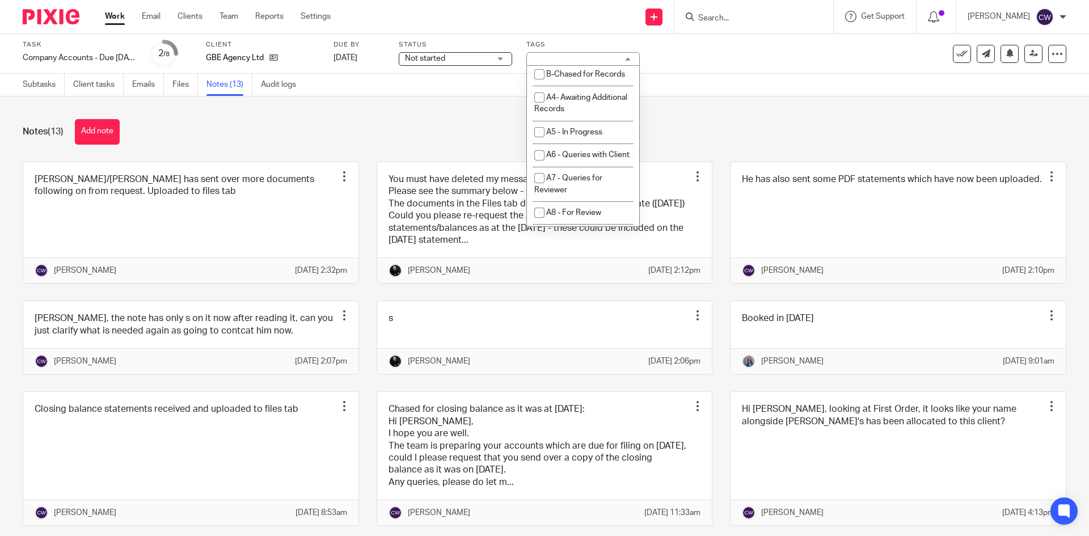
scroll to position [454, 0]
click at [584, 62] on li "A3 - Records Received" at bounding box center [583, 50] width 112 height 23
checkbox input "true"
click at [769, 149] on div "Notes (13) Add note Ben/Amanda - James has sent over more documents following o…" at bounding box center [544, 316] width 1089 height 440
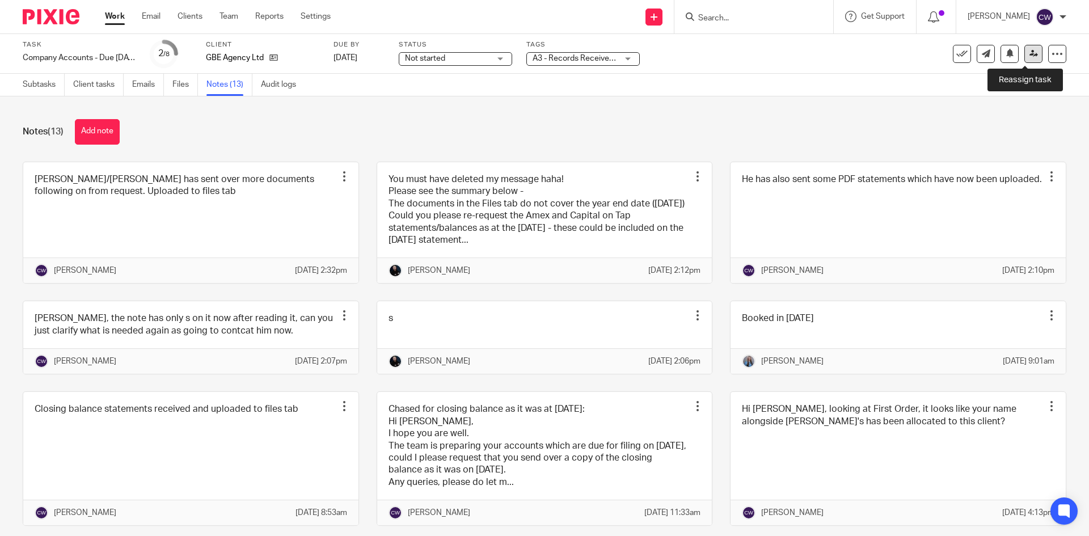
click at [1029, 54] on icon at bounding box center [1033, 53] width 9 height 9
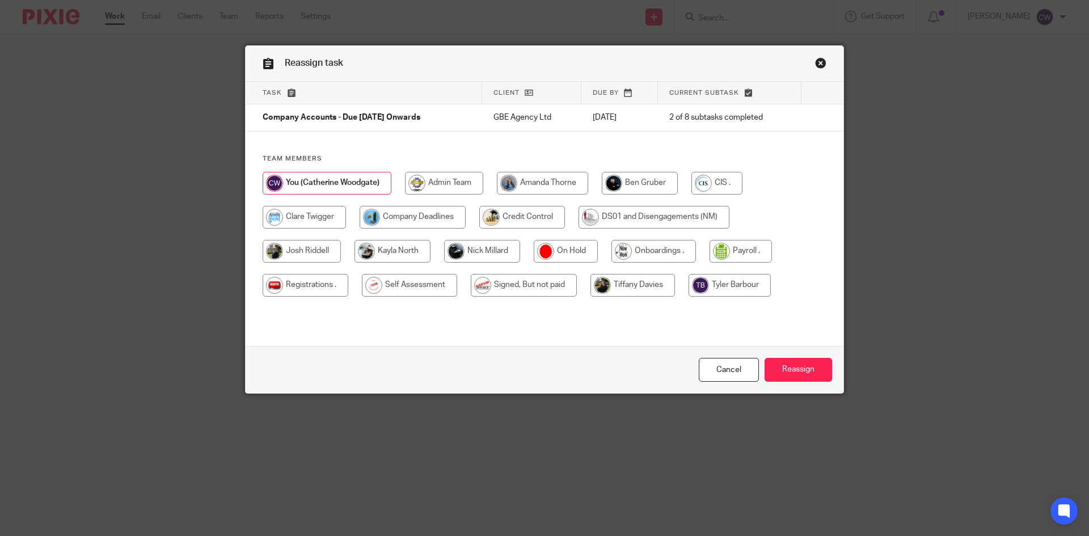
click at [647, 186] on input "radio" at bounding box center [640, 183] width 76 height 23
radio input "true"
drag, startPoint x: 831, startPoint y: 370, endPoint x: 814, endPoint y: 368, distance: 16.6
click at [815, 368] on div "Cancel Reassign" at bounding box center [545, 370] width 598 height 48
click at [814, 368] on input "Reassign" at bounding box center [798, 370] width 67 height 24
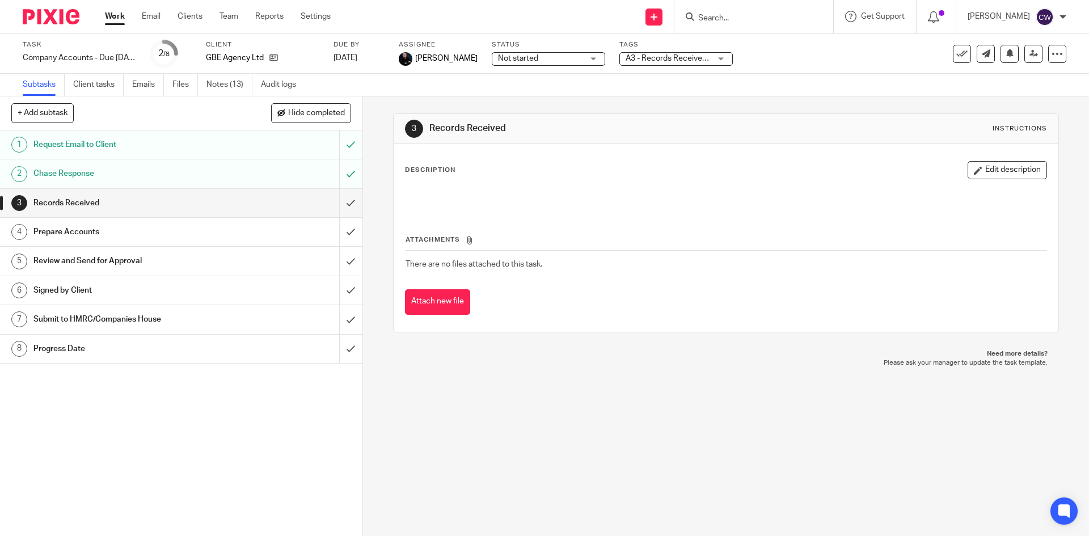
click at [704, 22] on input "Search" at bounding box center [748, 19] width 102 height 10
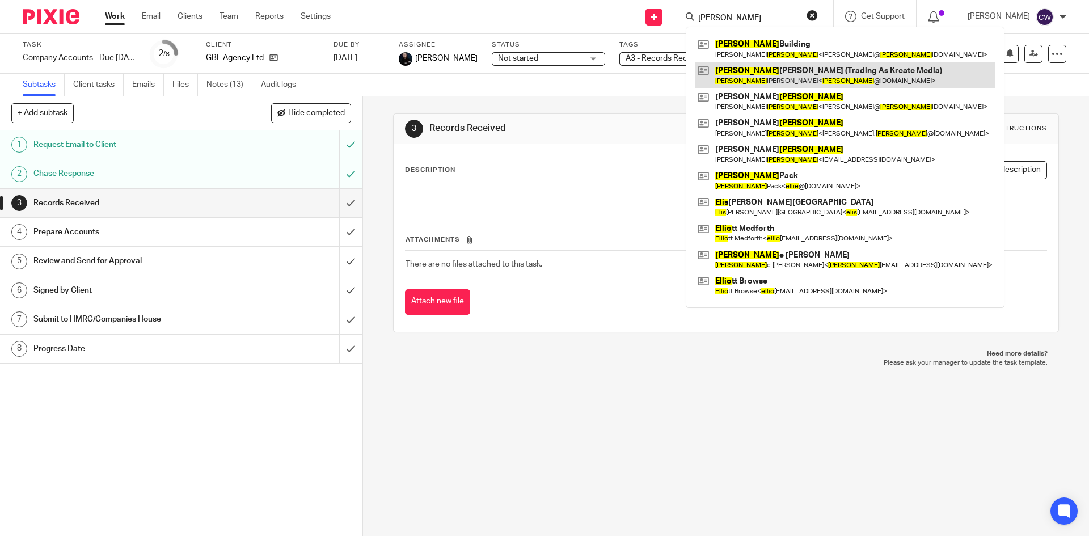
type input "[PERSON_NAME]"
click at [776, 63] on link at bounding box center [845, 75] width 301 height 26
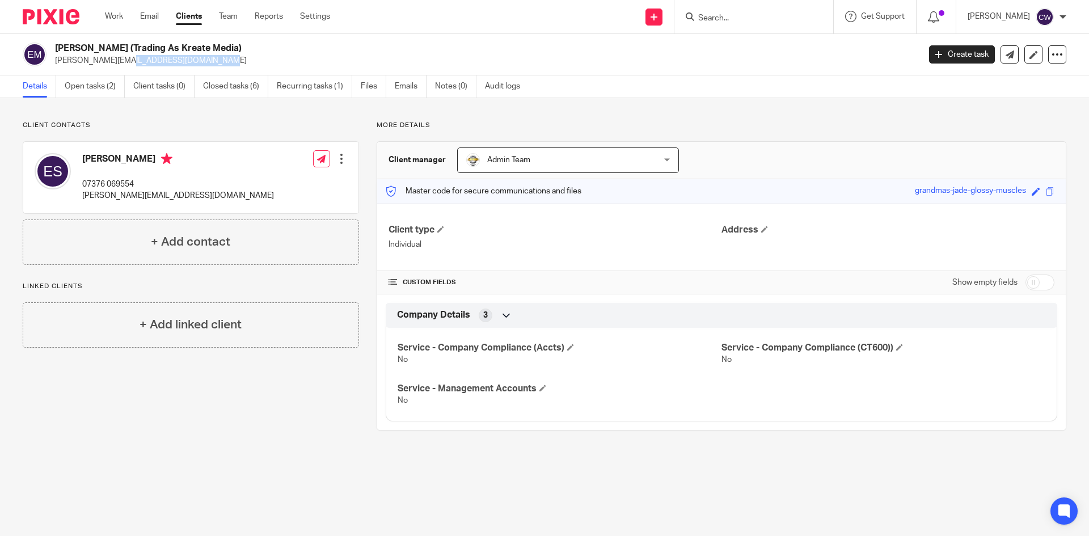
drag, startPoint x: 52, startPoint y: 61, endPoint x: 168, endPoint y: 62, distance: 116.3
click at [168, 62] on div "[PERSON_NAME] (Trading As Kreate Media) [PERSON_NAME][EMAIL_ADDRESS][DOMAIN_NAM…" at bounding box center [467, 55] width 889 height 24
copy p "[PERSON_NAME][EMAIL_ADDRESS][DOMAIN_NAME]"
click at [686, 23] on div at bounding box center [752, 17] width 132 height 14
click at [703, 20] on input "Search" at bounding box center [748, 19] width 102 height 10
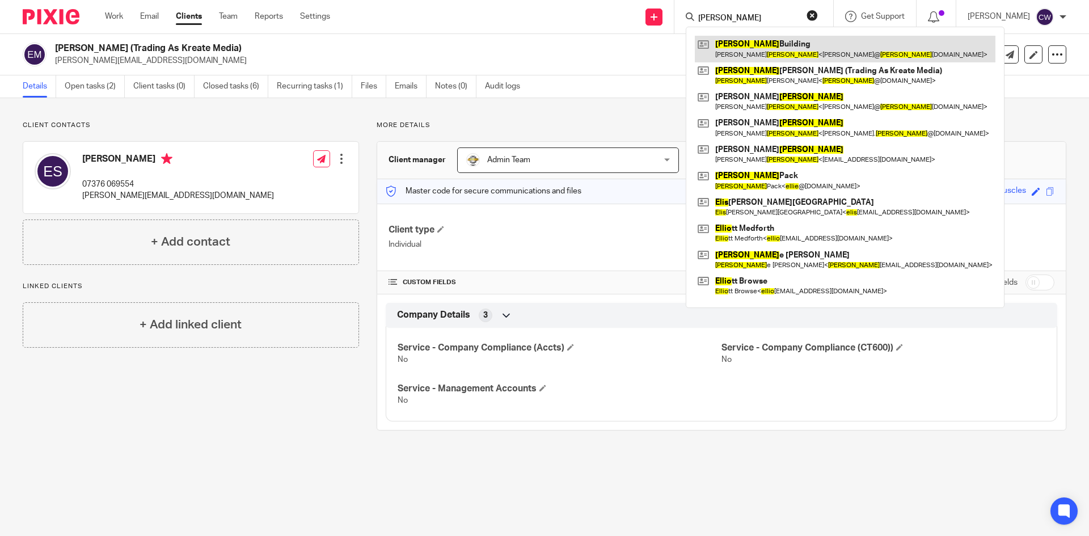
type input "ellis"
click at [778, 45] on link at bounding box center [845, 49] width 301 height 26
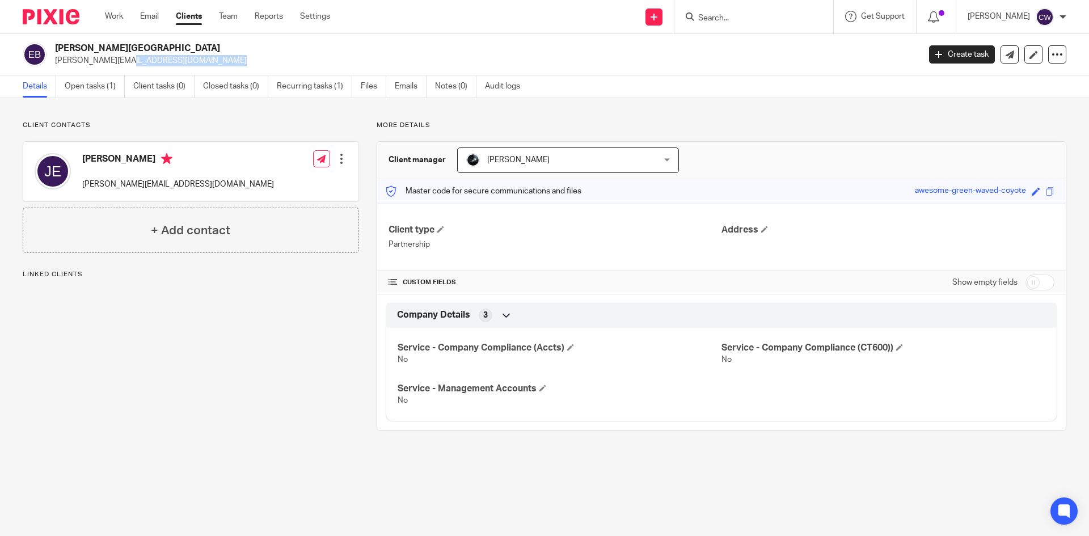
drag, startPoint x: 52, startPoint y: 61, endPoint x: 143, endPoint y: 66, distance: 91.5
click at [143, 66] on div "[PERSON_NAME][GEOGRAPHIC_DATA] [PERSON_NAME][EMAIL_ADDRESS][DOMAIN_NAME] Create…" at bounding box center [544, 54] width 1089 height 41
copy p "[PERSON_NAME][EMAIL_ADDRESS][DOMAIN_NAME]"
click at [85, 79] on link "Open tasks (1)" at bounding box center [95, 86] width 60 height 22
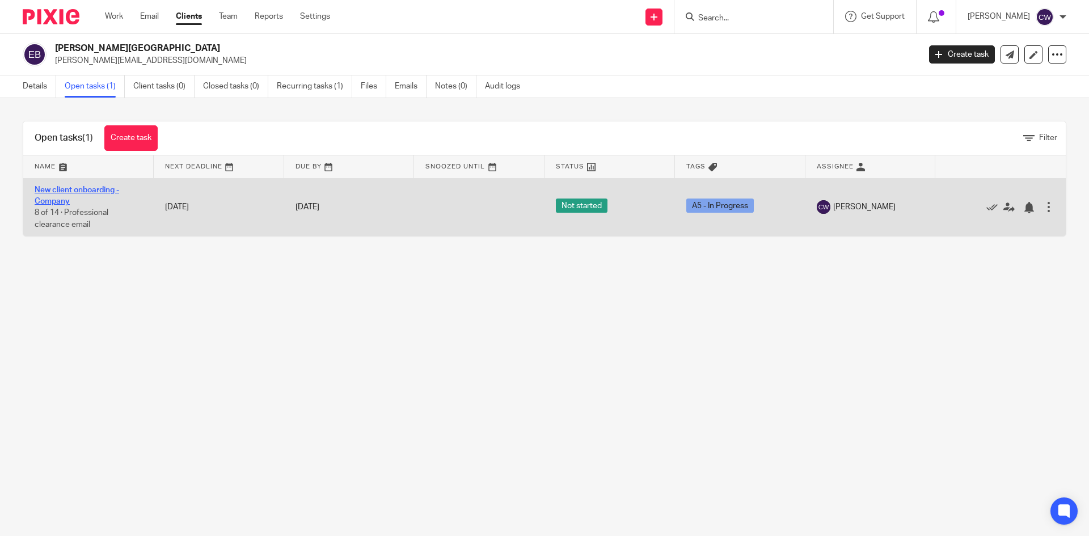
click at [88, 191] on link "New client onboarding - Company" at bounding box center [77, 195] width 85 height 19
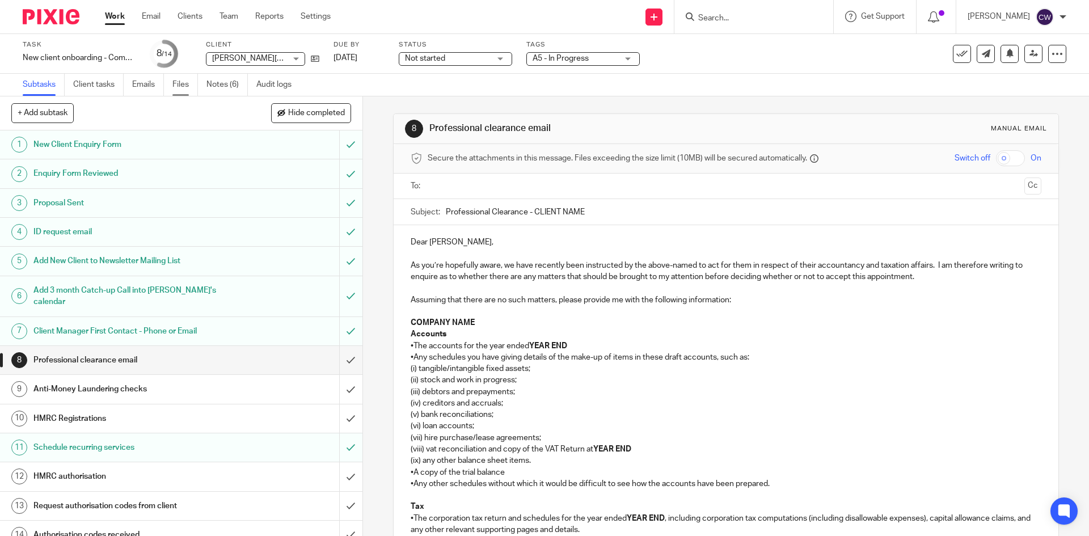
click at [183, 82] on link "Files" at bounding box center [185, 85] width 26 height 22
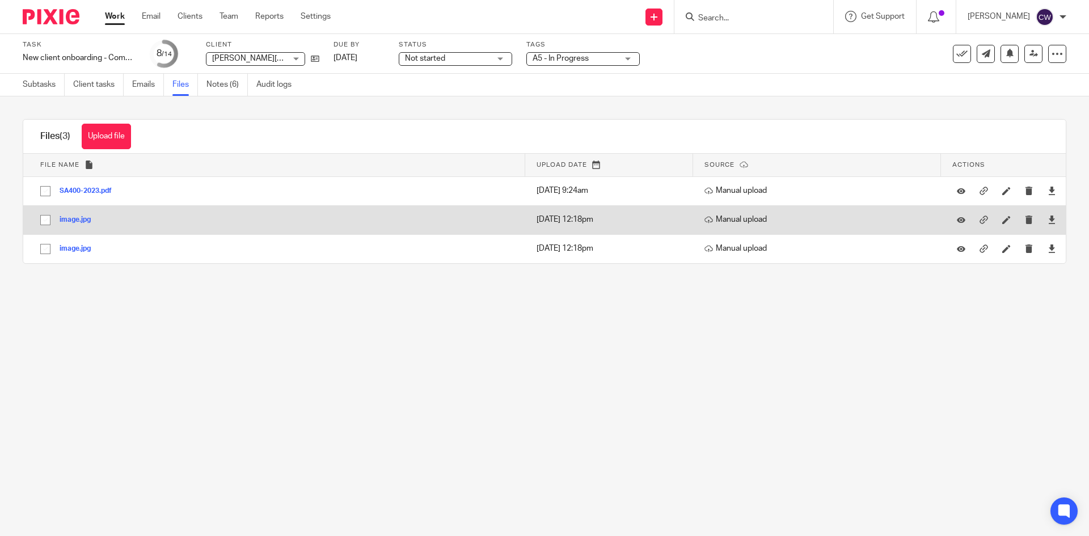
click at [70, 219] on button "image.jpg" at bounding box center [80, 220] width 40 height 8
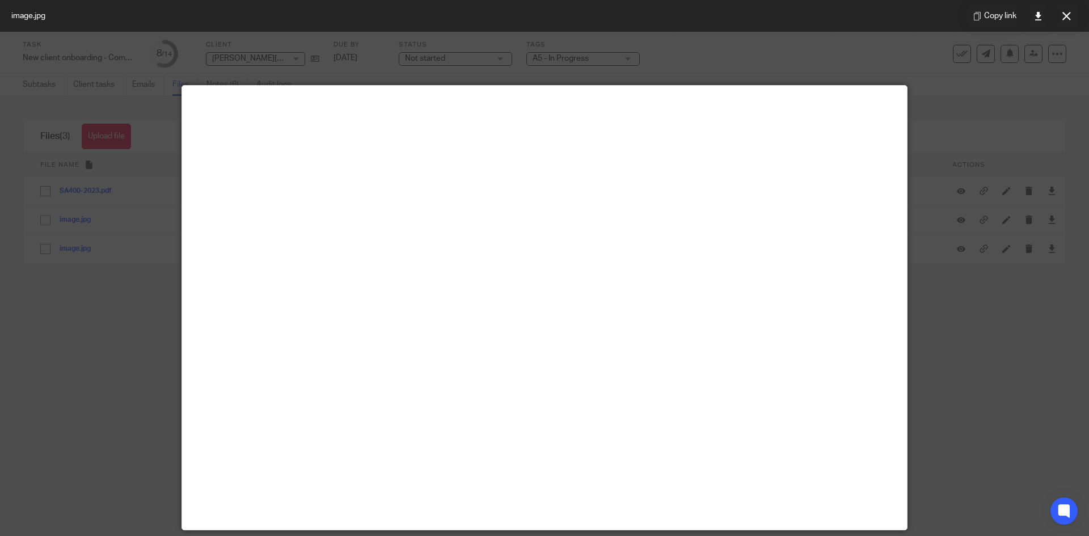
scroll to position [57, 0]
